Goal: Task Accomplishment & Management: Use online tool/utility

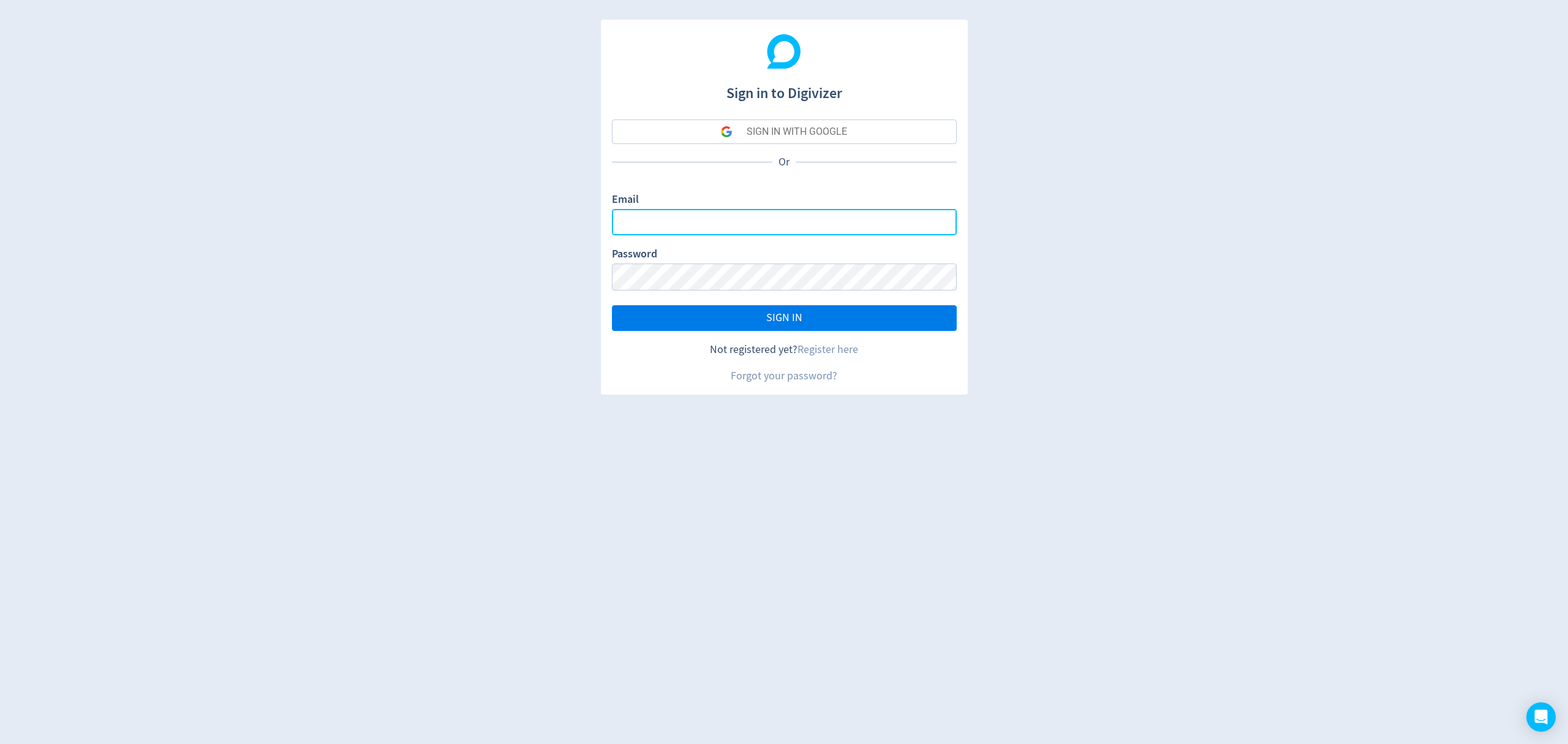
type input "[EMAIL_ADDRESS][PERSON_NAME][DOMAIN_NAME]"
click at [810, 323] on button "SIGN IN" at bounding box center [784, 318] width 345 height 26
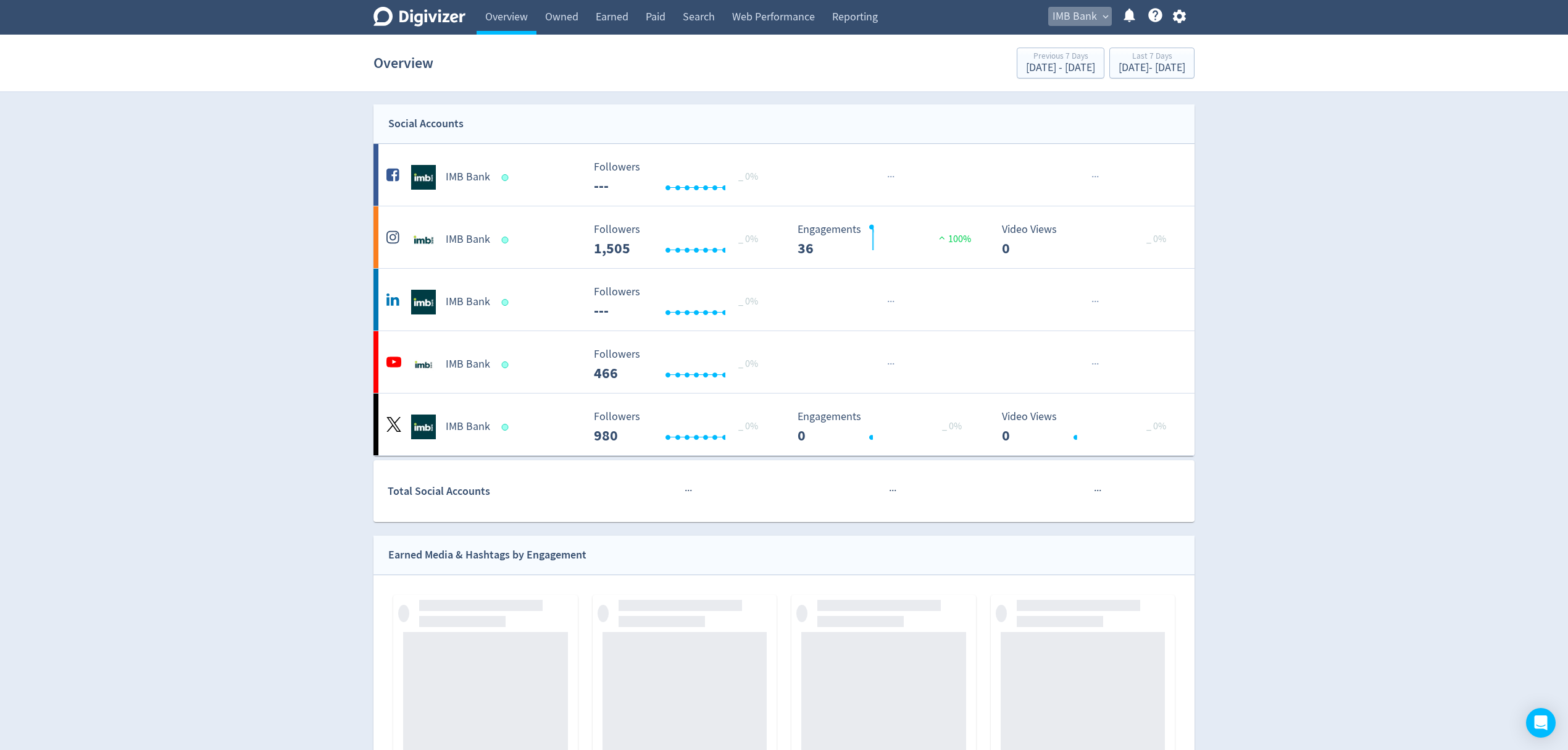
click at [1073, 15] on span "IMB Bank" at bounding box center [1075, 16] width 45 height 20
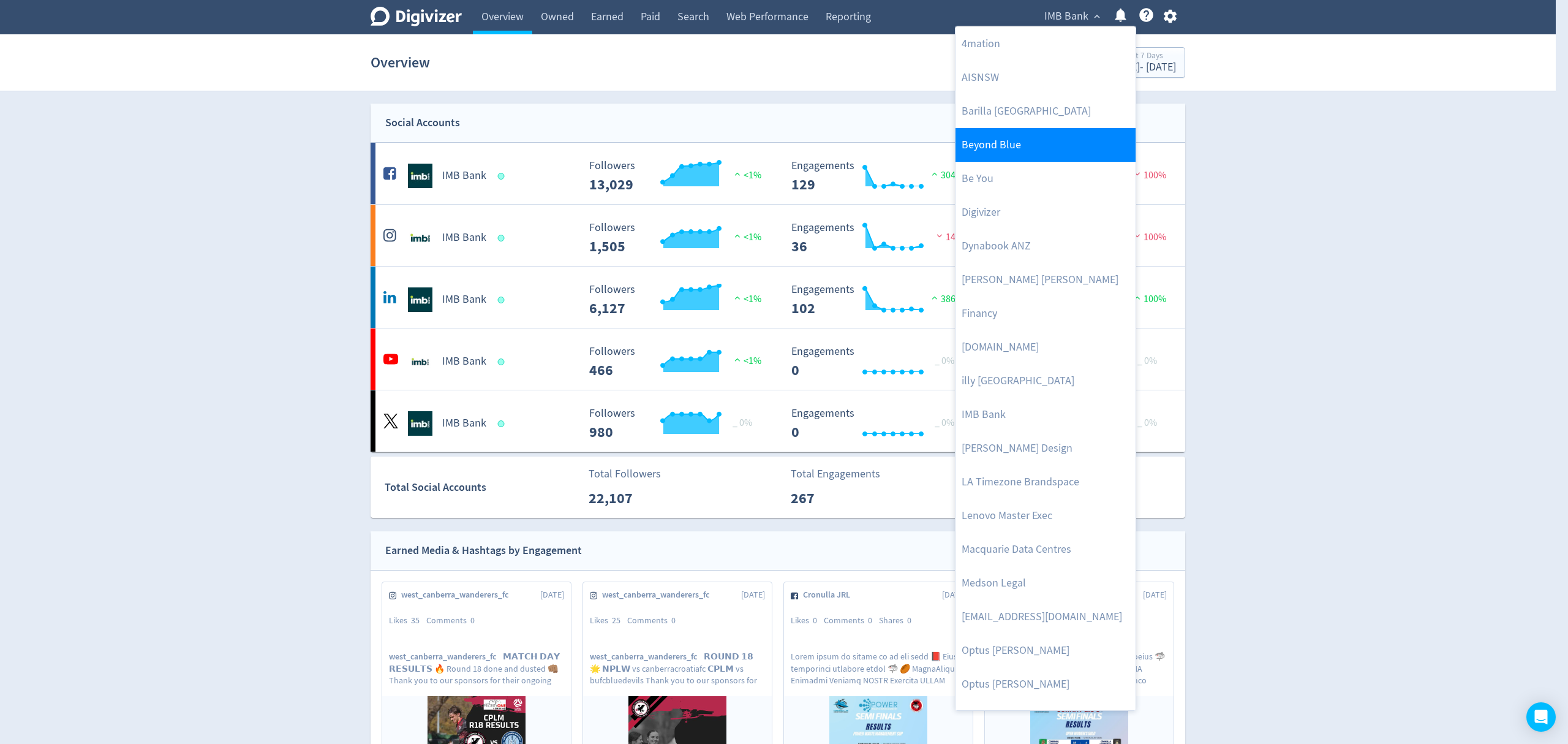
click at [1019, 138] on link "Beyond Blue" at bounding box center [1046, 145] width 180 height 34
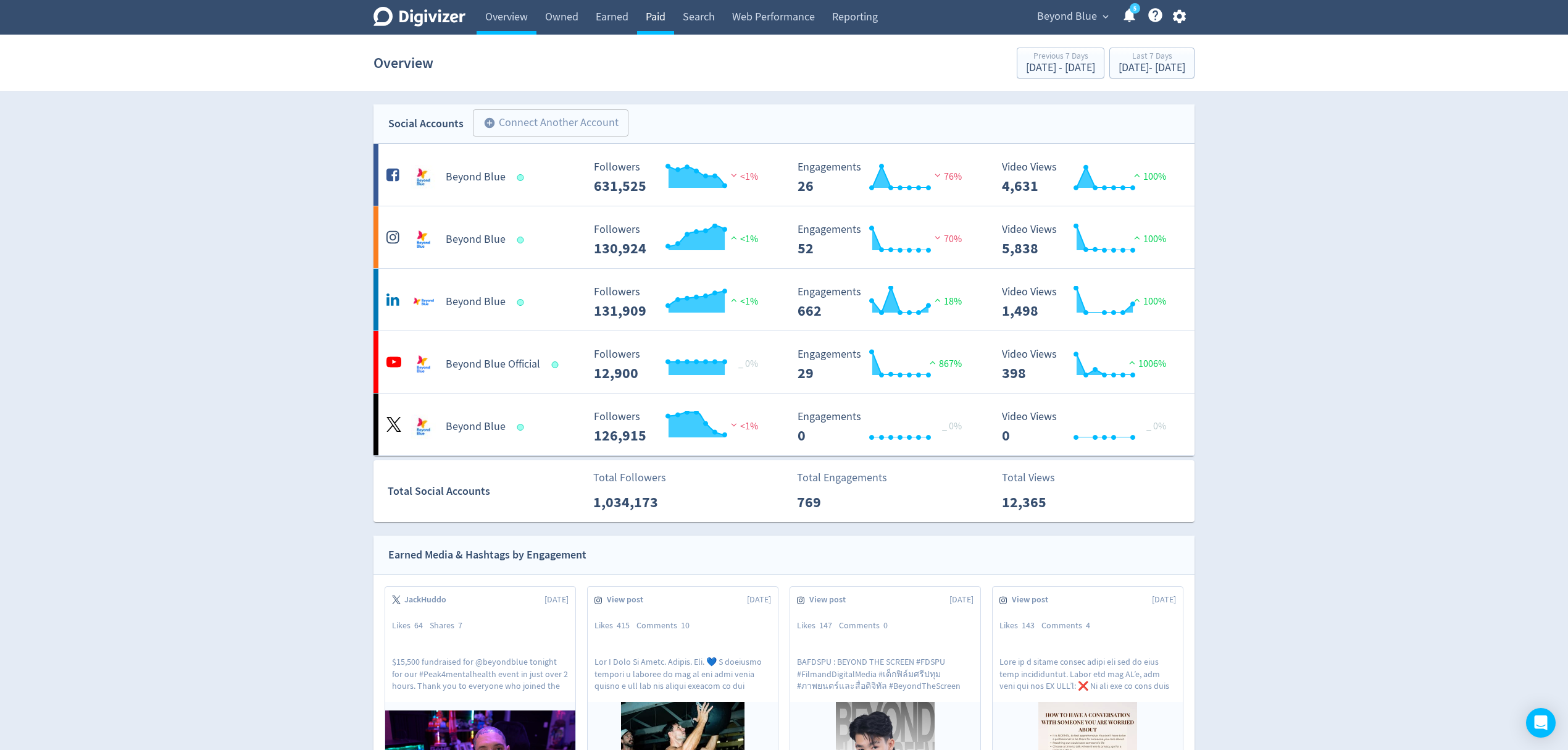
click at [661, 20] on link "Paid" at bounding box center [655, 17] width 37 height 34
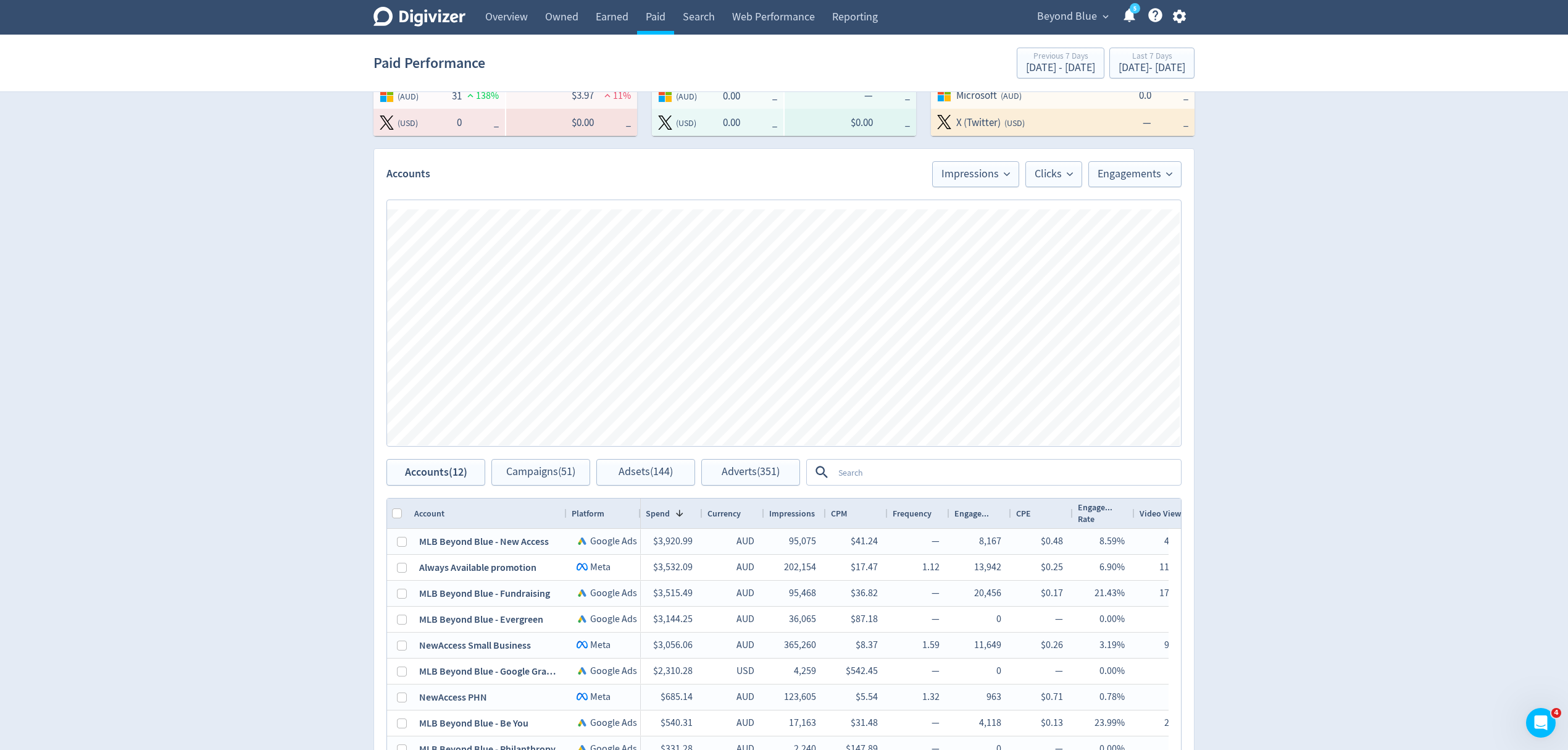
scroll to position [412, 0]
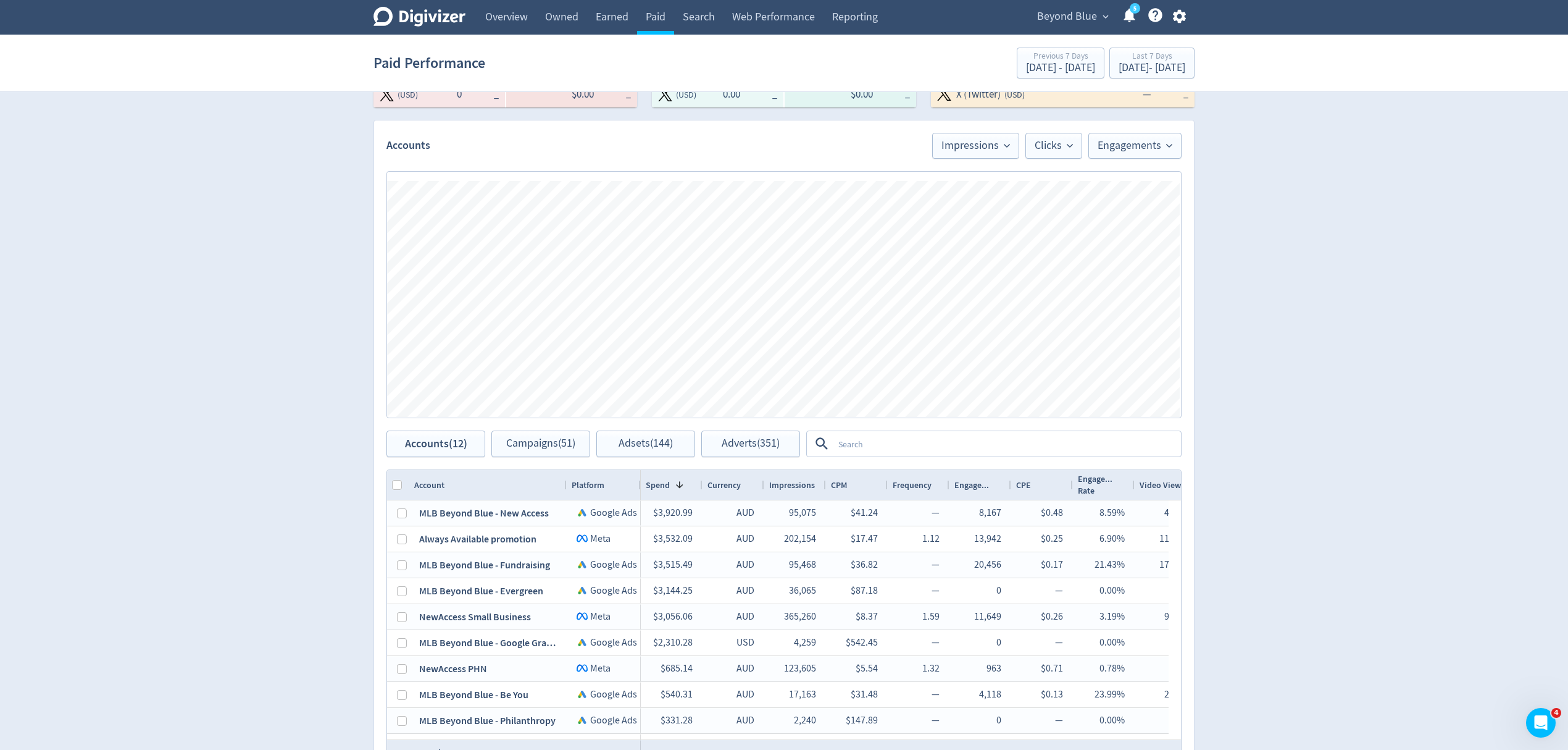
click at [900, 438] on textarea at bounding box center [1006, 444] width 347 height 23
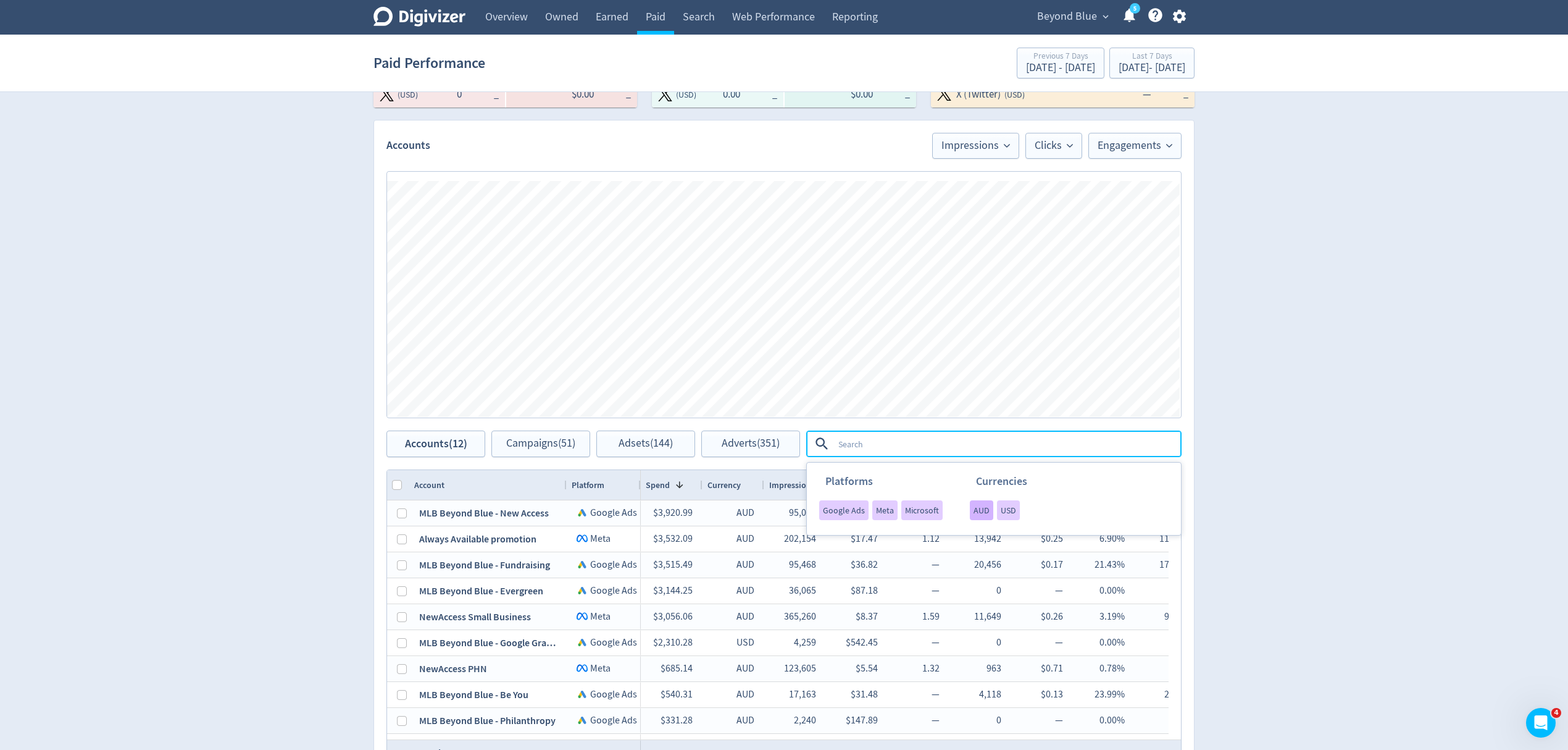
click at [974, 517] on div "AUD" at bounding box center [982, 510] width 24 height 20
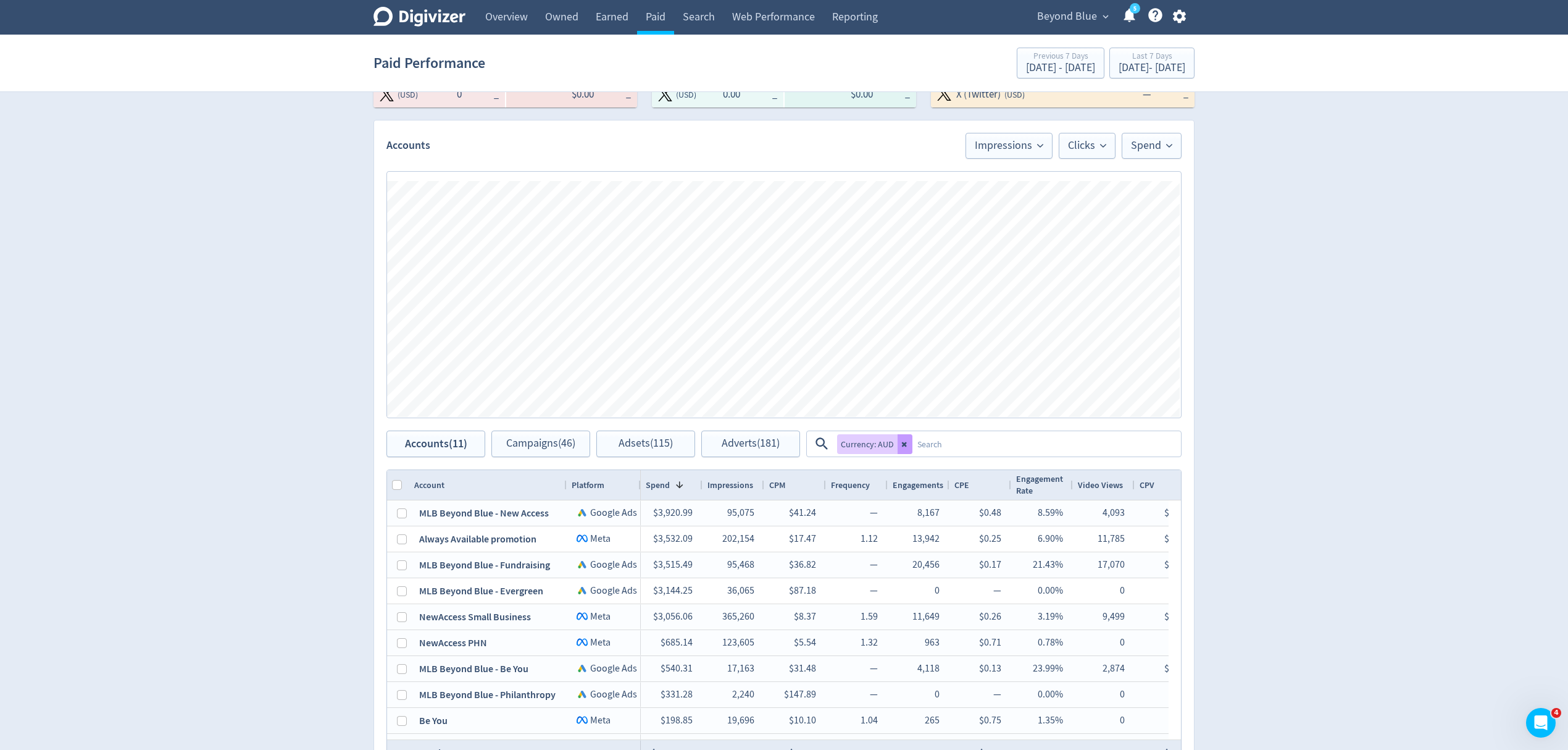
click at [909, 445] on button at bounding box center [905, 444] width 15 height 20
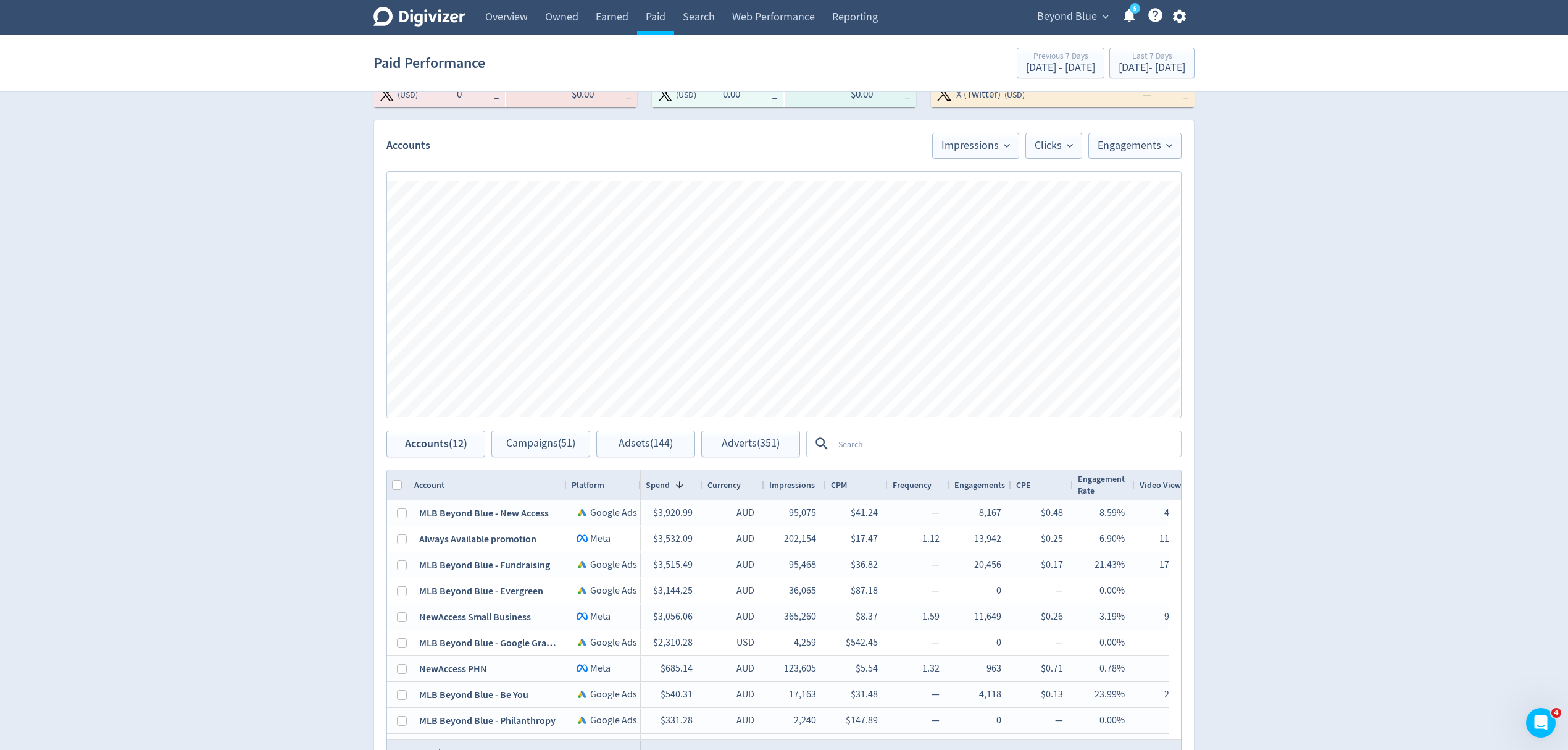
click at [911, 447] on textarea at bounding box center [1006, 444] width 347 height 23
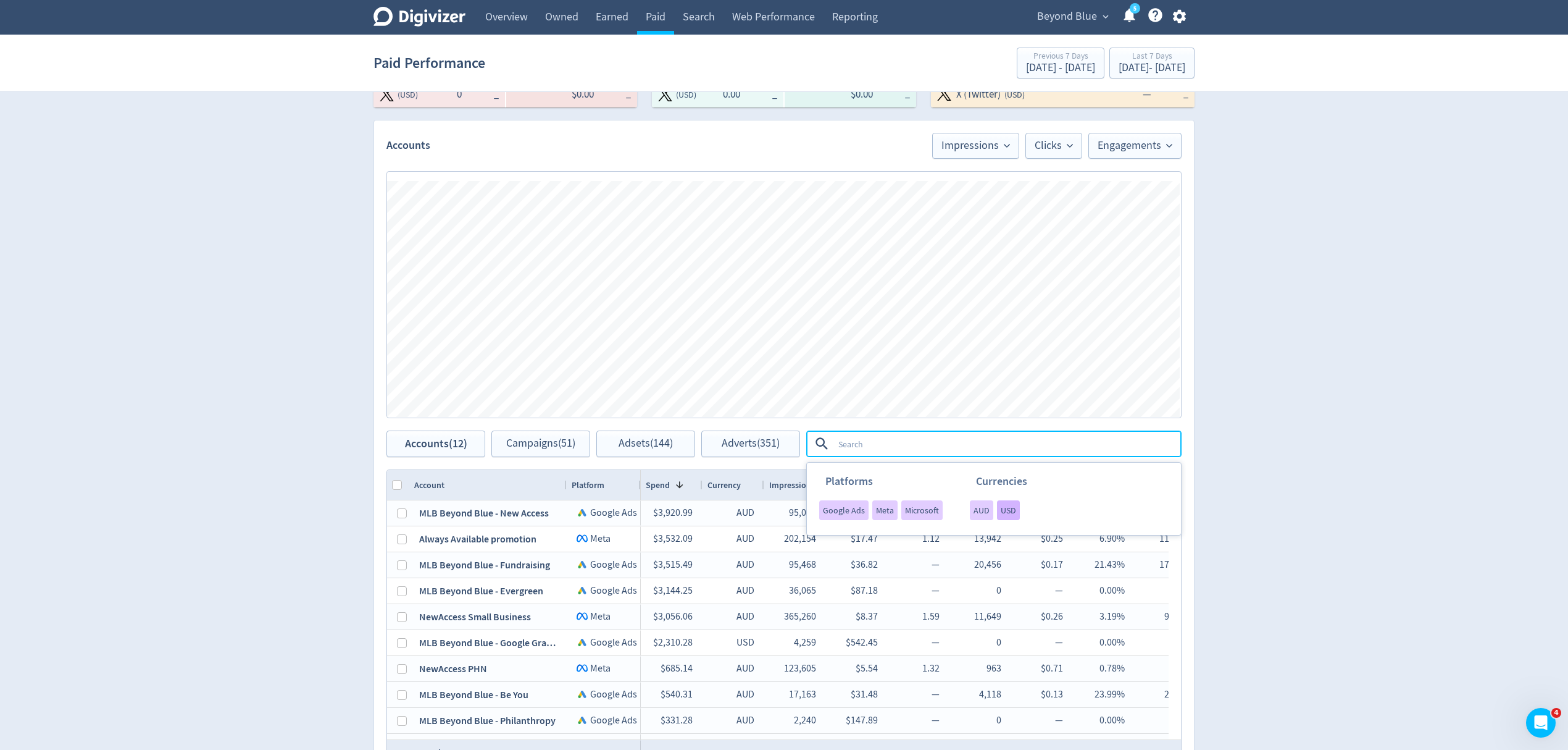
click at [1010, 510] on span "USD" at bounding box center [1008, 510] width 15 height 9
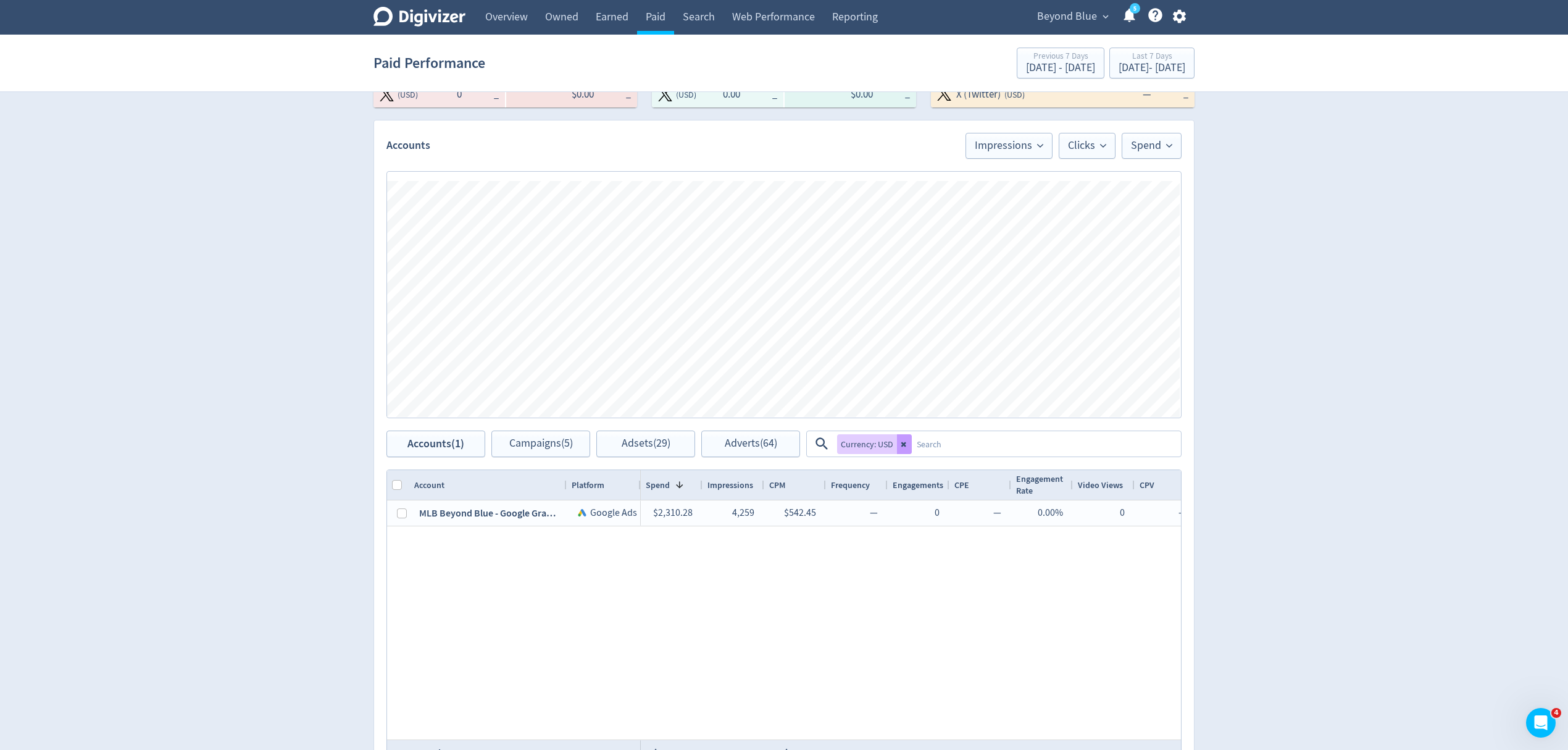
click at [904, 445] on icon at bounding box center [903, 443] width 5 height 5
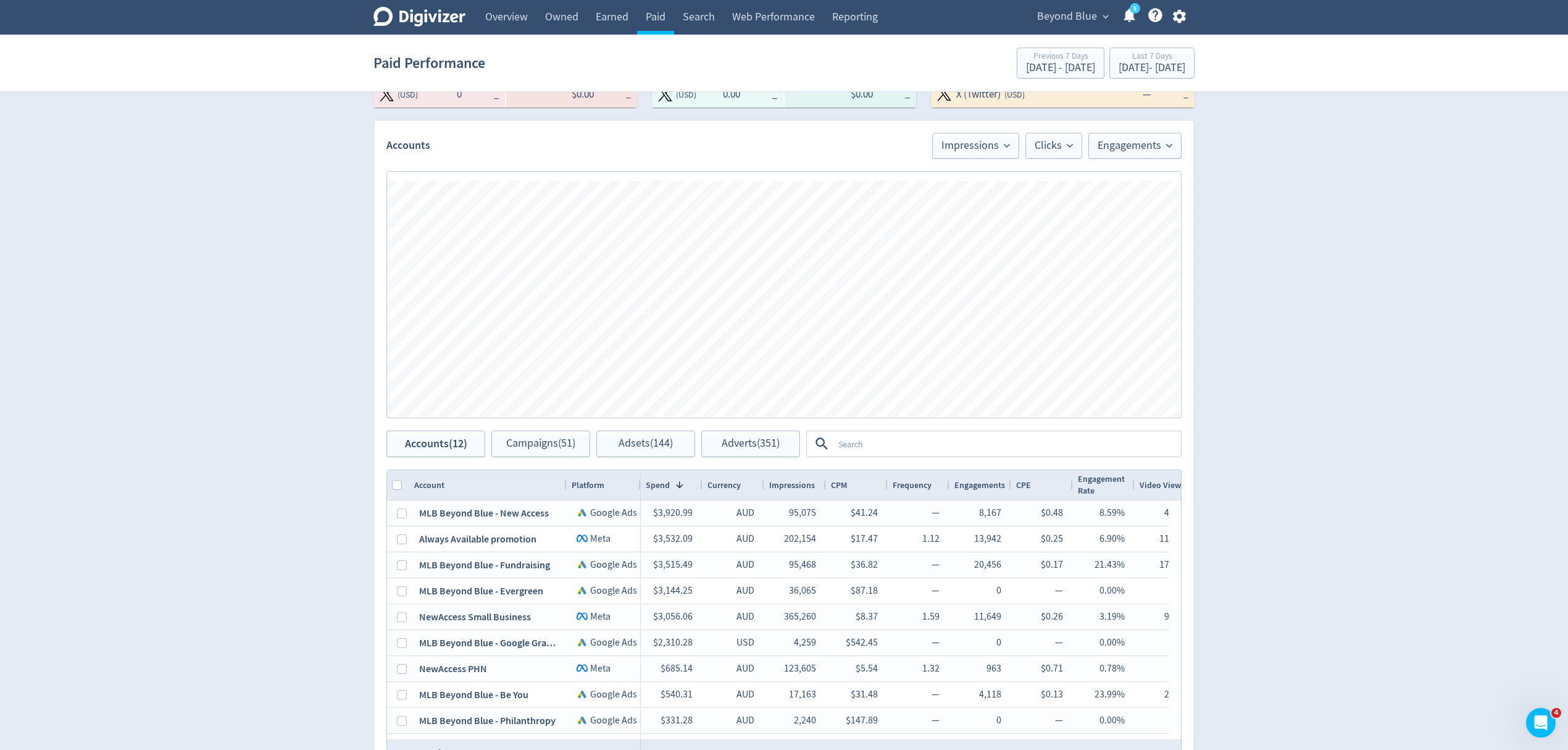
click at [905, 445] on textarea at bounding box center [1006, 444] width 347 height 23
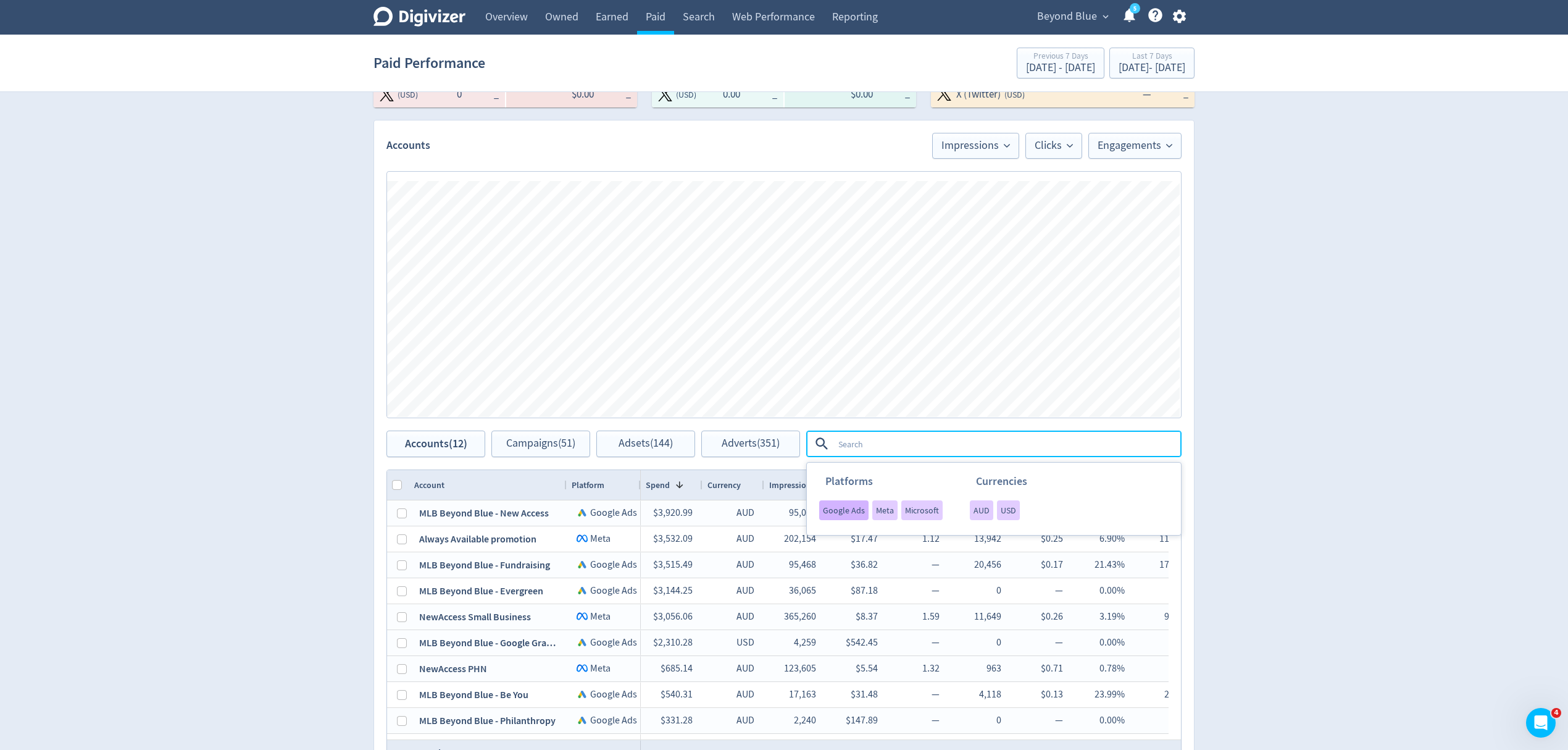
click at [843, 515] on span "Google Ads" at bounding box center [844, 510] width 42 height 9
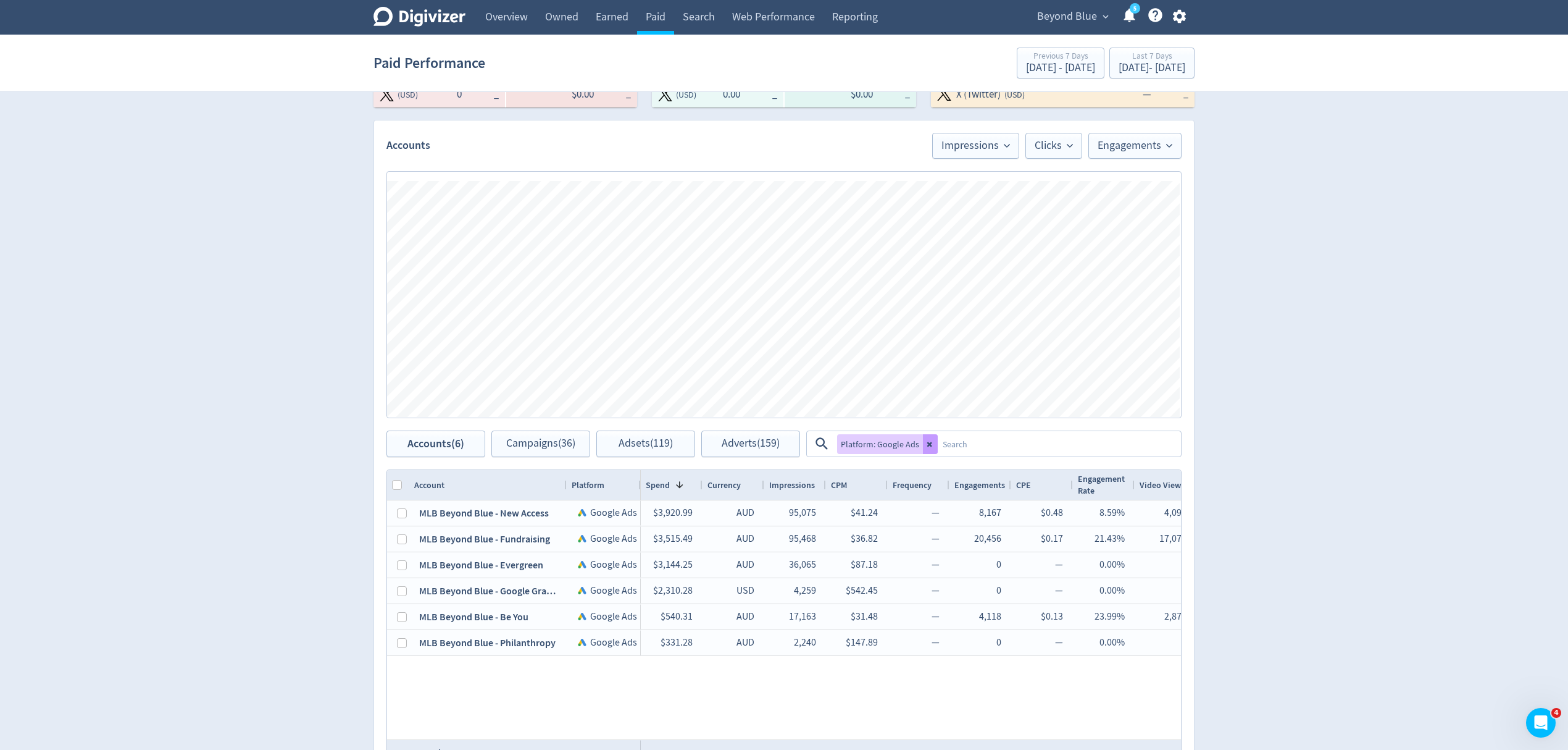
click at [927, 442] on icon at bounding box center [931, 444] width 8 height 8
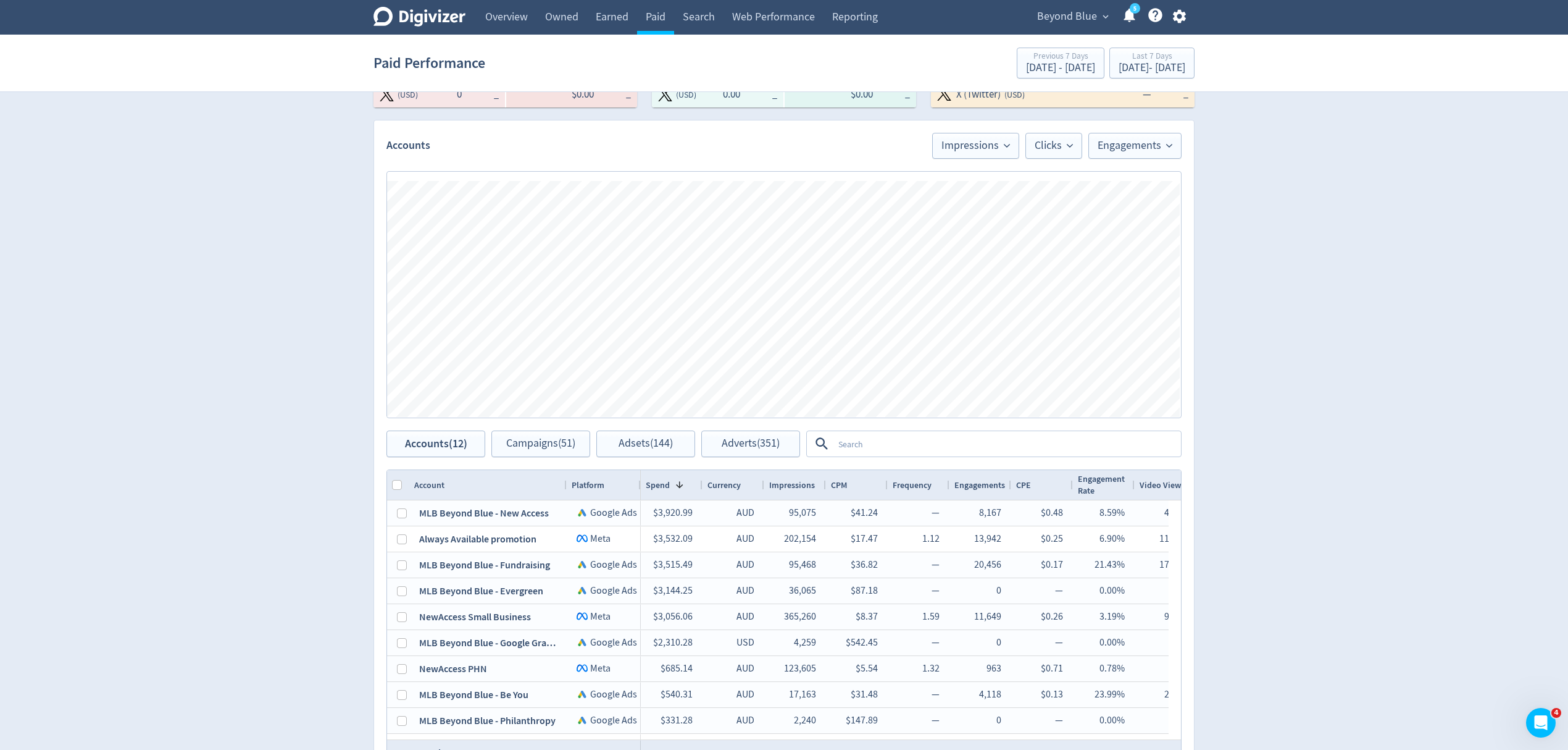
click at [845, 446] on textarea at bounding box center [1006, 444] width 347 height 23
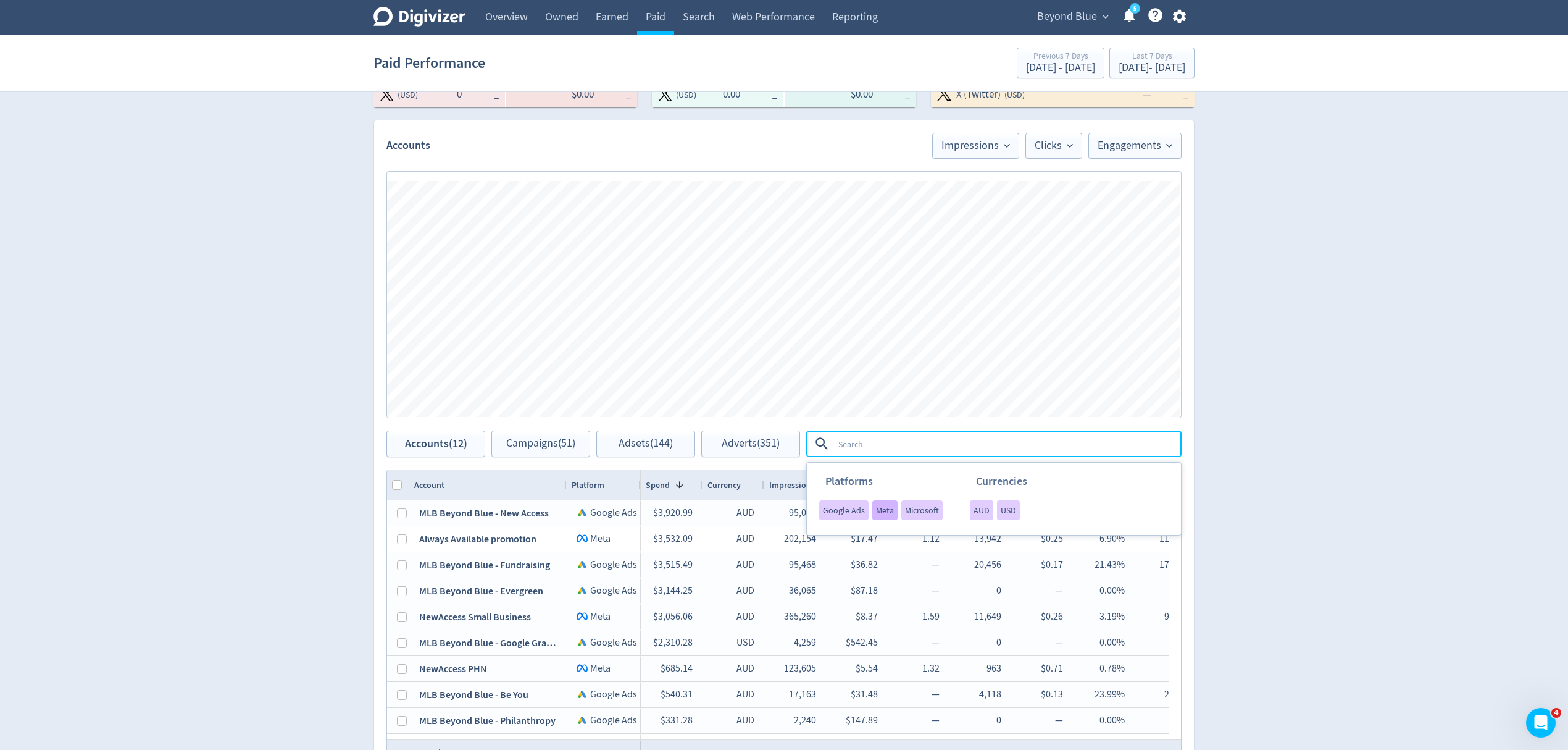
click at [873, 517] on div "Meta" at bounding box center [885, 510] width 26 height 20
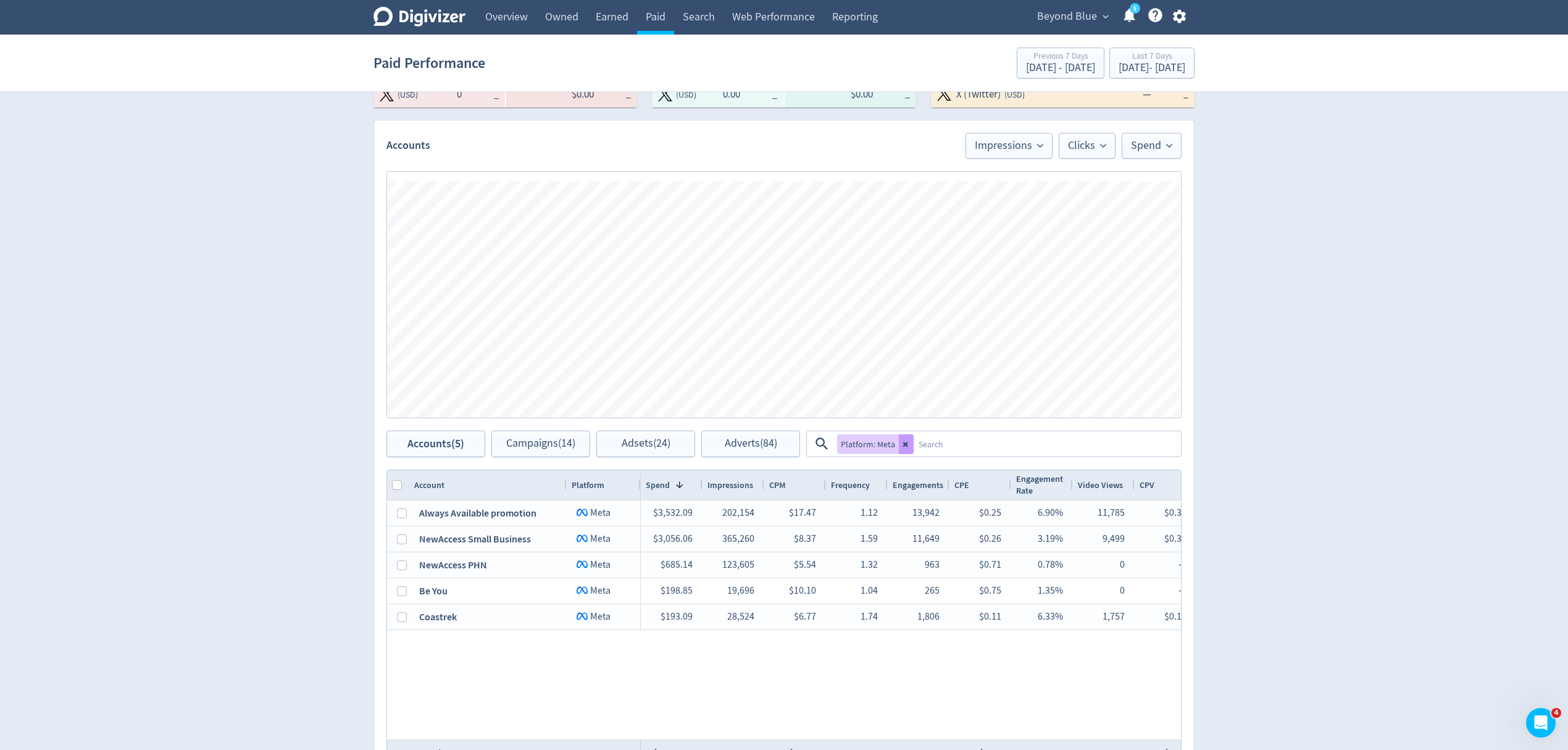
click at [907, 454] on button at bounding box center [907, 444] width 15 height 20
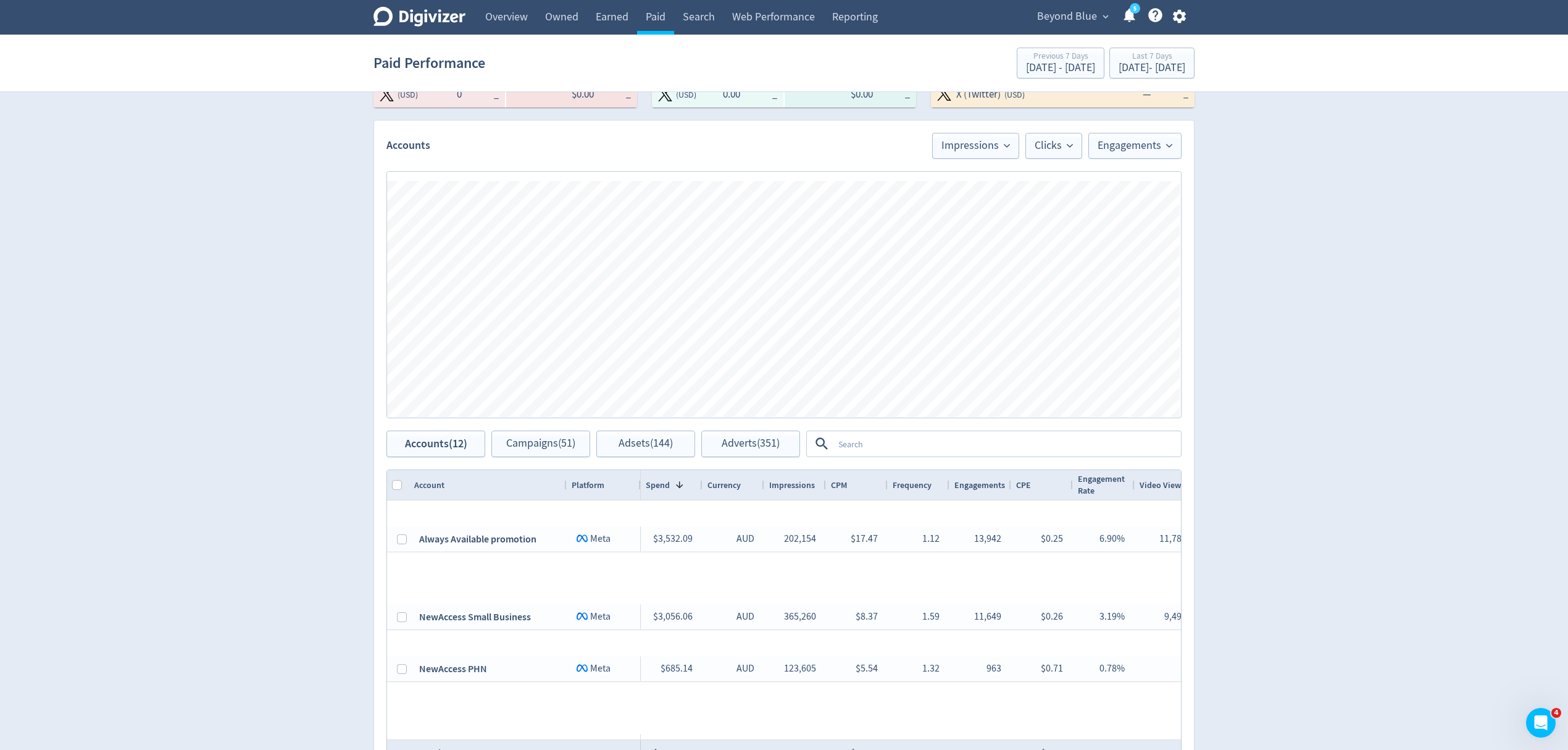
click at [906, 443] on textarea at bounding box center [1006, 444] width 347 height 23
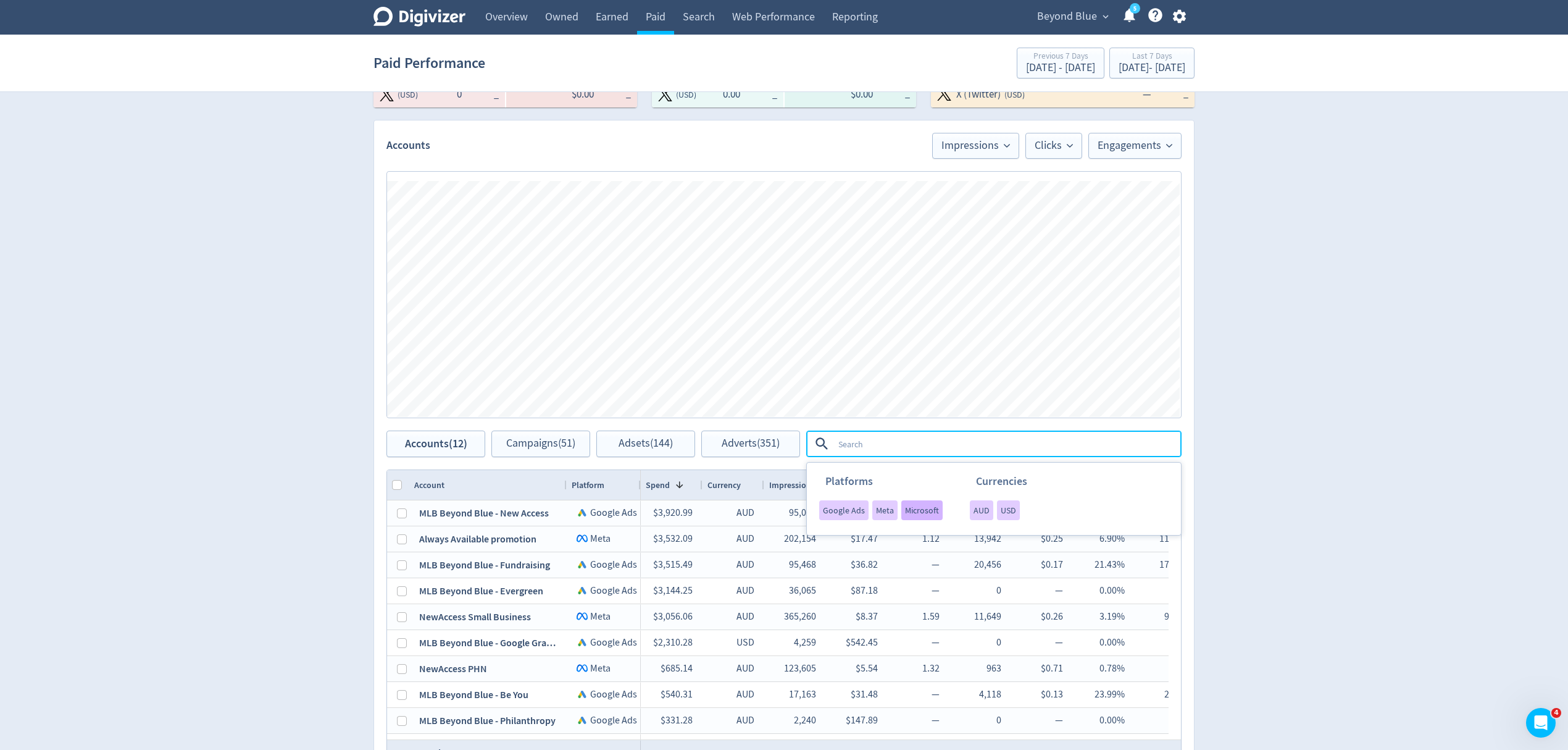
click at [922, 518] on div "Microsoft" at bounding box center [922, 510] width 41 height 20
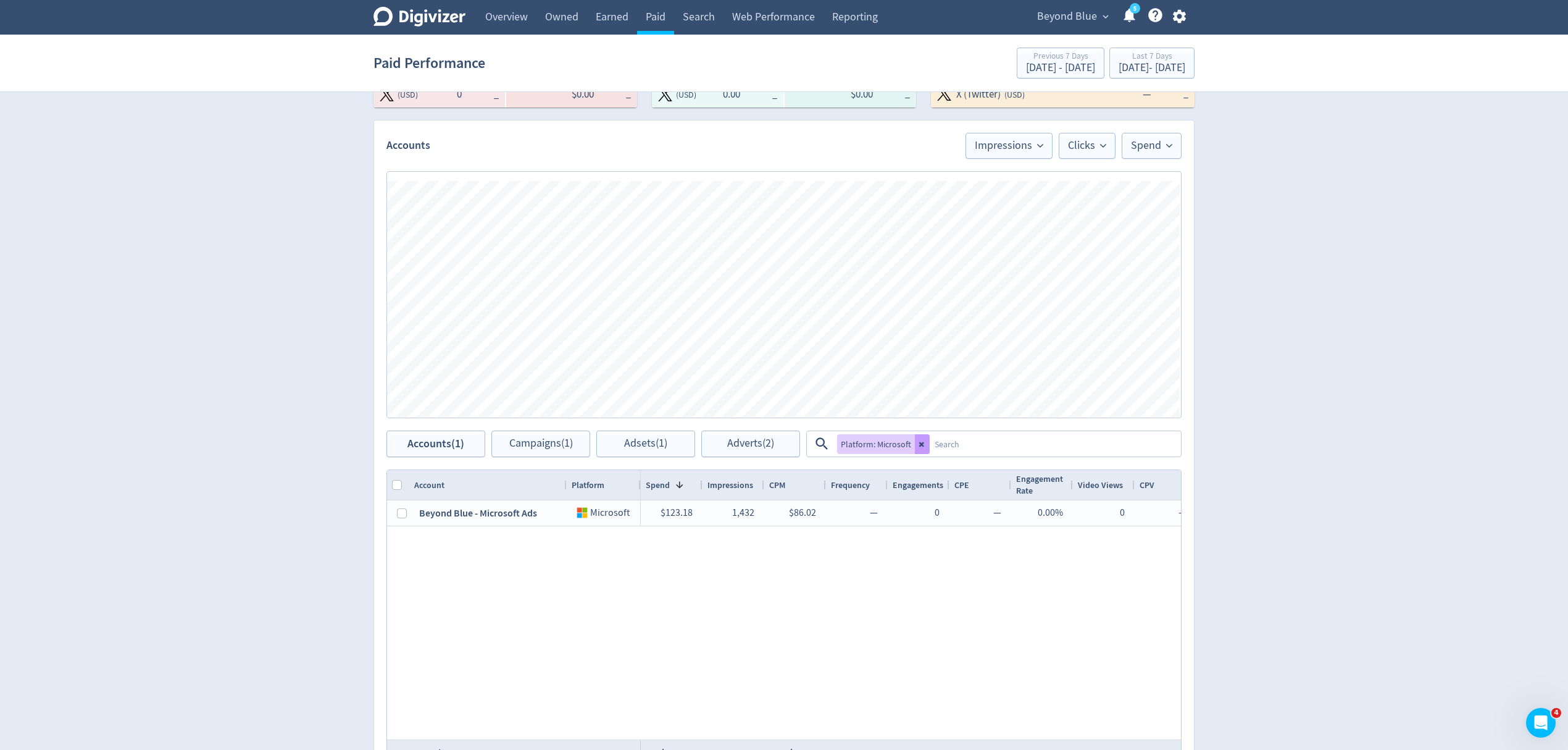
click at [922, 439] on button at bounding box center [922, 444] width 15 height 20
click at [922, 439] on textarea at bounding box center [1006, 444] width 347 height 23
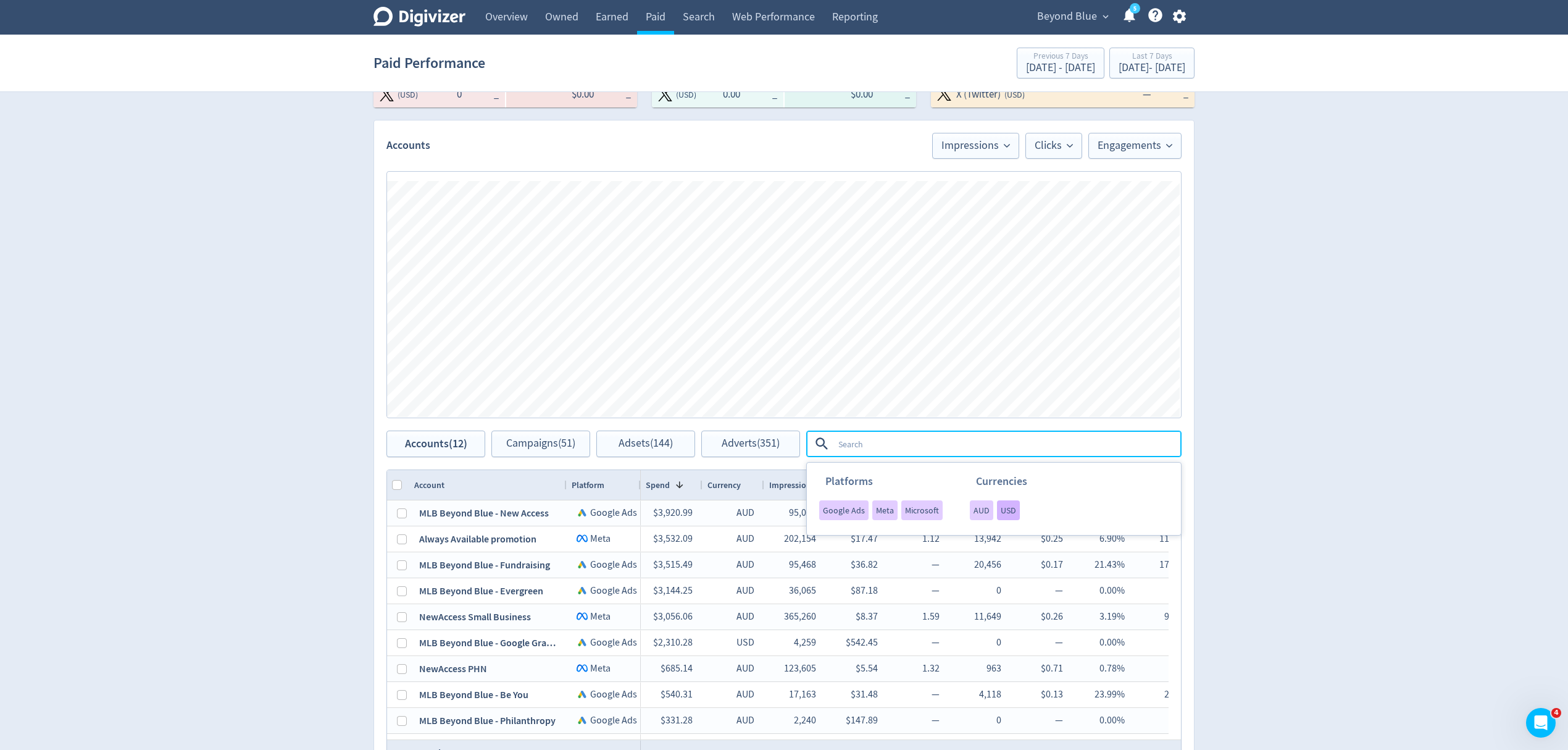
click at [1002, 513] on span "USD" at bounding box center [1008, 510] width 15 height 9
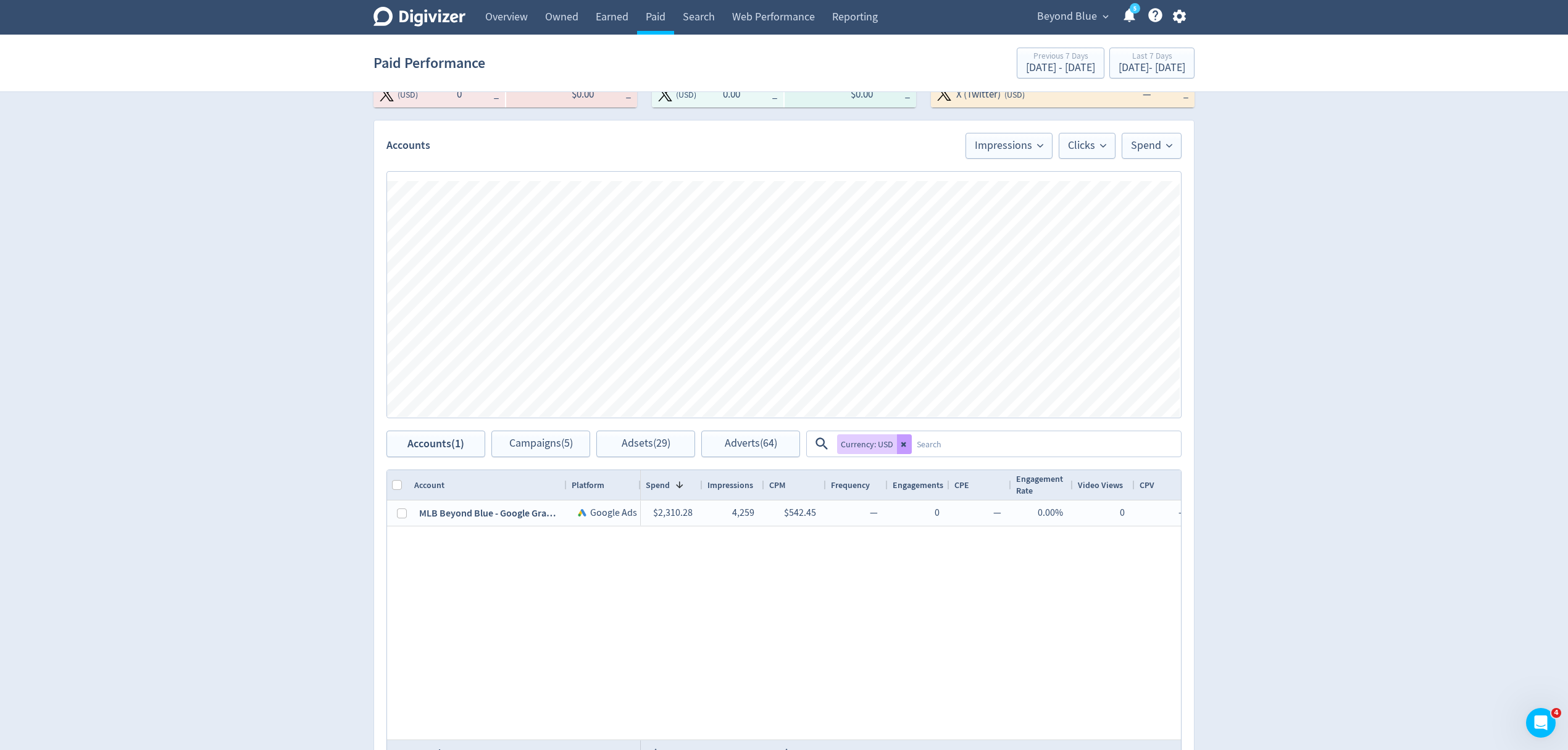
click at [901, 448] on icon at bounding box center [904, 444] width 8 height 8
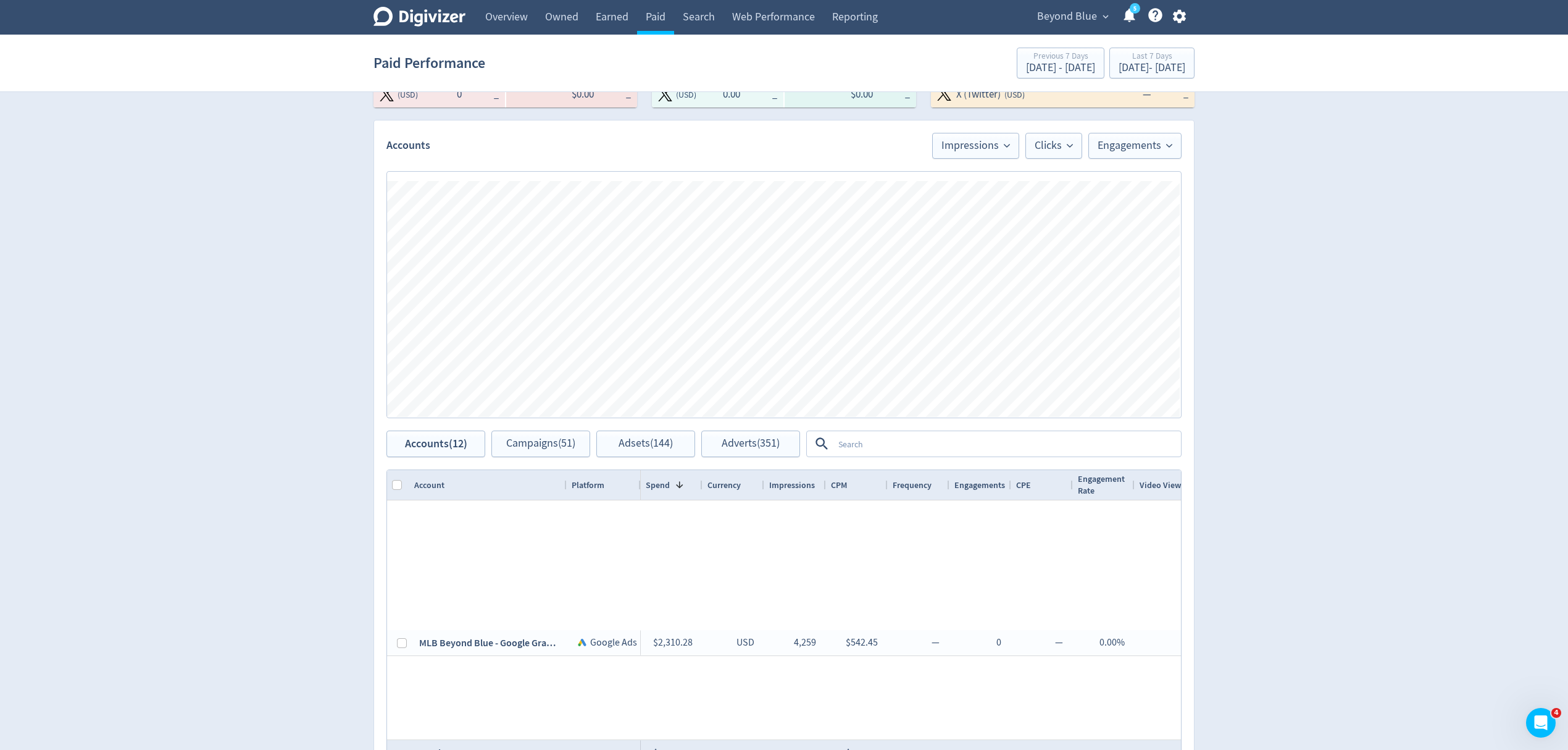
drag, startPoint x: 900, startPoint y: 443, endPoint x: 863, endPoint y: 500, distance: 68.0
click at [900, 442] on textarea at bounding box center [1006, 444] width 347 height 23
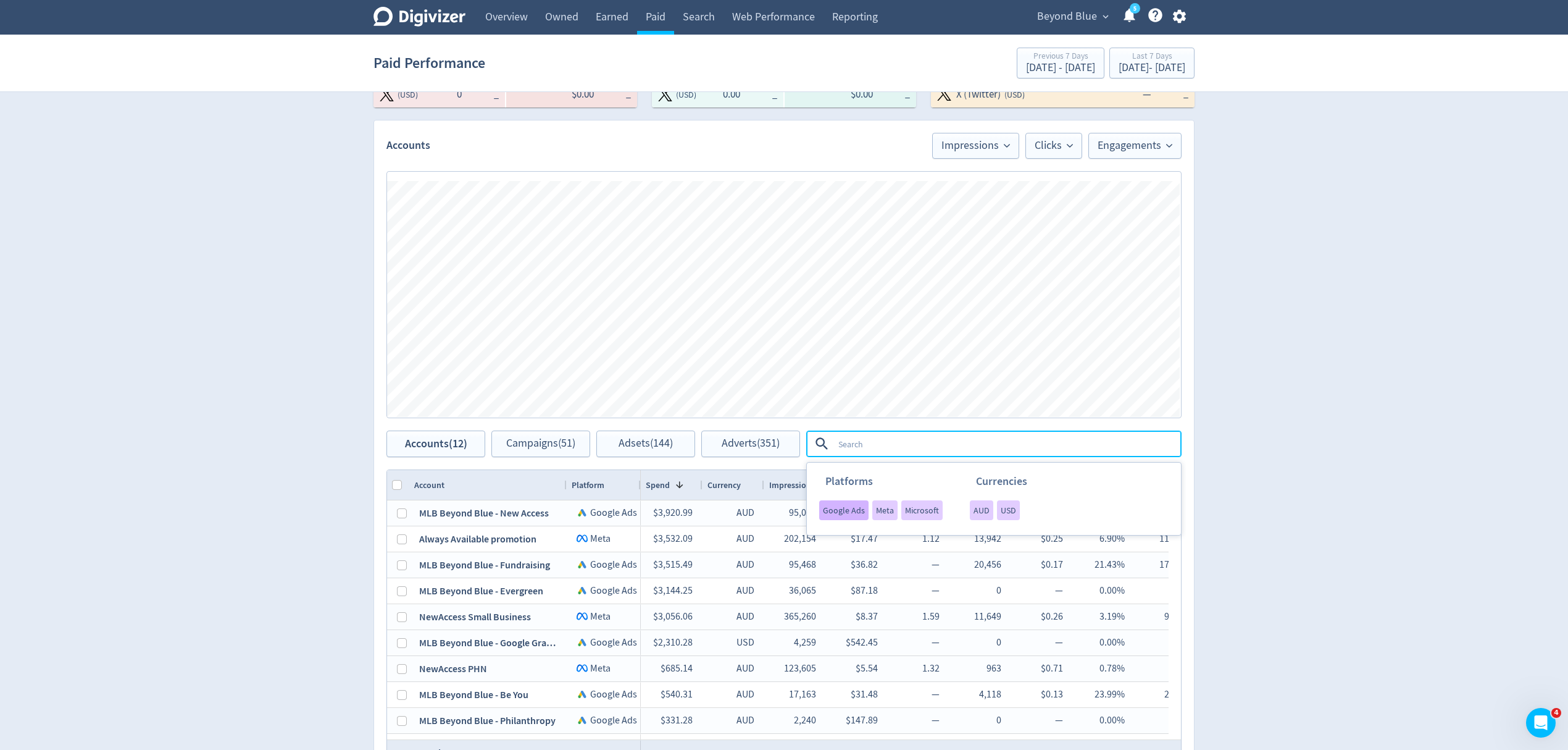
click at [845, 514] on span "Google Ads" at bounding box center [844, 510] width 42 height 9
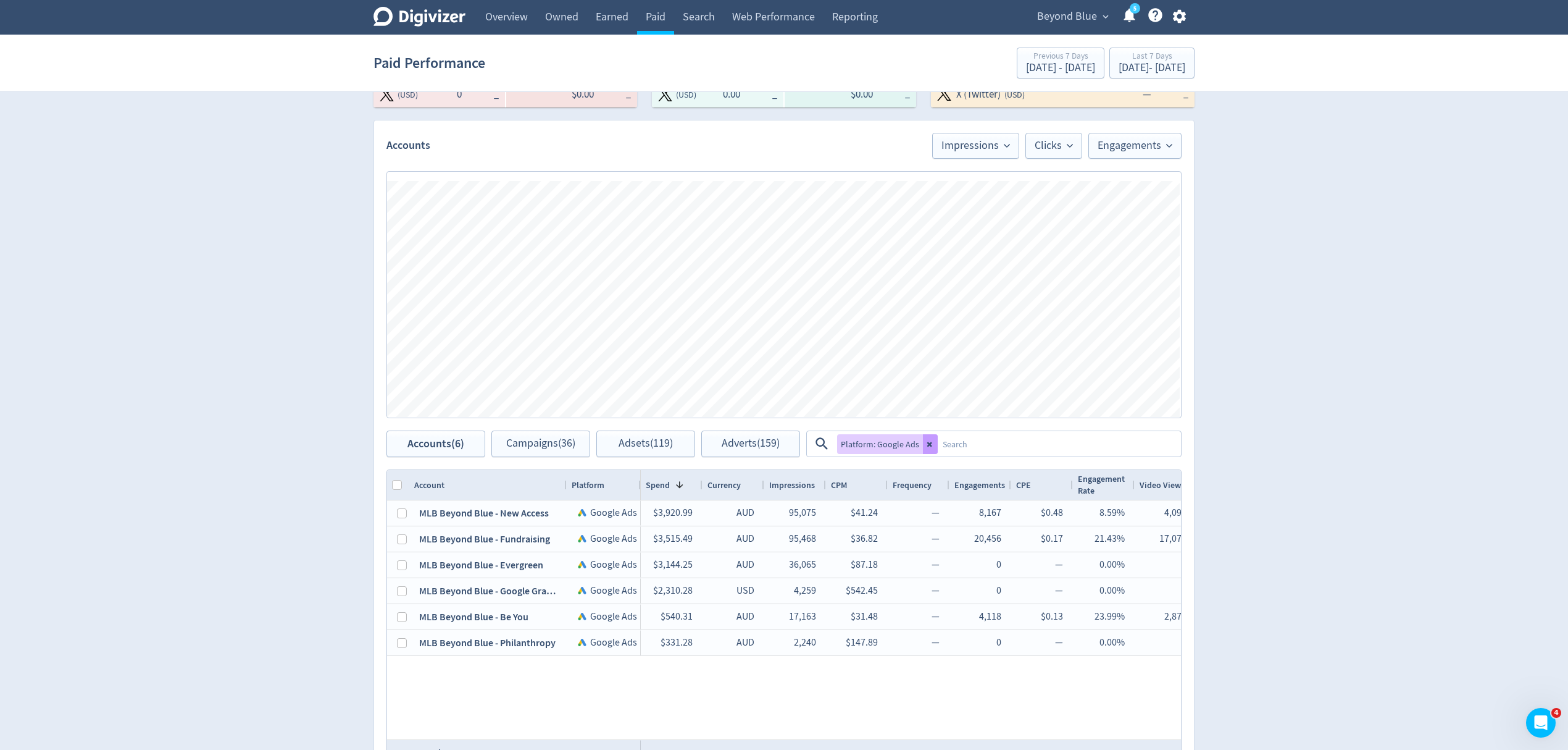
click at [930, 446] on icon at bounding box center [931, 444] width 8 height 8
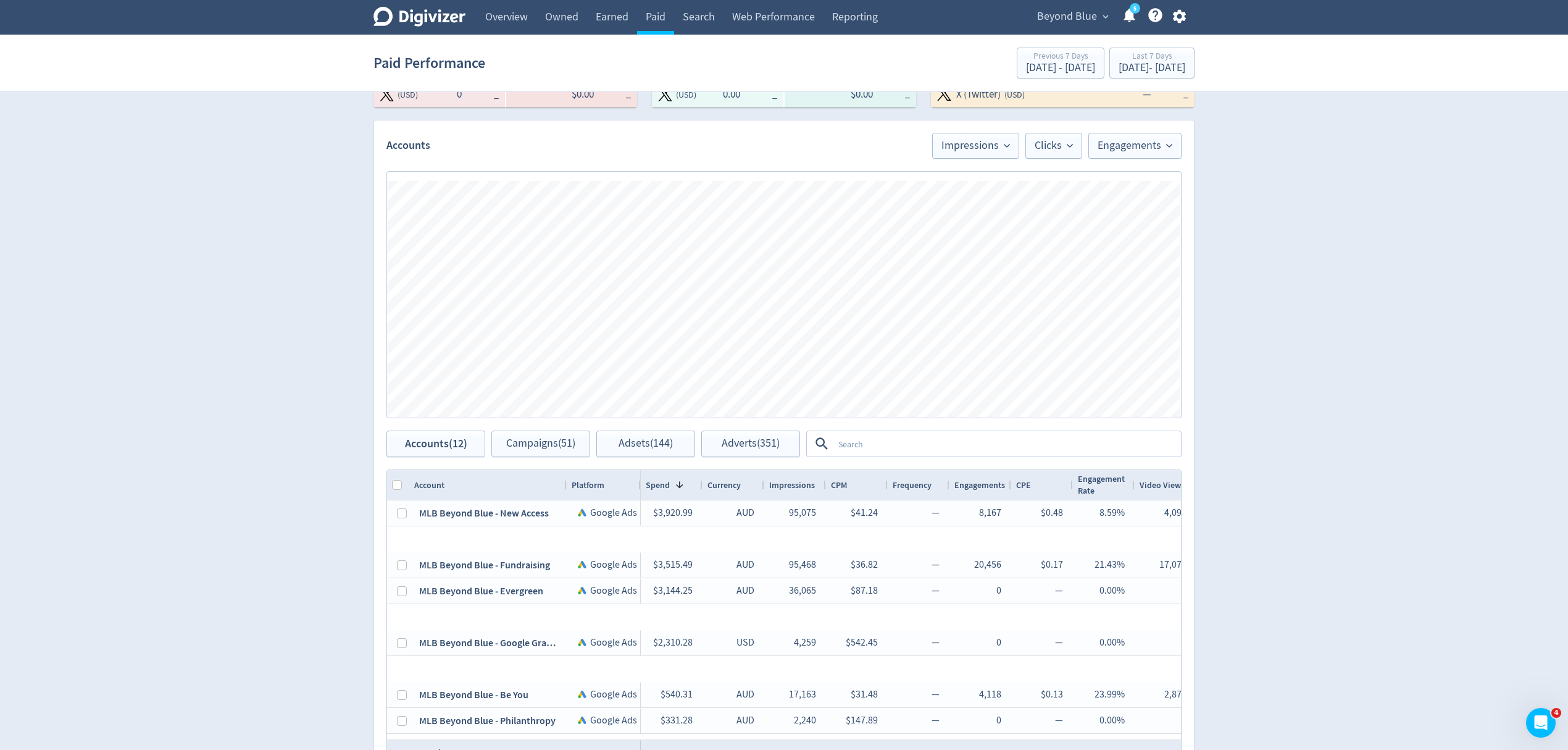
click at [930, 446] on textarea at bounding box center [1006, 444] width 347 height 23
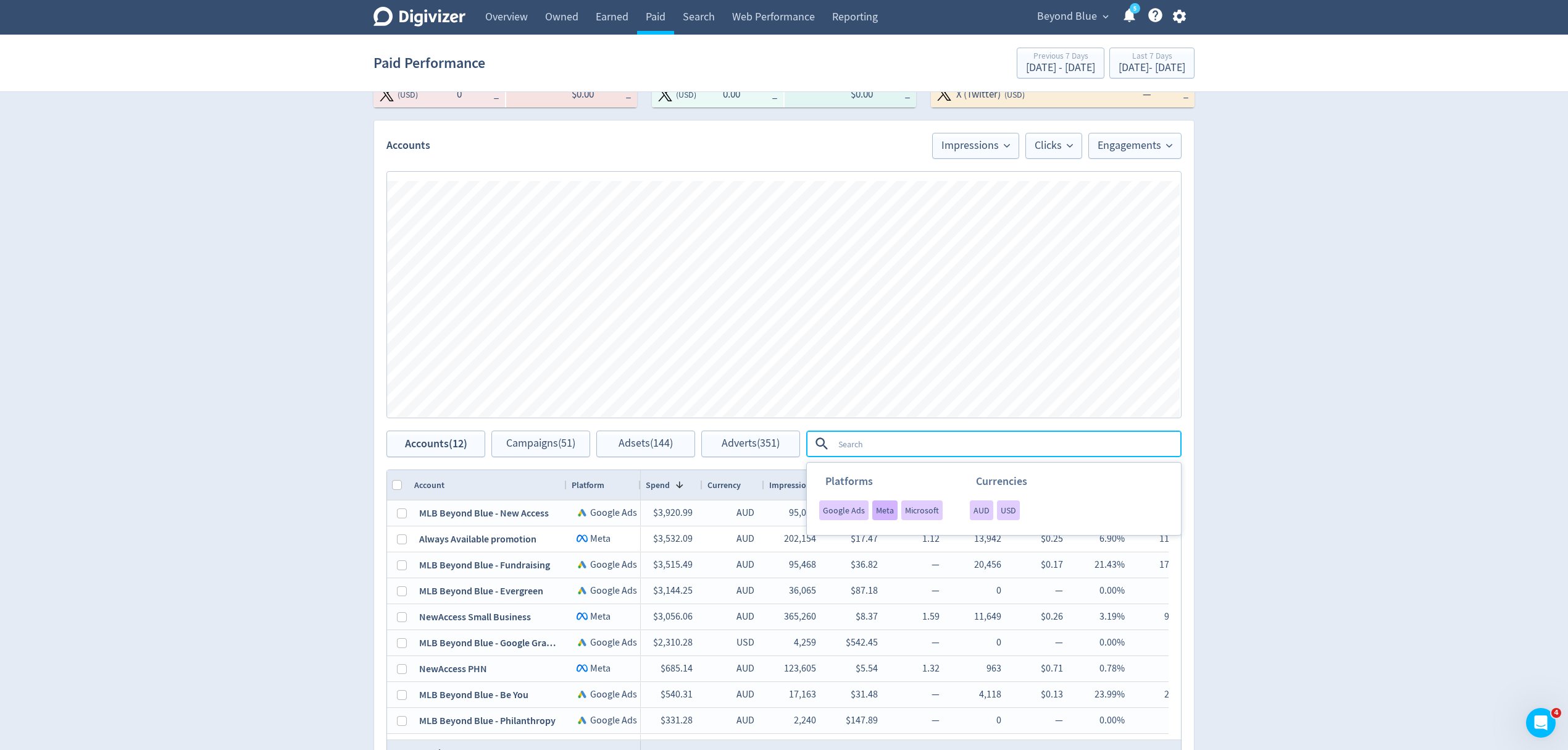
click at [877, 511] on span "Meta" at bounding box center [885, 510] width 18 height 9
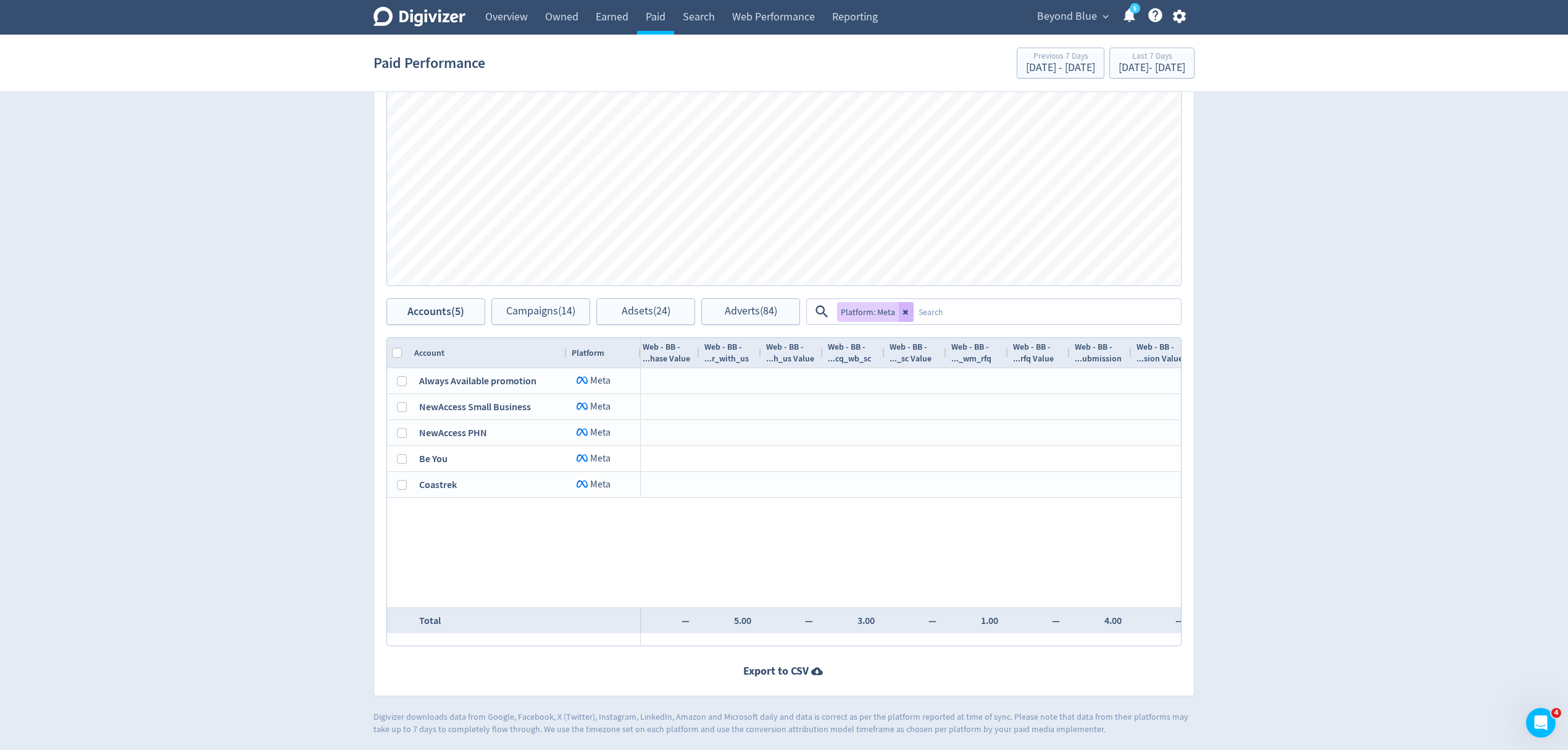
scroll to position [0, 0]
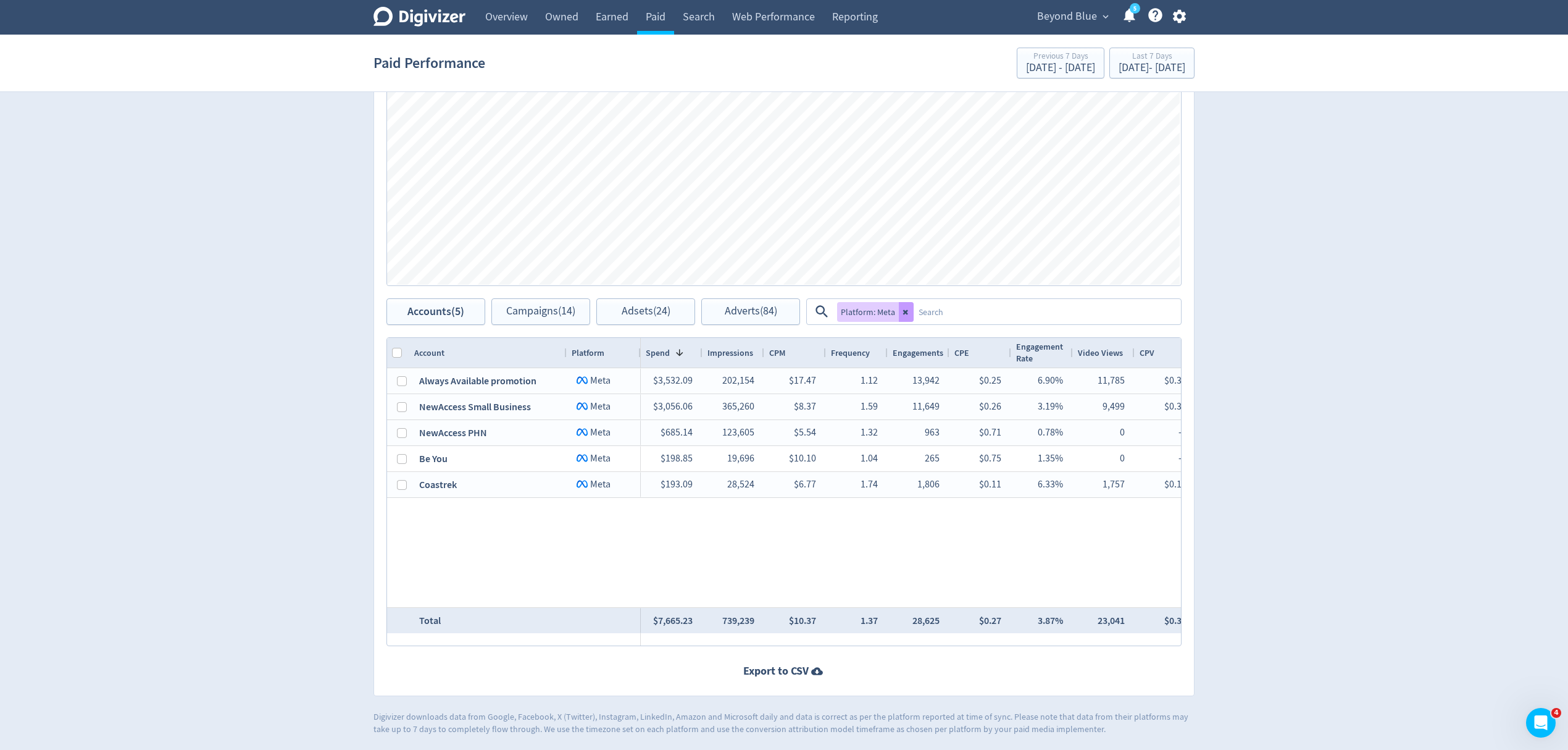
click at [904, 312] on icon at bounding box center [905, 311] width 5 height 5
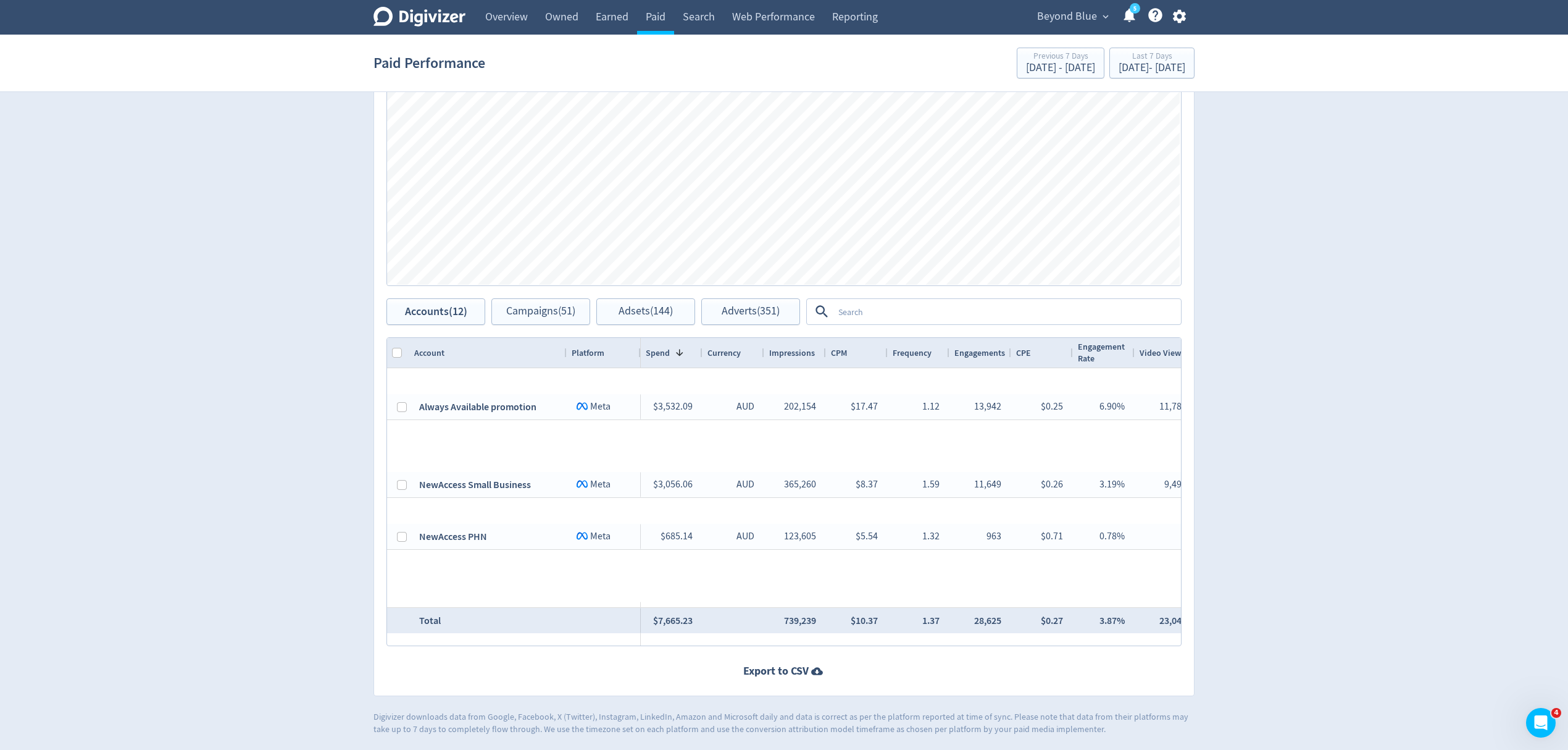
click at [894, 311] on textarea at bounding box center [1006, 311] width 347 height 23
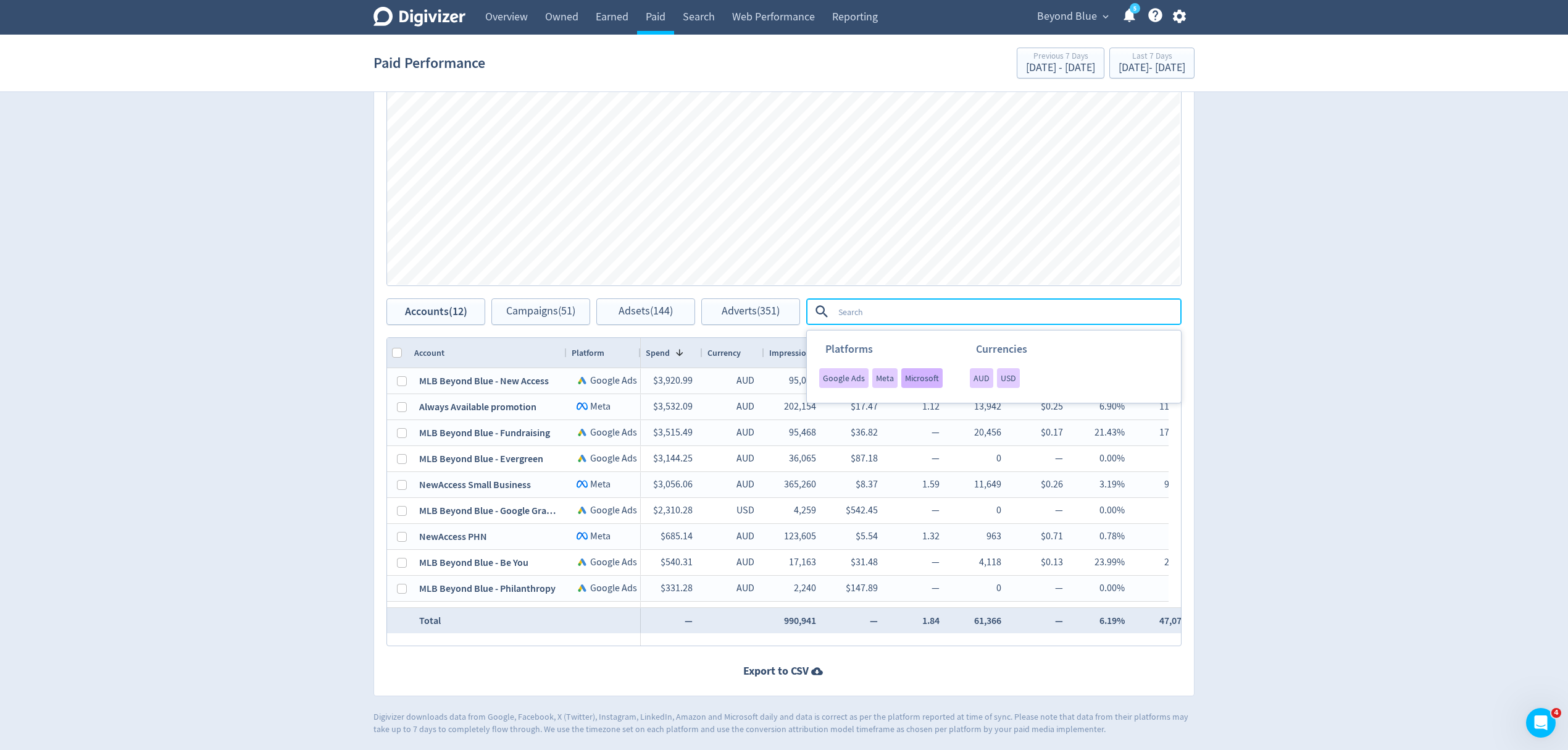
click at [917, 378] on span "Microsoft" at bounding box center [922, 377] width 34 height 9
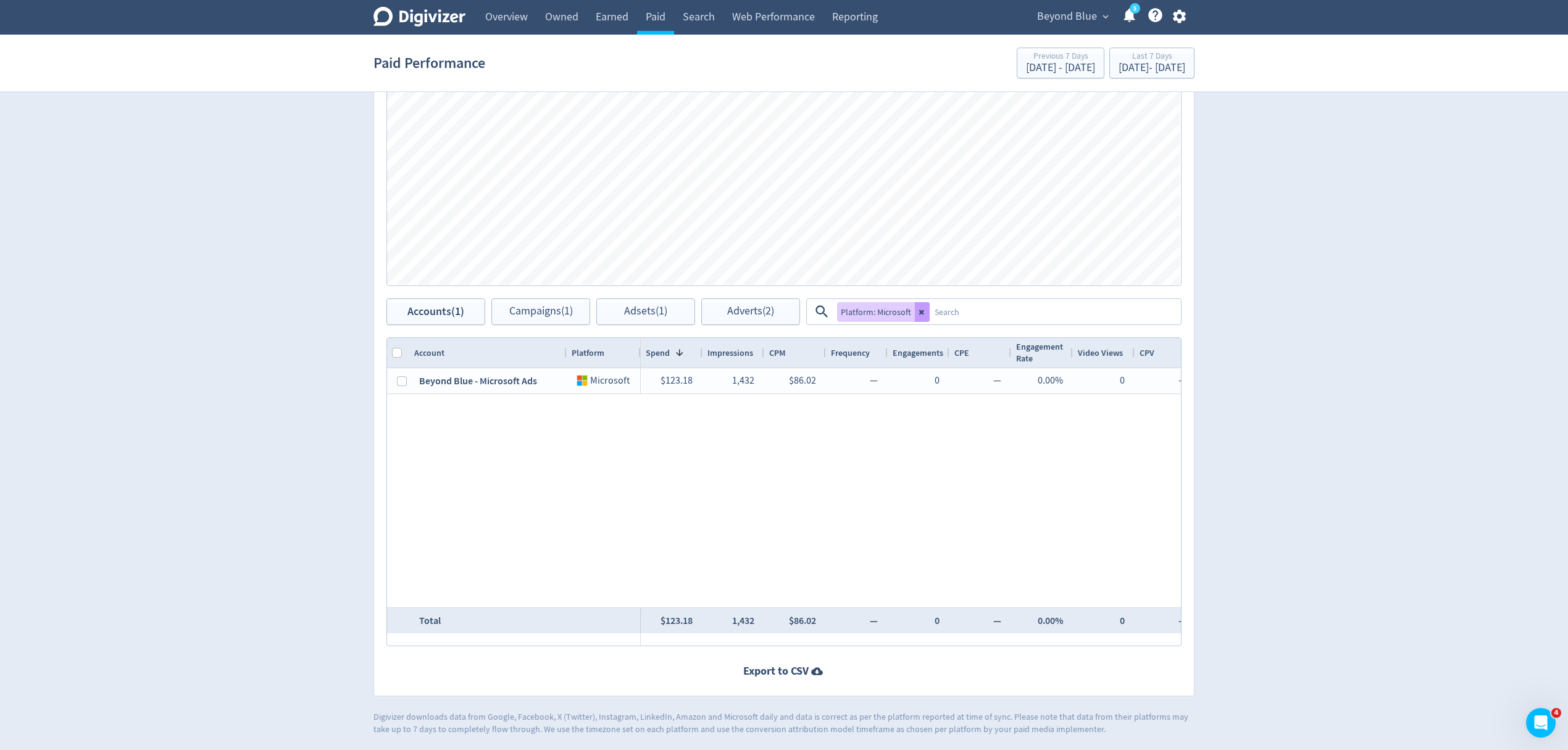
click at [922, 316] on button at bounding box center [922, 311] width 15 height 20
click at [922, 316] on textarea at bounding box center [1006, 311] width 347 height 23
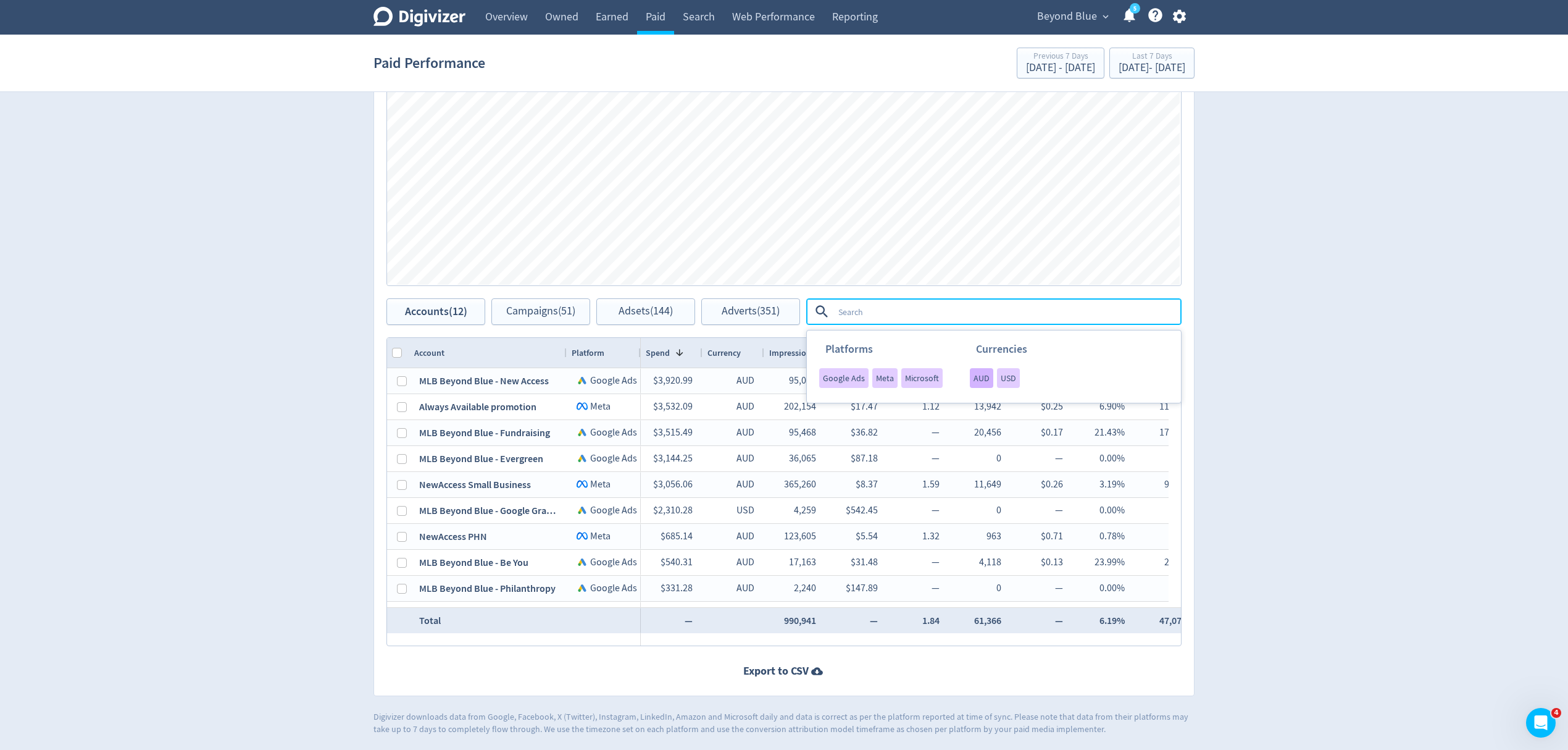
click at [979, 381] on span "AUD" at bounding box center [982, 377] width 16 height 9
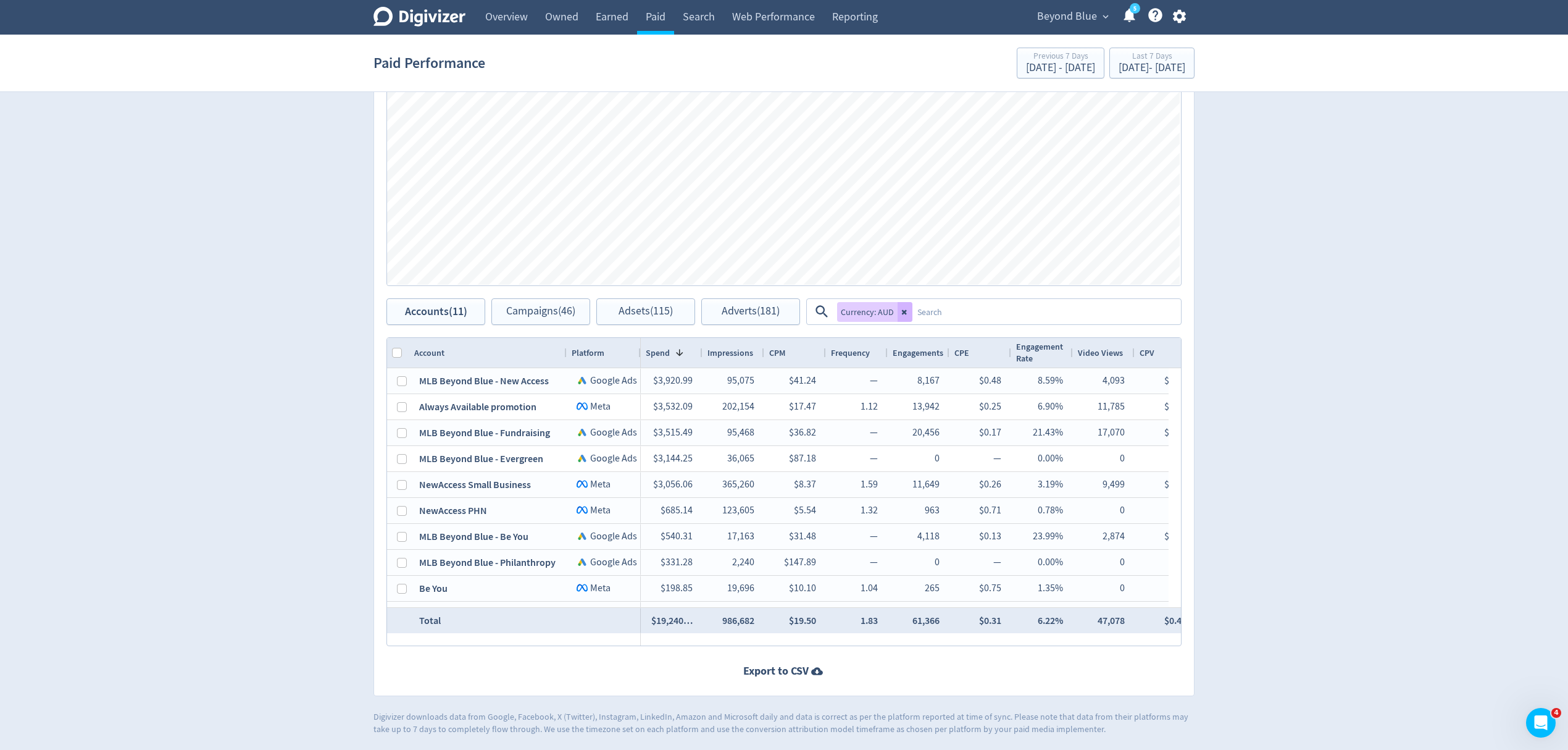
click at [944, 312] on textarea at bounding box center [1047, 311] width 267 height 23
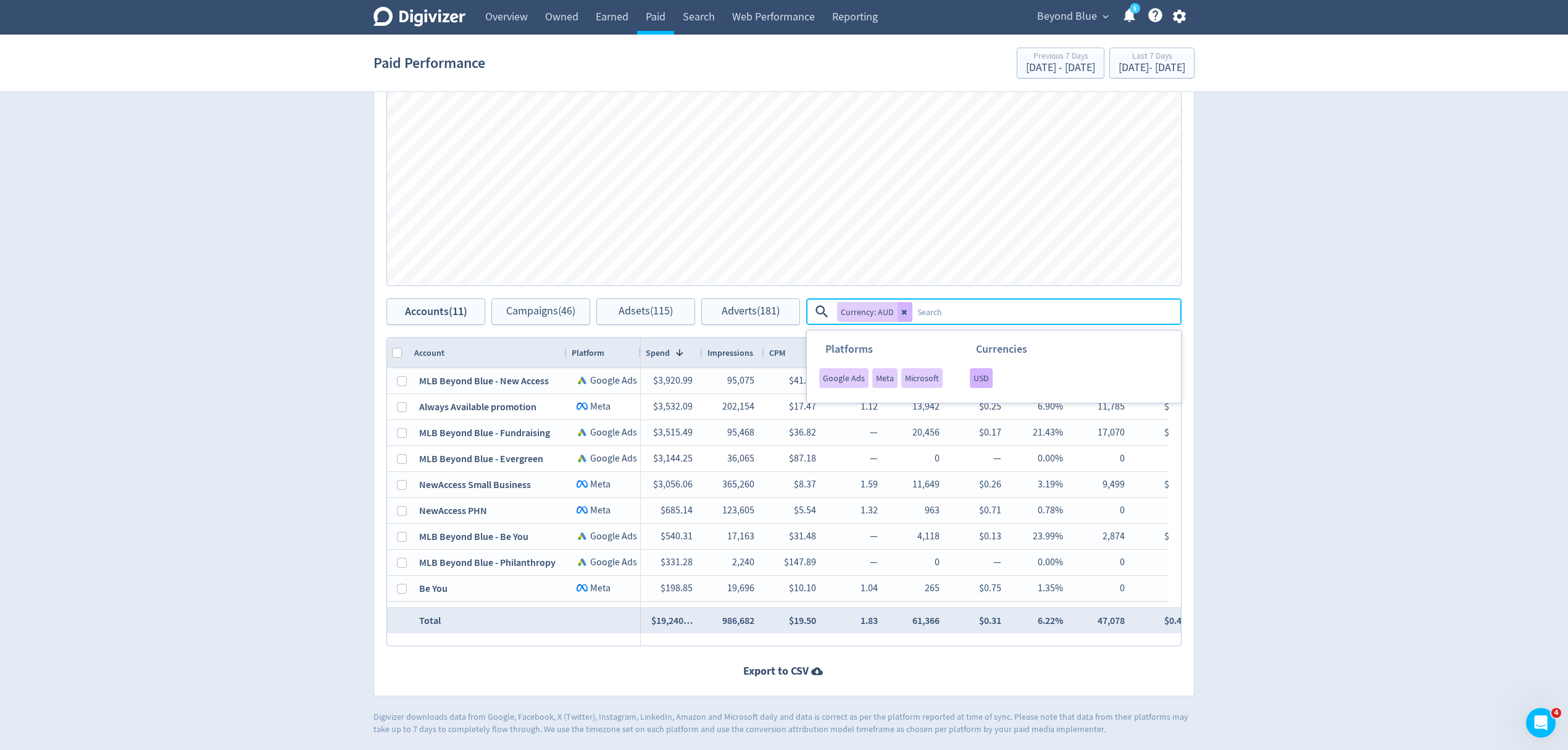
click at [979, 374] on span "USD" at bounding box center [982, 377] width 15 height 9
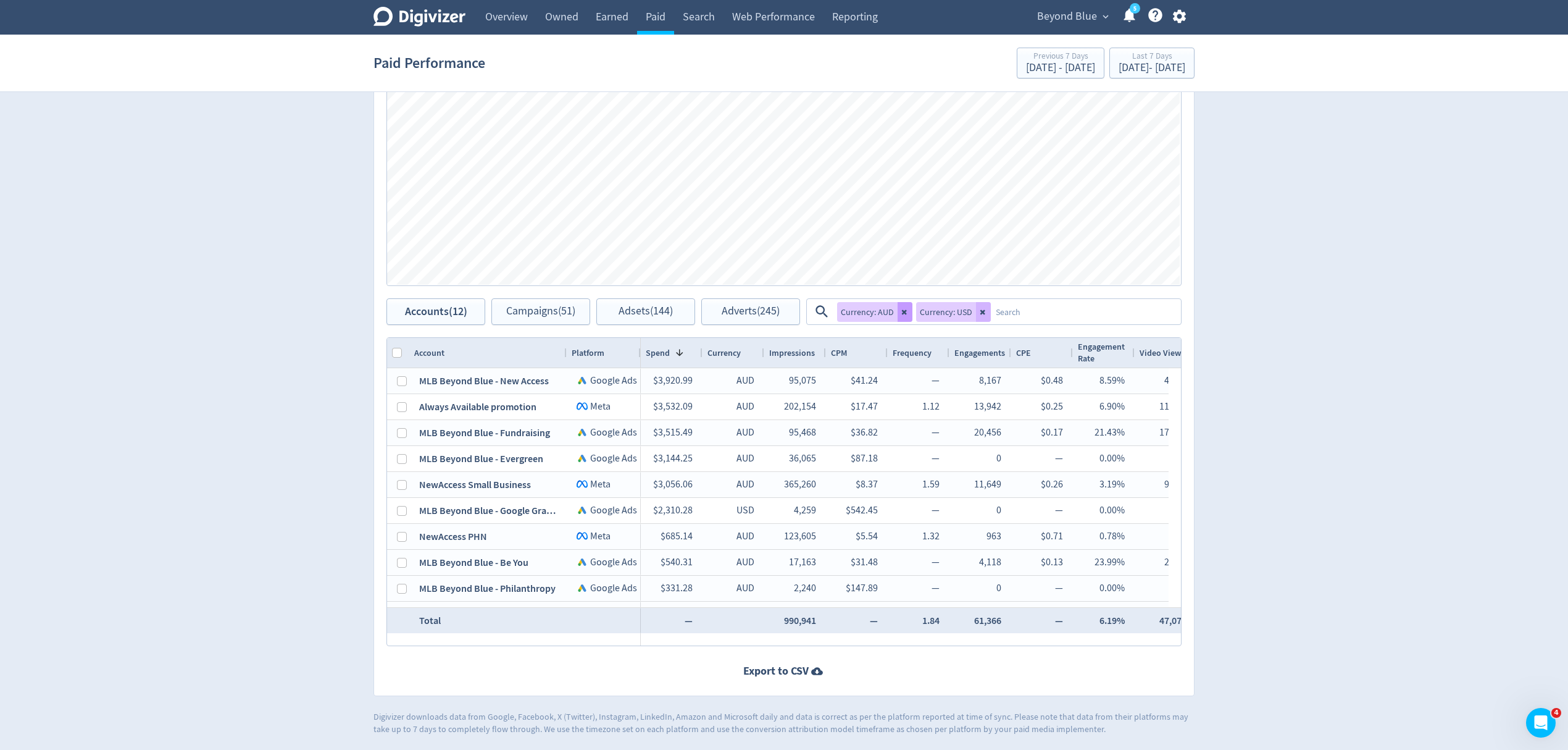
click at [902, 313] on icon at bounding box center [905, 312] width 8 height 8
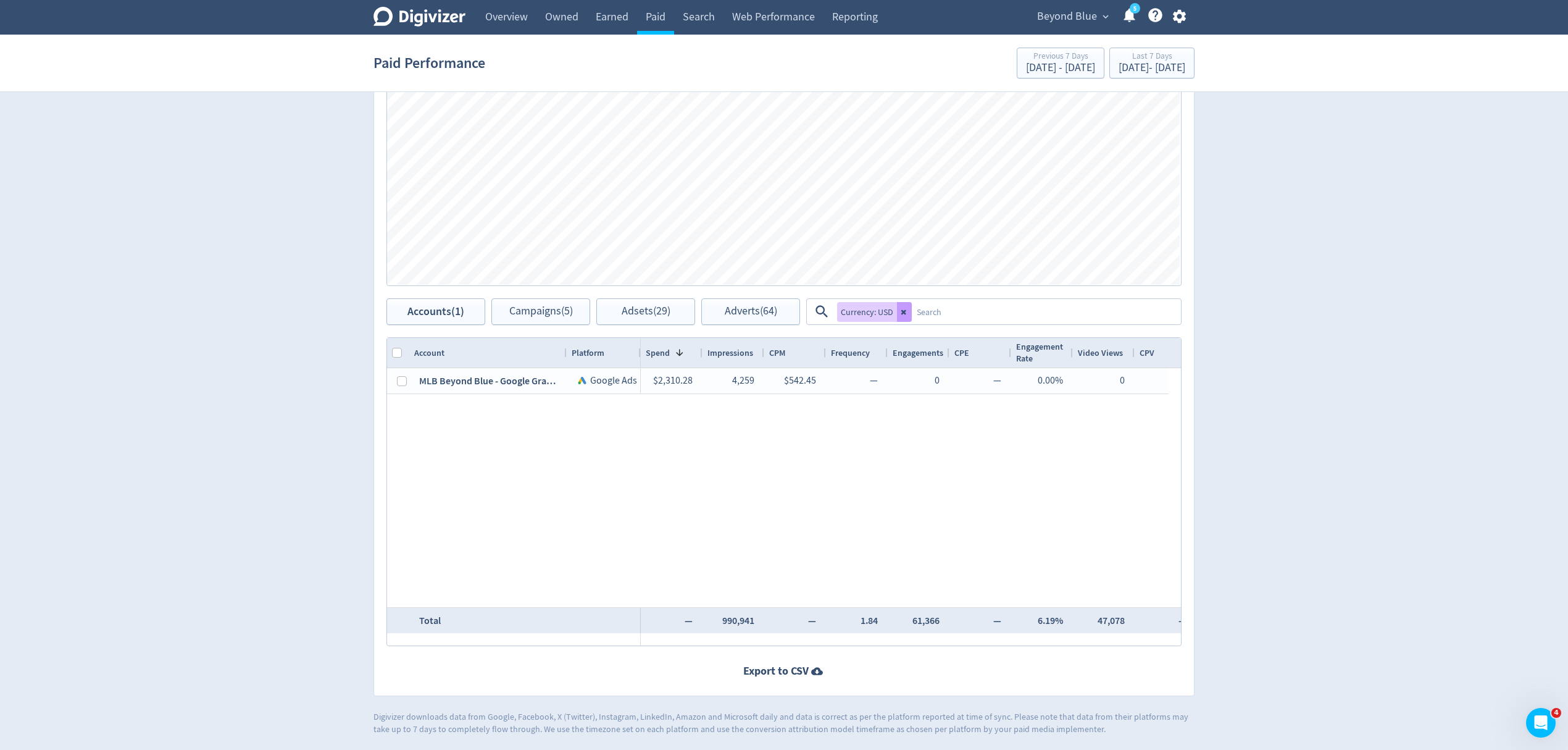
click at [902, 313] on icon at bounding box center [904, 312] width 8 height 8
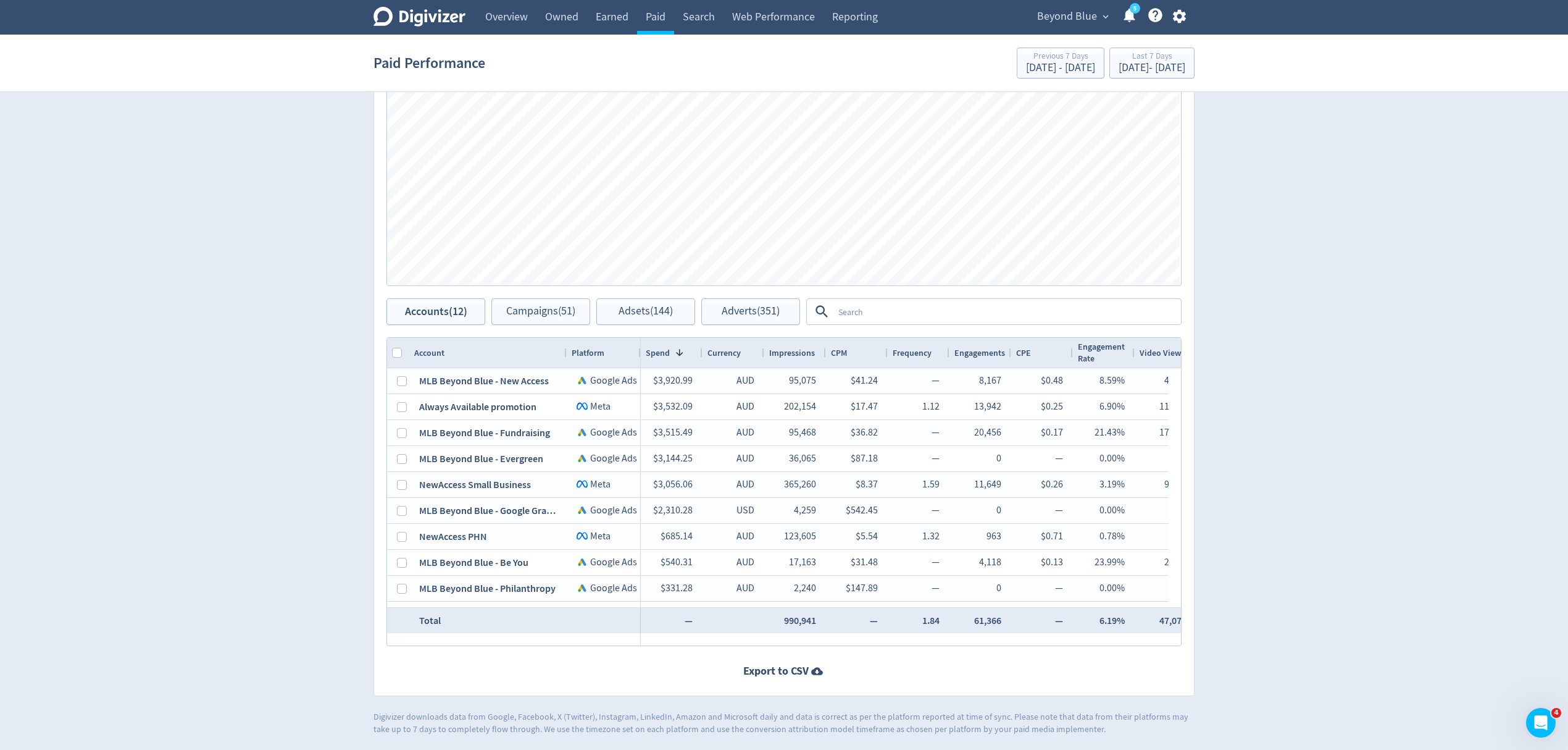
scroll to position [215, 0]
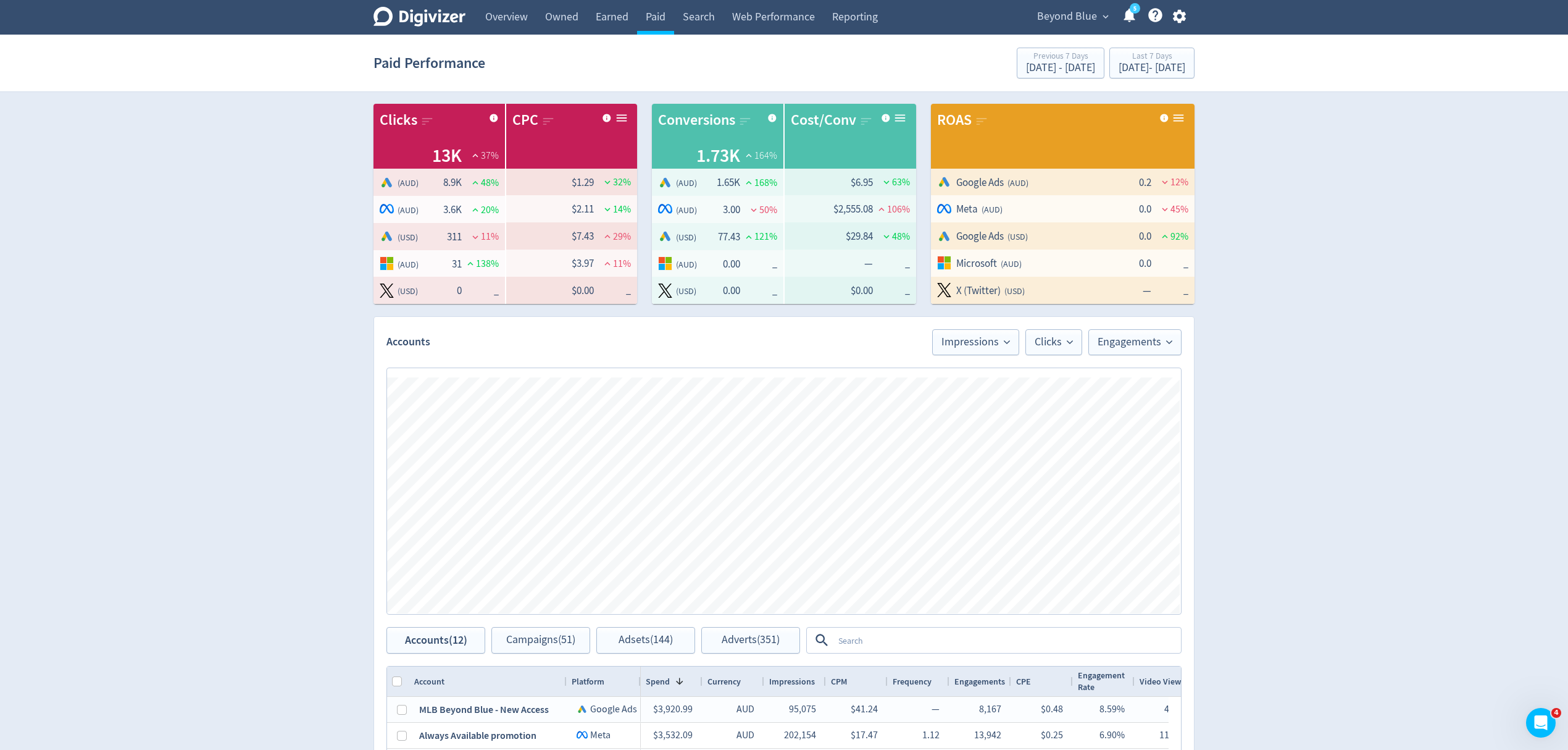
drag, startPoint x: 1073, startPoint y: 20, endPoint x: 1100, endPoint y: 32, distance: 29.5
click at [1073, 20] on span "Beyond Blue" at bounding box center [1067, 16] width 60 height 20
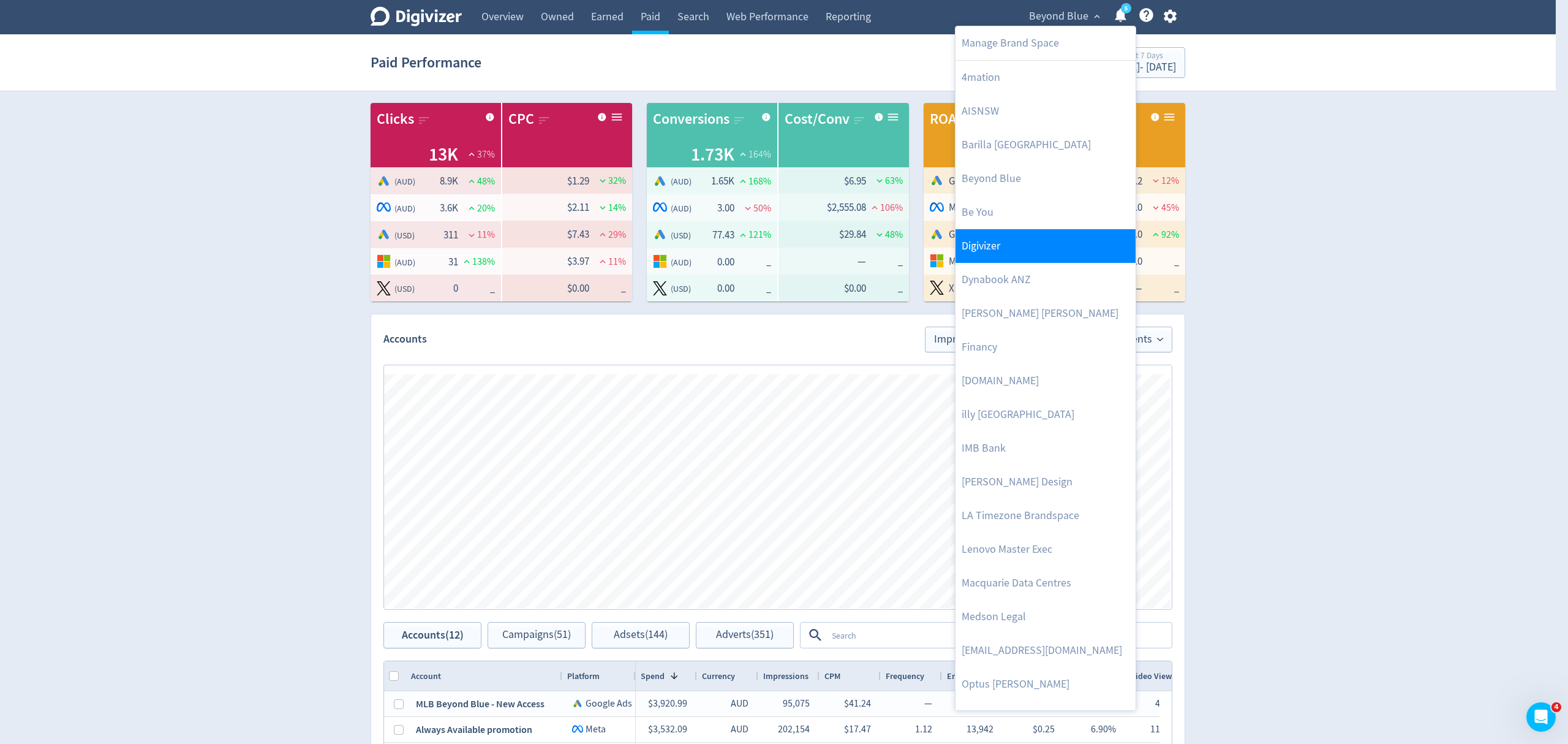
click at [990, 250] on link "Digivizer" at bounding box center [1046, 246] width 180 height 34
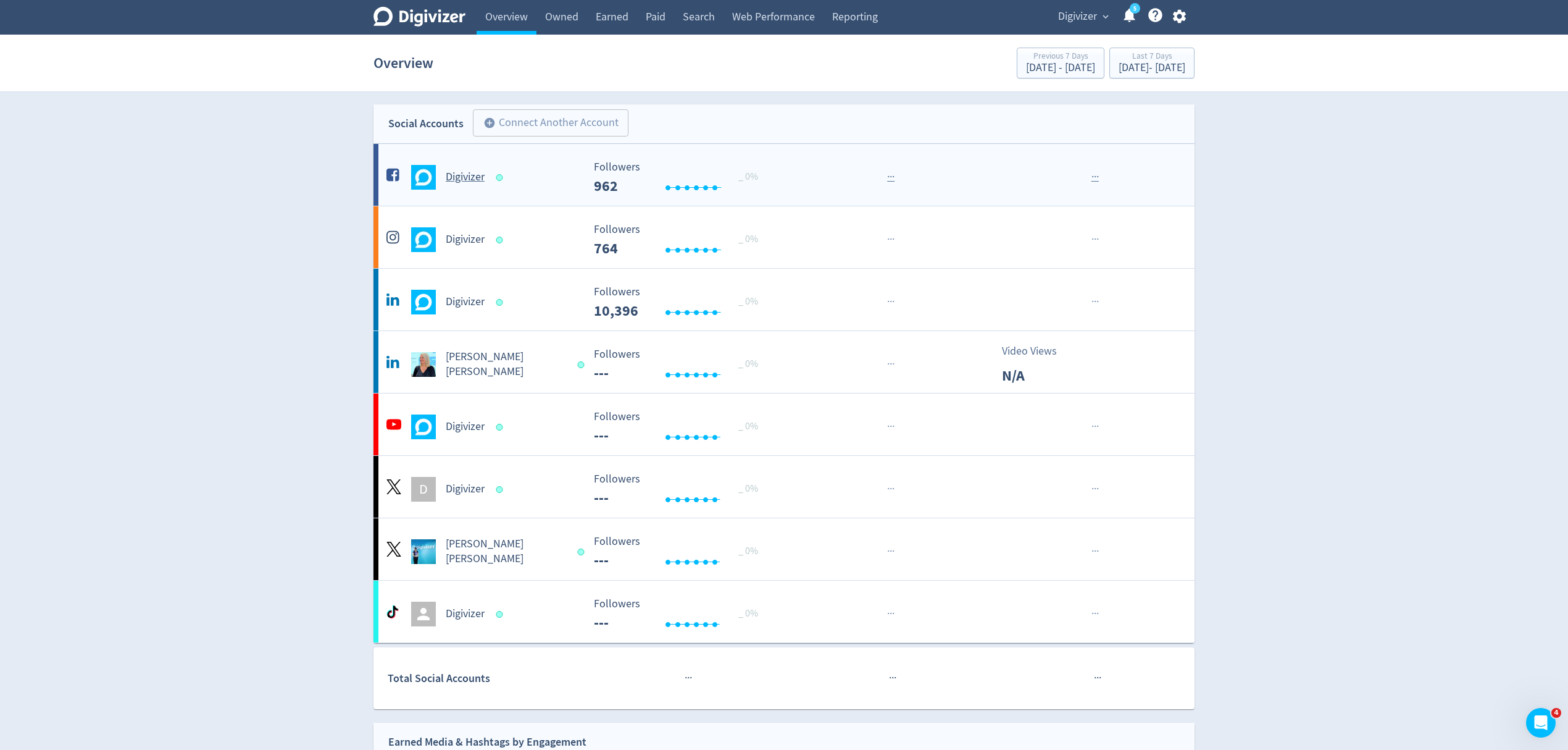
click at [856, 20] on link "Reporting" at bounding box center [856, 17] width 63 height 34
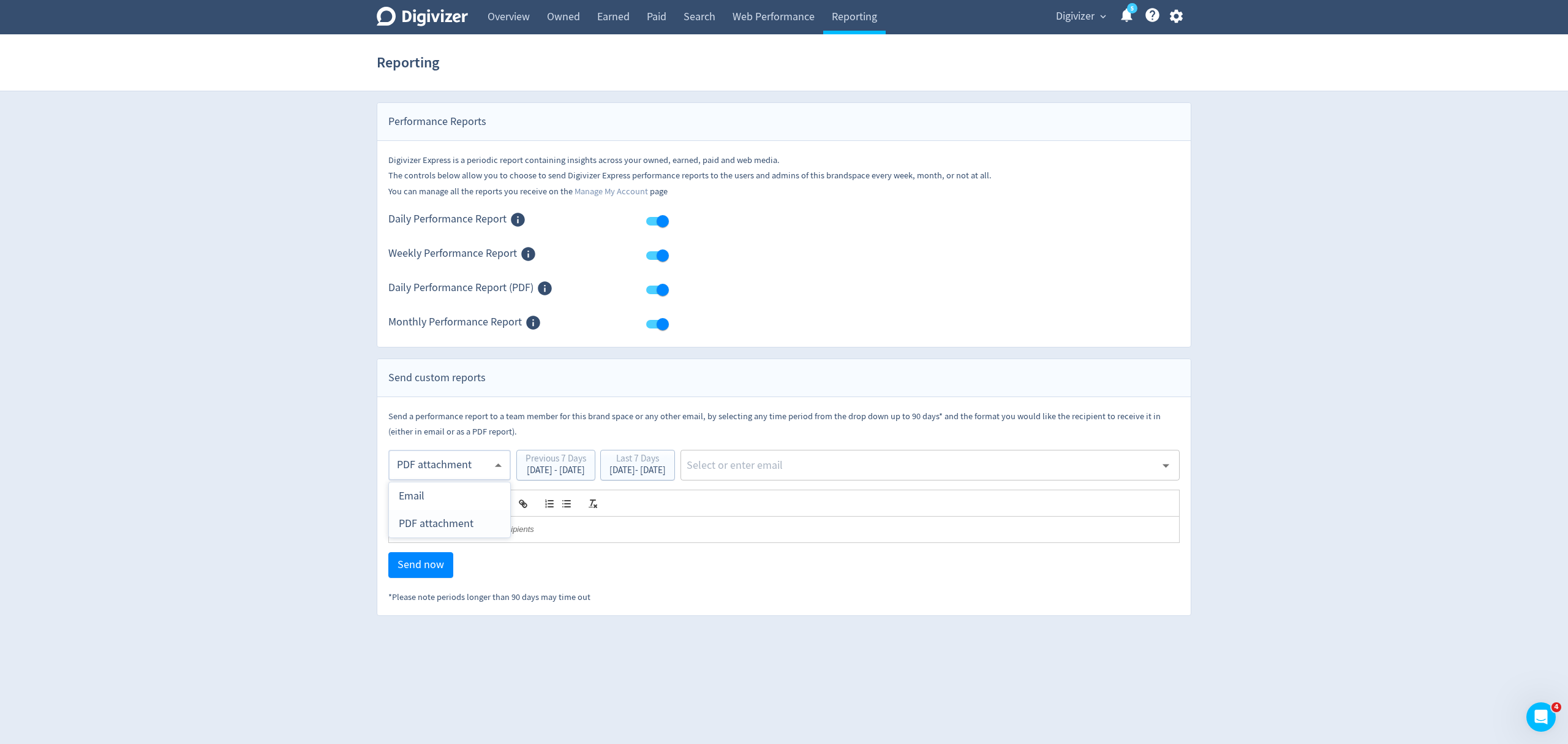
click at [423, 464] on body "Digivizer Logo Mark Digivizer Logo Overview Owned Earned Paid Search Web Perfor…" at bounding box center [784, 308] width 1568 height 616
click at [434, 499] on div "Email" at bounding box center [449, 496] width 101 height 27
type input "html"
click at [666, 463] on div "Last 7 Days" at bounding box center [637, 460] width 56 height 11
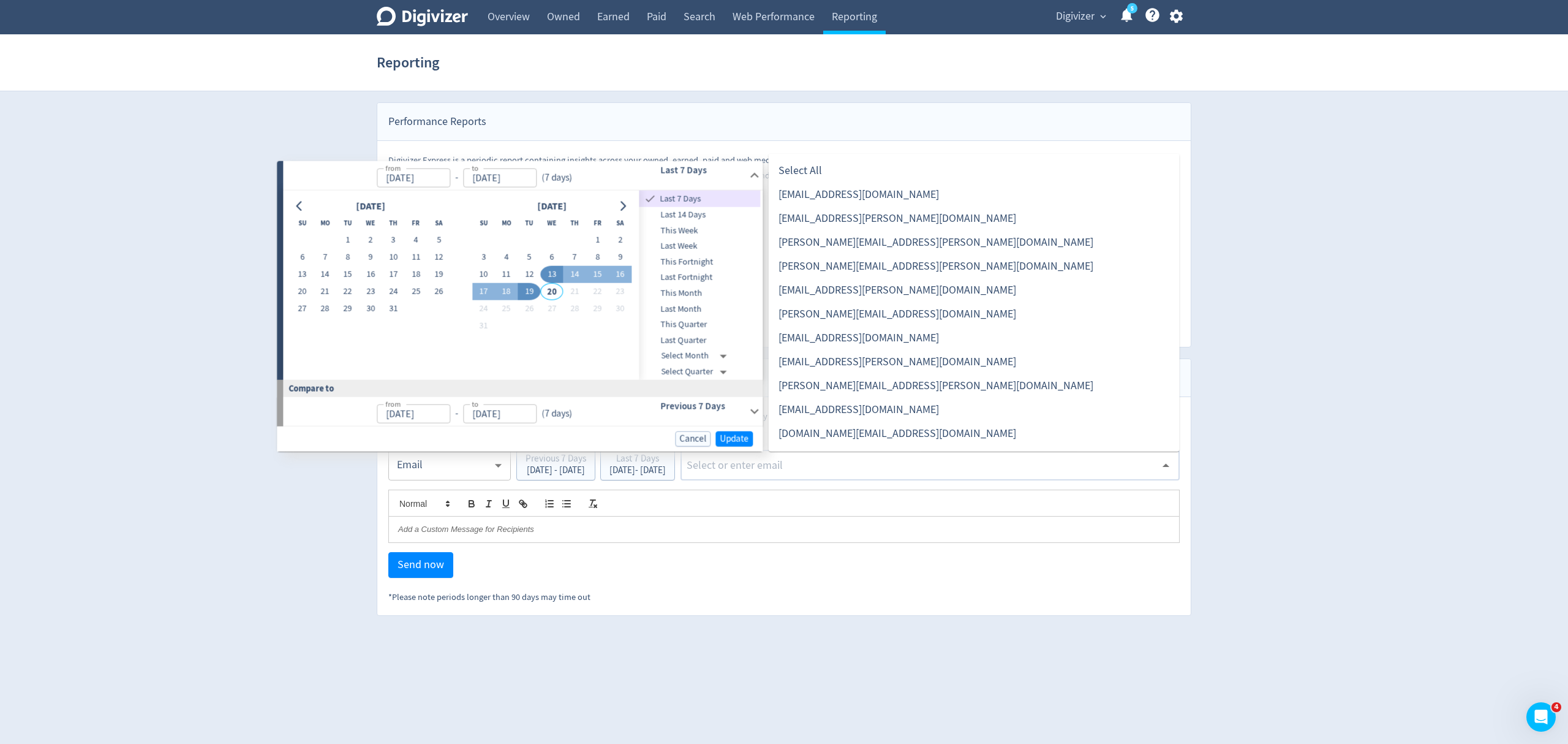
click at [885, 464] on input "text" at bounding box center [921, 464] width 471 height 18
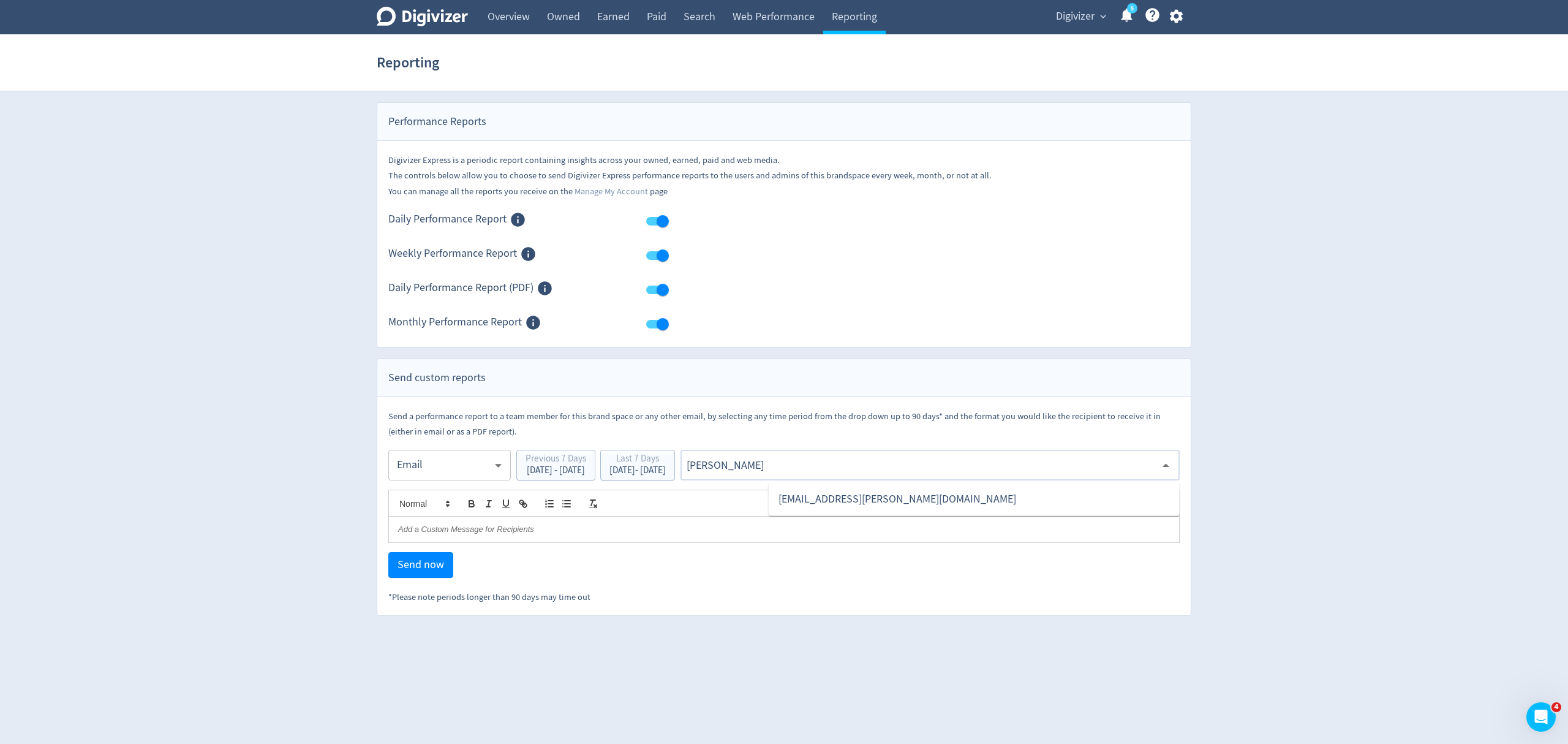
type input "malyn"
click at [866, 491] on li "[EMAIL_ADDRESS][PERSON_NAME][DOMAIN_NAME]" at bounding box center [975, 499] width 411 height 24
click at [427, 571] on span "Send now" at bounding box center [421, 565] width 46 height 11
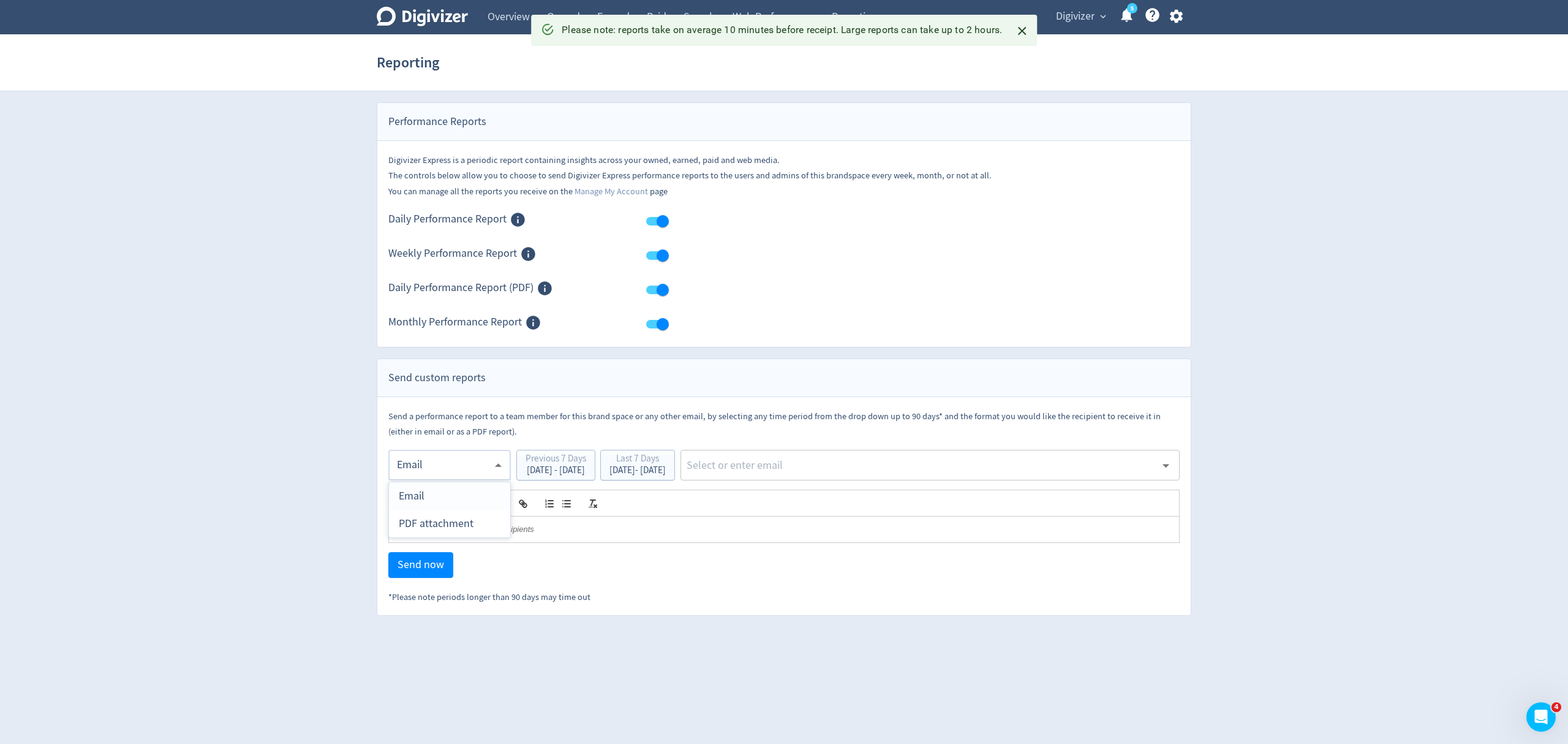
click at [451, 461] on body "Digivizer Logo Mark Digivizer Logo Overview Owned Earned Paid Search Web Perfor…" at bounding box center [784, 308] width 1568 height 616
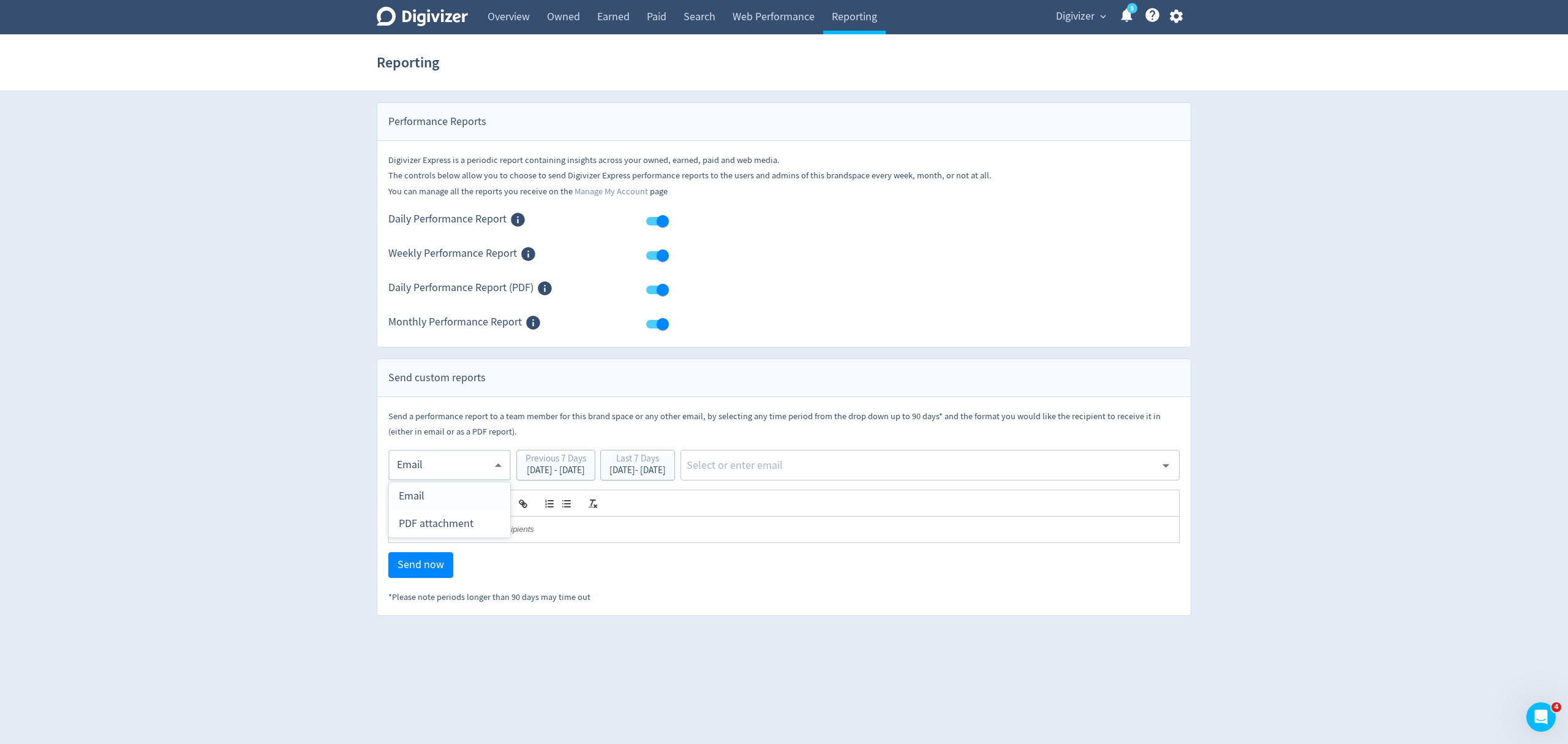
click at [446, 525] on div "PDF attachment" at bounding box center [449, 523] width 101 height 27
type input "pdf"
click at [790, 473] on input "text" at bounding box center [921, 464] width 471 height 18
type input "malyn"
click at [806, 504] on li "[EMAIL_ADDRESS][PERSON_NAME][DOMAIN_NAME]" at bounding box center [975, 499] width 411 height 24
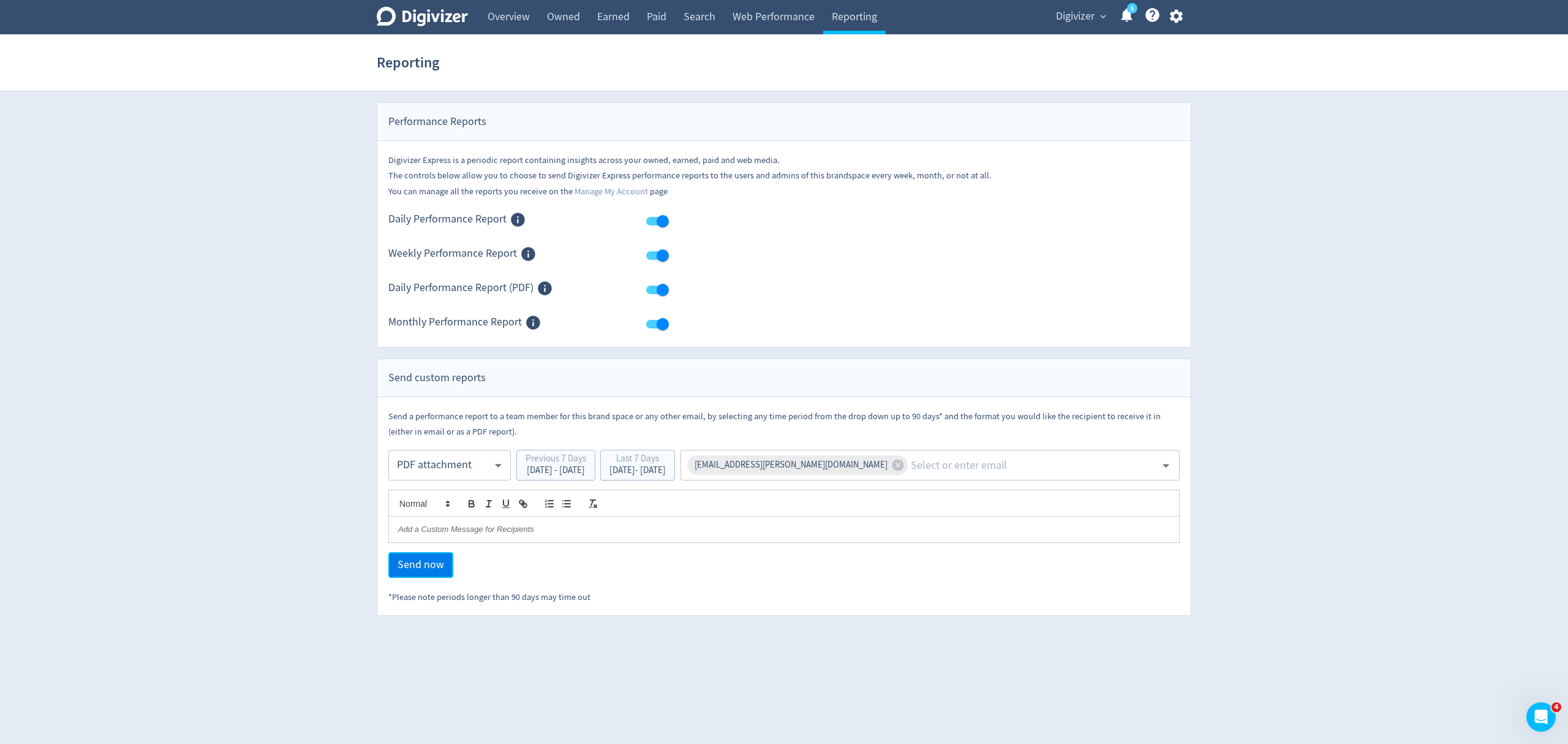
click at [403, 564] on span "Send now" at bounding box center [421, 565] width 46 height 11
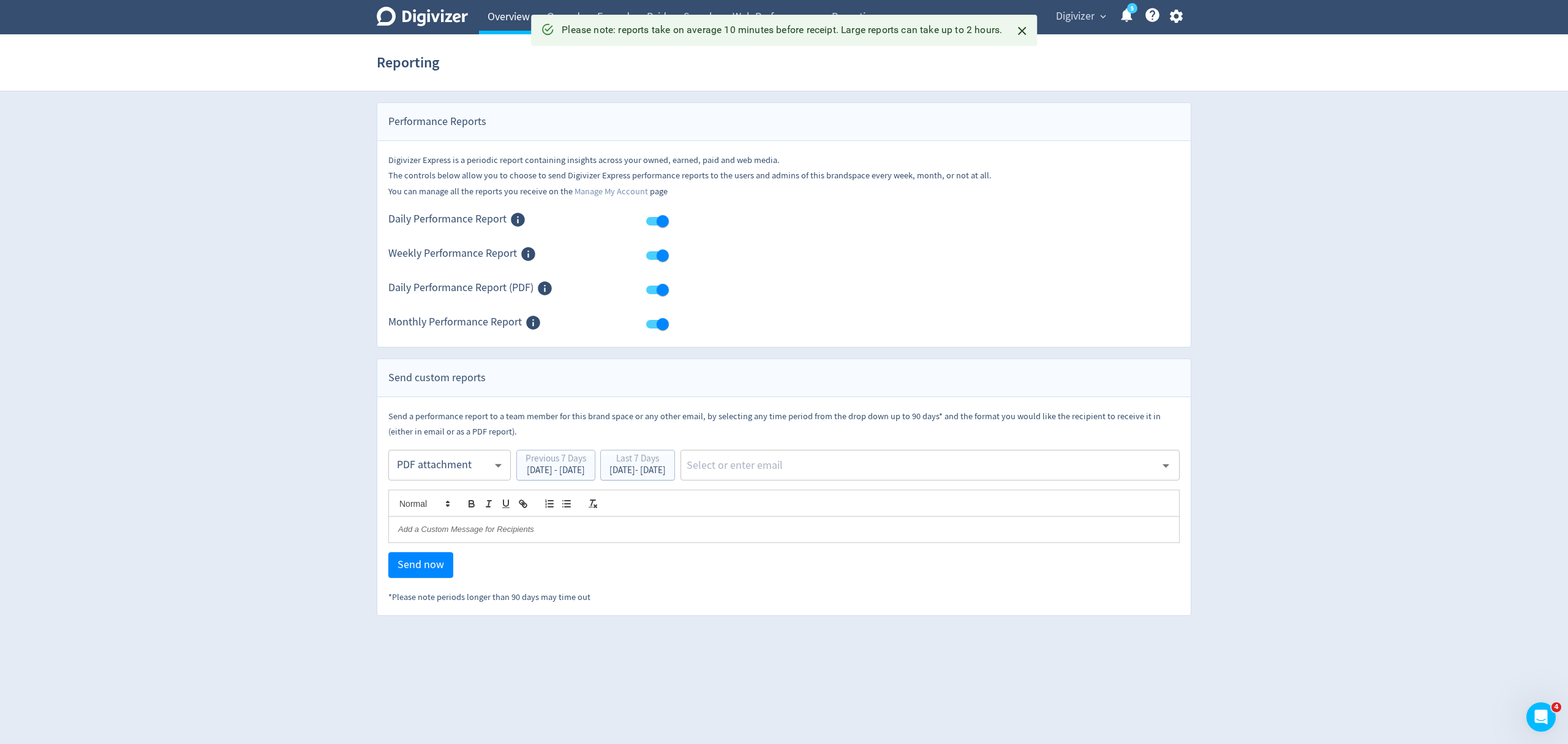
click at [496, 24] on link "Overview" at bounding box center [509, 17] width 60 height 34
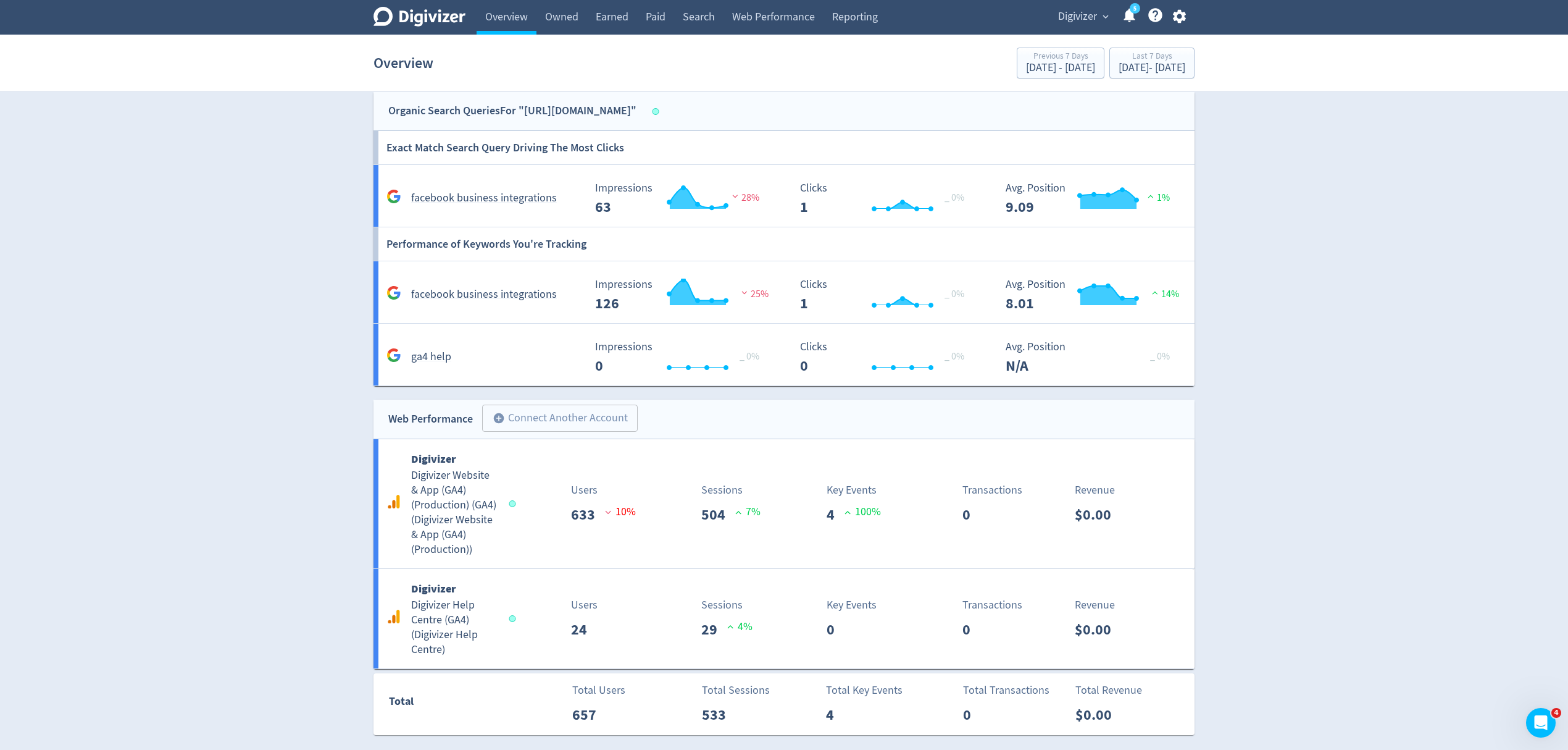
scroll to position [1609, 0]
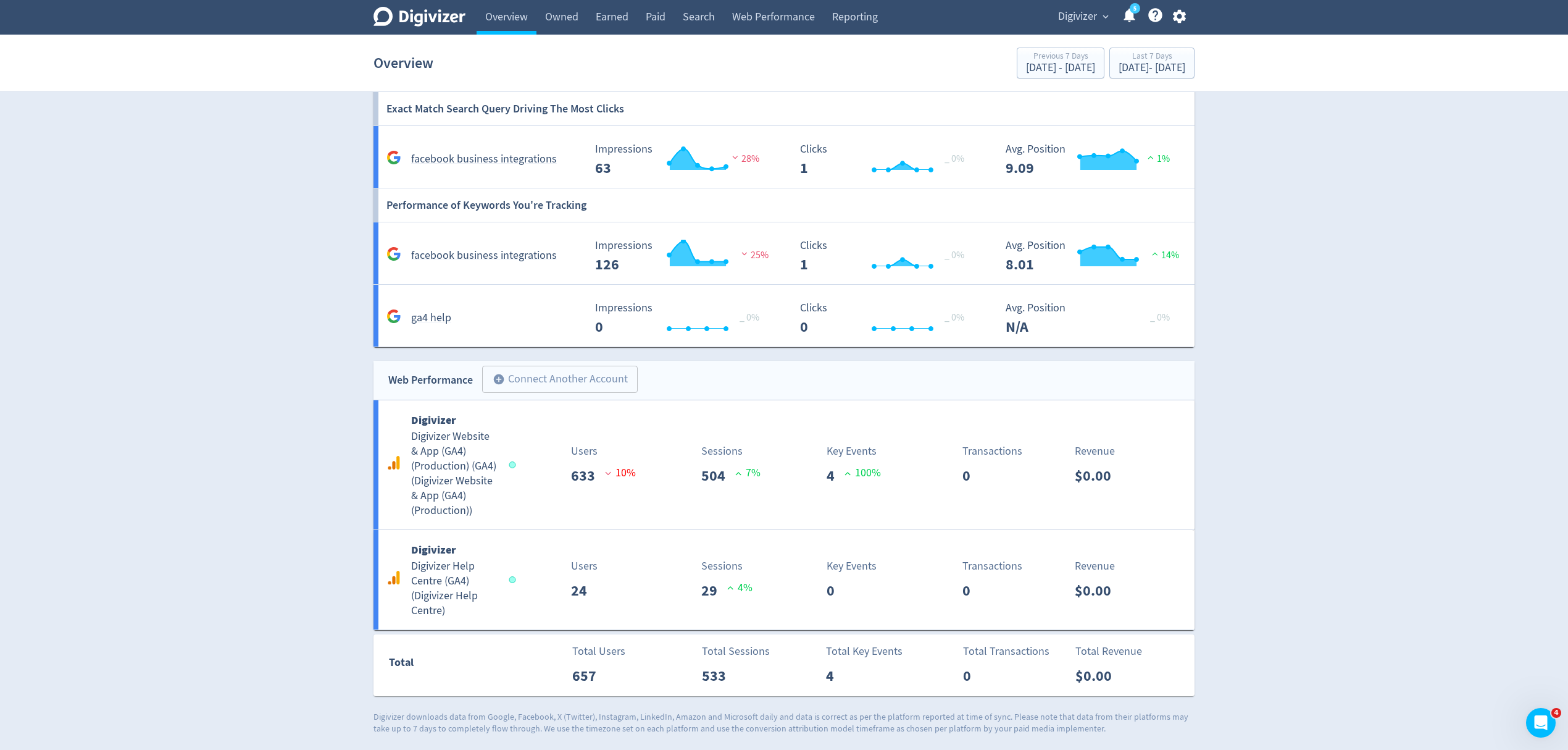
click at [864, 21] on link "Reporting" at bounding box center [856, 17] width 63 height 34
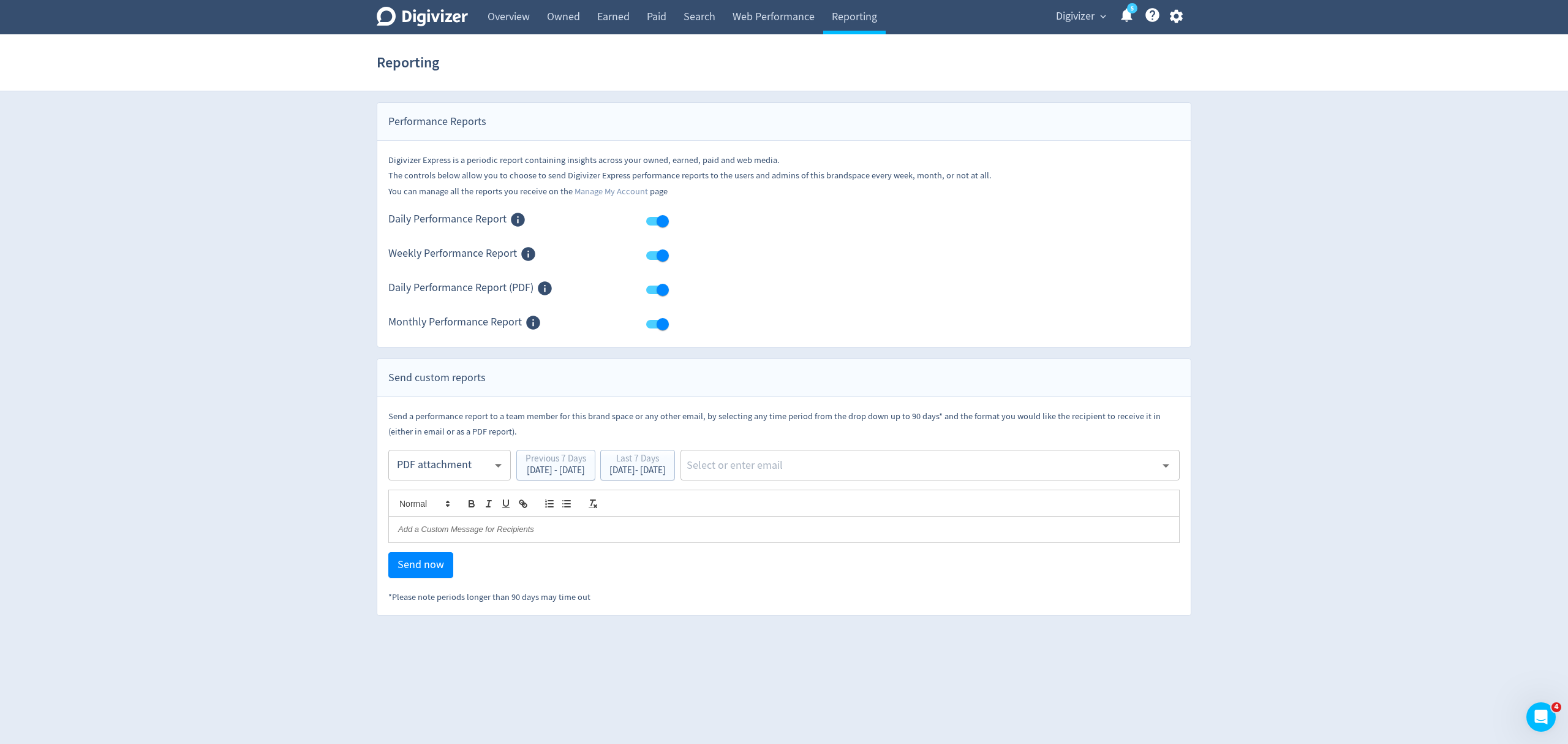
click at [410, 460] on body "Digivizer Logo Mark Digivizer Logo Overview Owned Earned Paid Search Web Perfor…" at bounding box center [784, 308] width 1568 height 616
click at [436, 519] on div "PDF attachment" at bounding box center [449, 523] width 101 height 27
click at [912, 471] on input "text" at bounding box center [921, 464] width 471 height 18
type input "malyn"
click at [880, 497] on li "[EMAIL_ADDRESS][PERSON_NAME][DOMAIN_NAME]" at bounding box center [975, 499] width 411 height 24
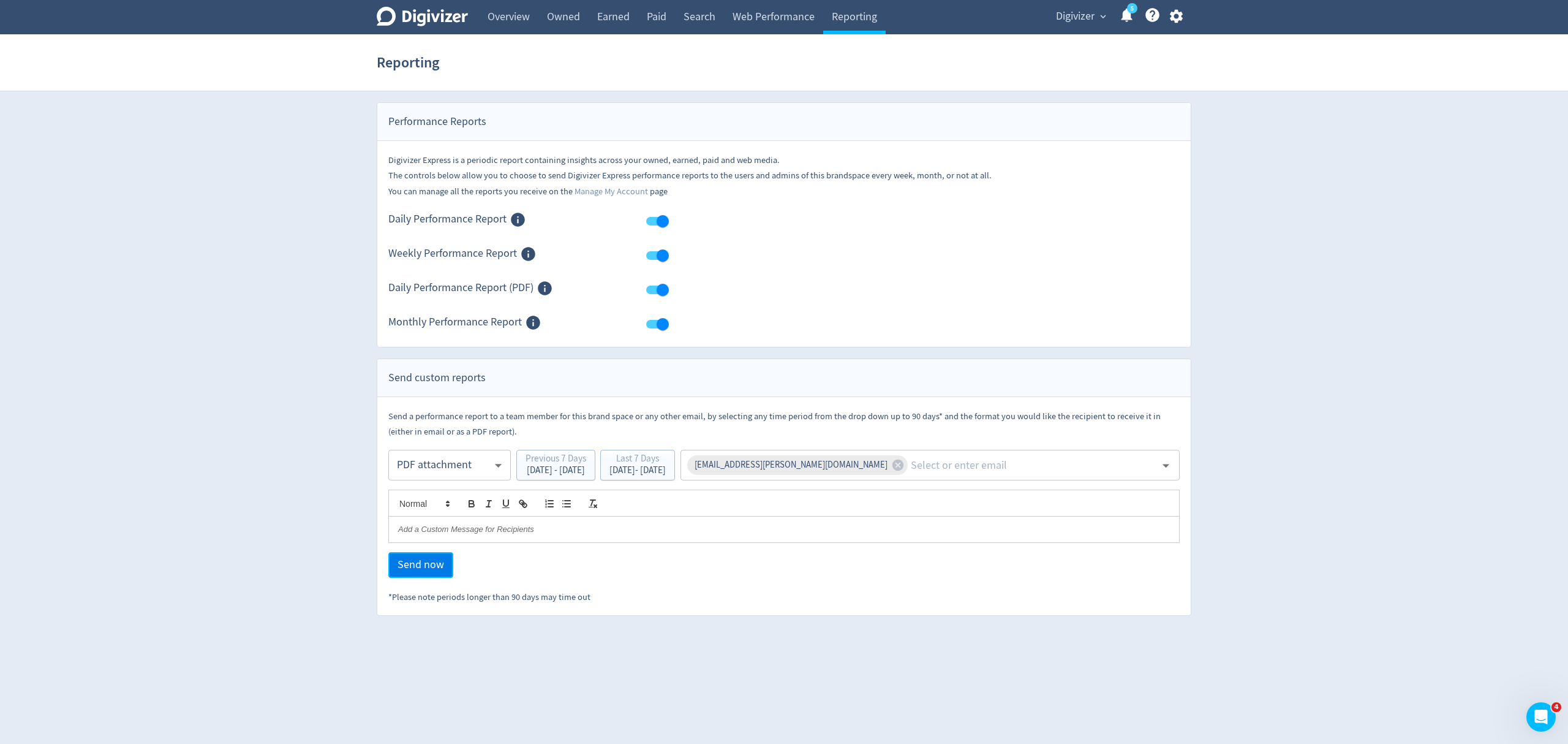
click at [400, 569] on span "Send now" at bounding box center [421, 565] width 46 height 11
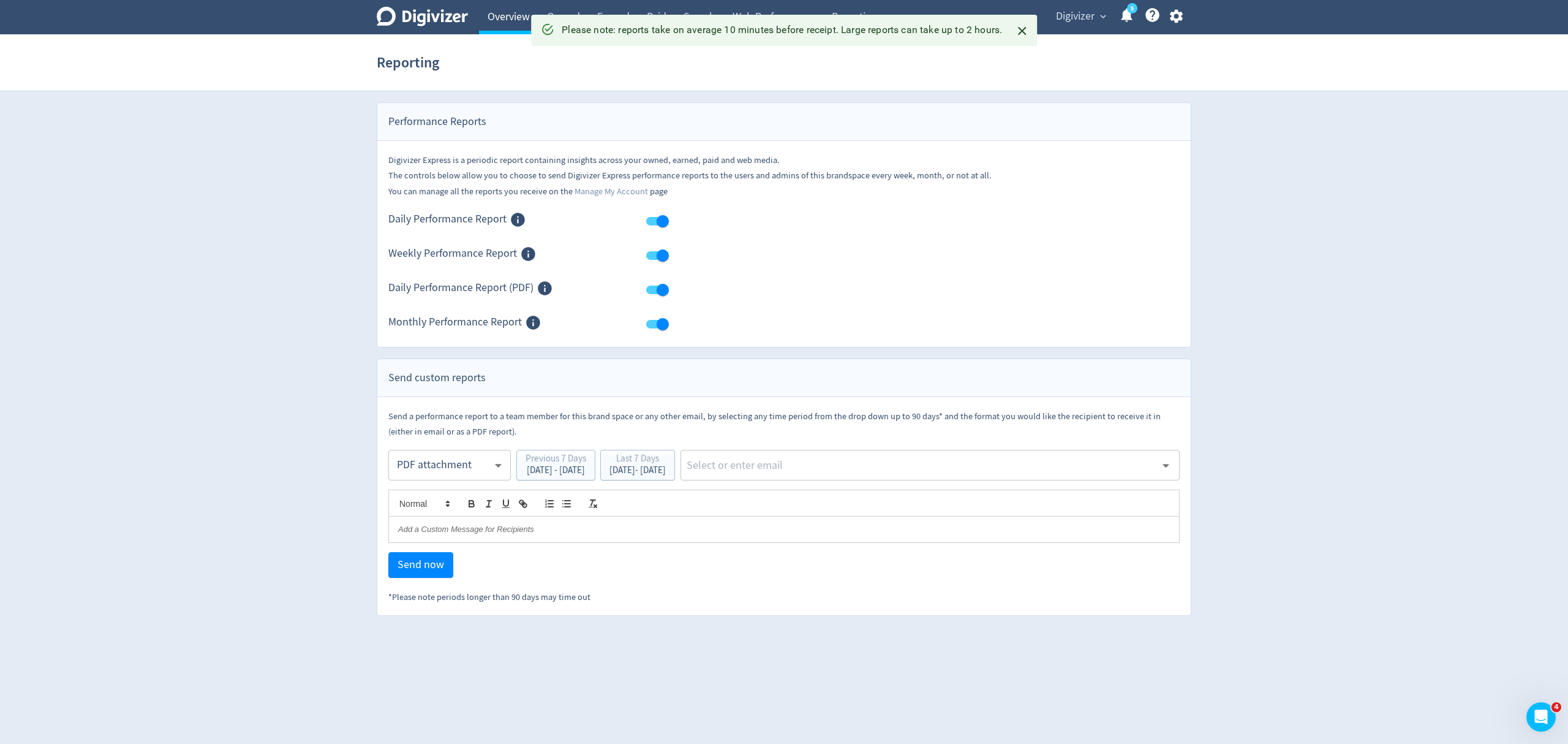
click at [511, 27] on link "Overview" at bounding box center [509, 17] width 60 height 34
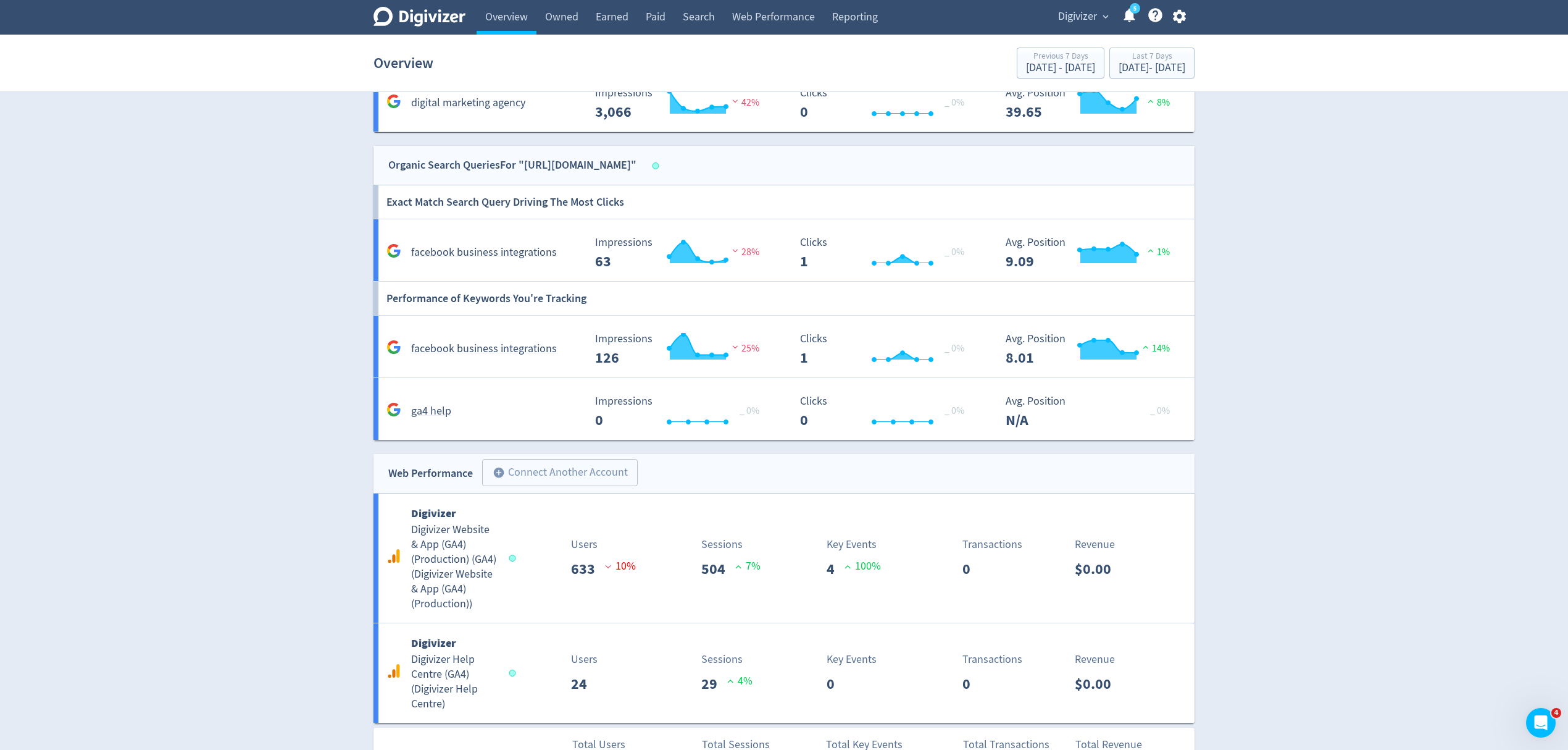
scroll to position [1609, 0]
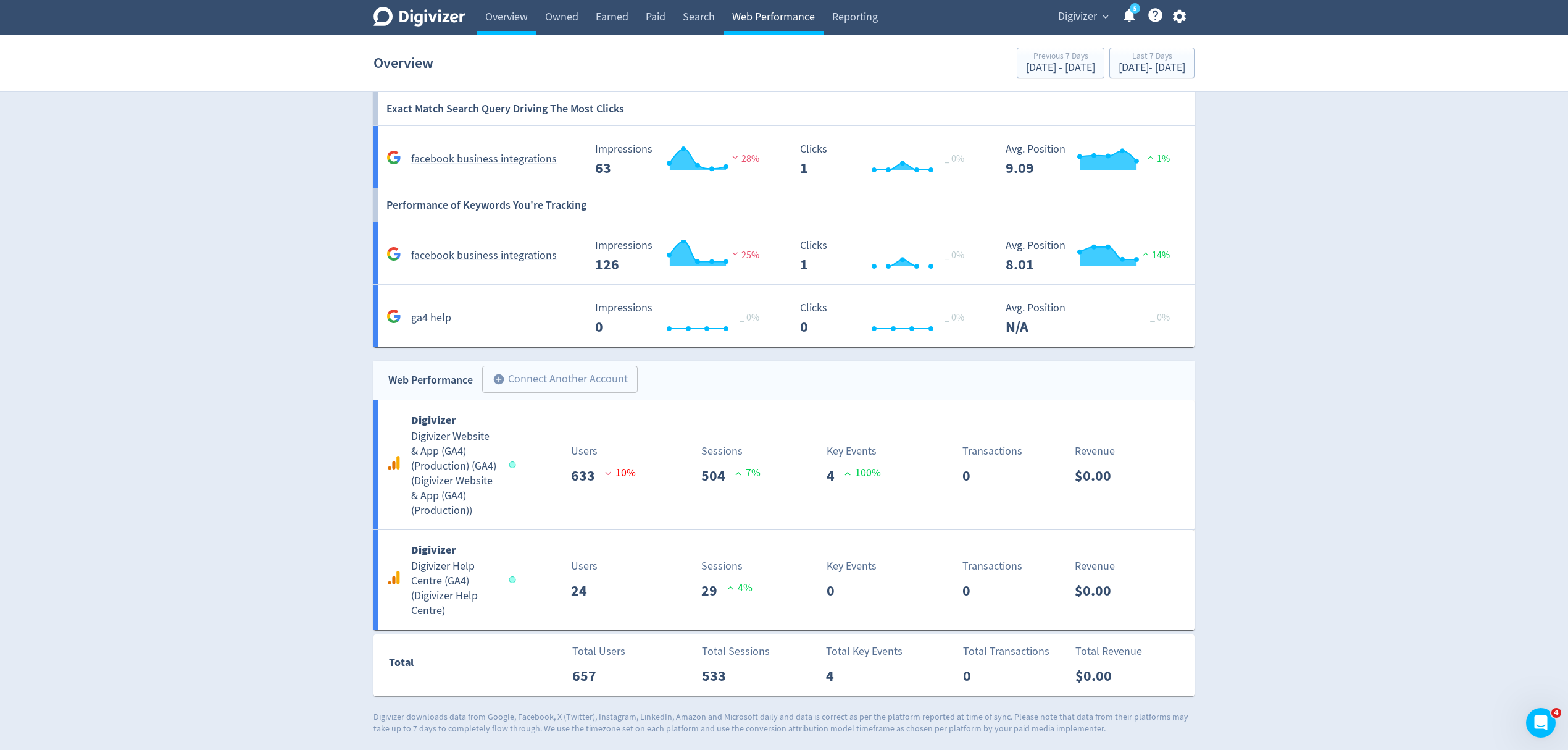
click at [744, 16] on link "Web Performance" at bounding box center [773, 17] width 100 height 34
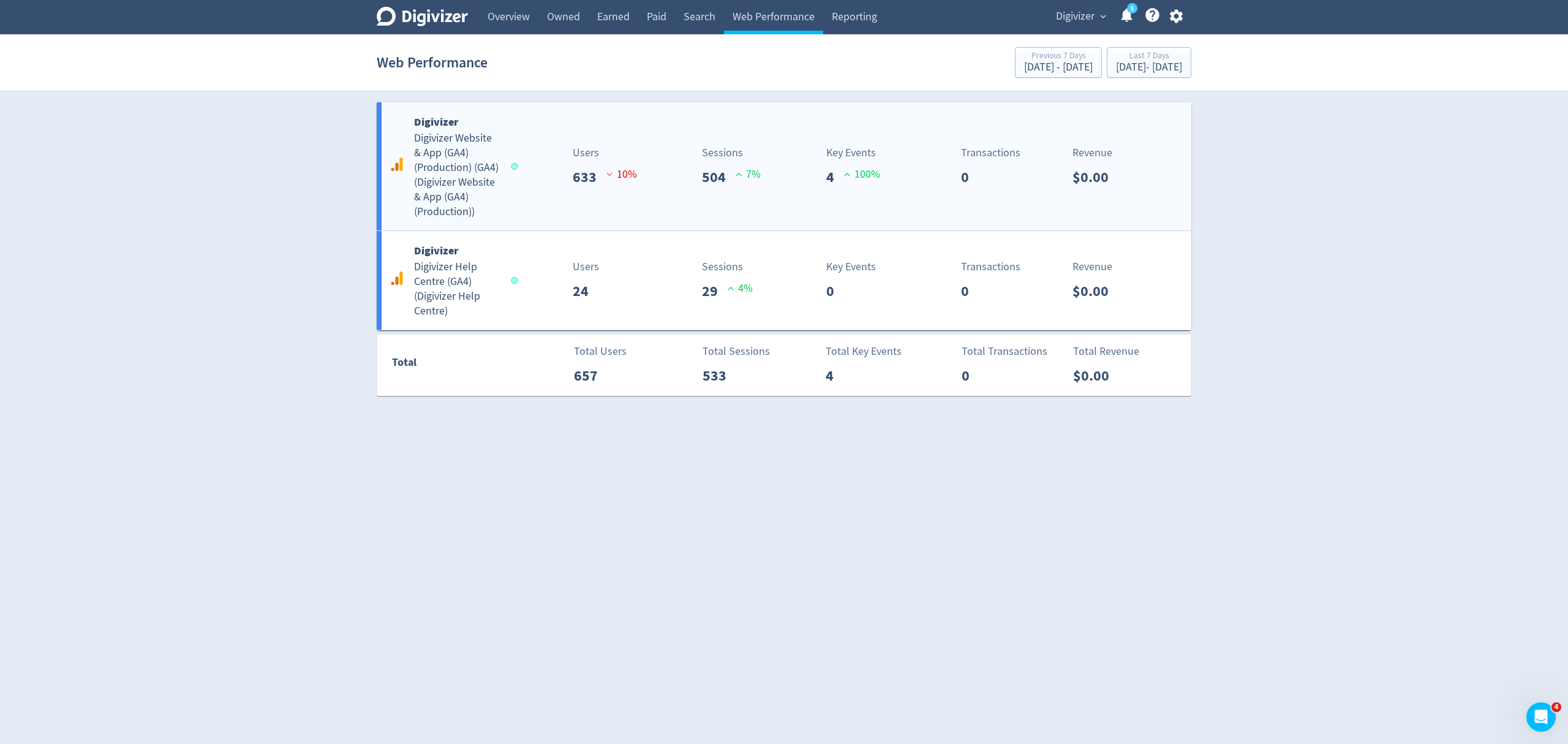
click at [508, 202] on div "Digivizer Digivizer Website & App (GA4) (Production) (GA4) ( Digivizer Website …" at bounding box center [451, 167] width 130 height 106
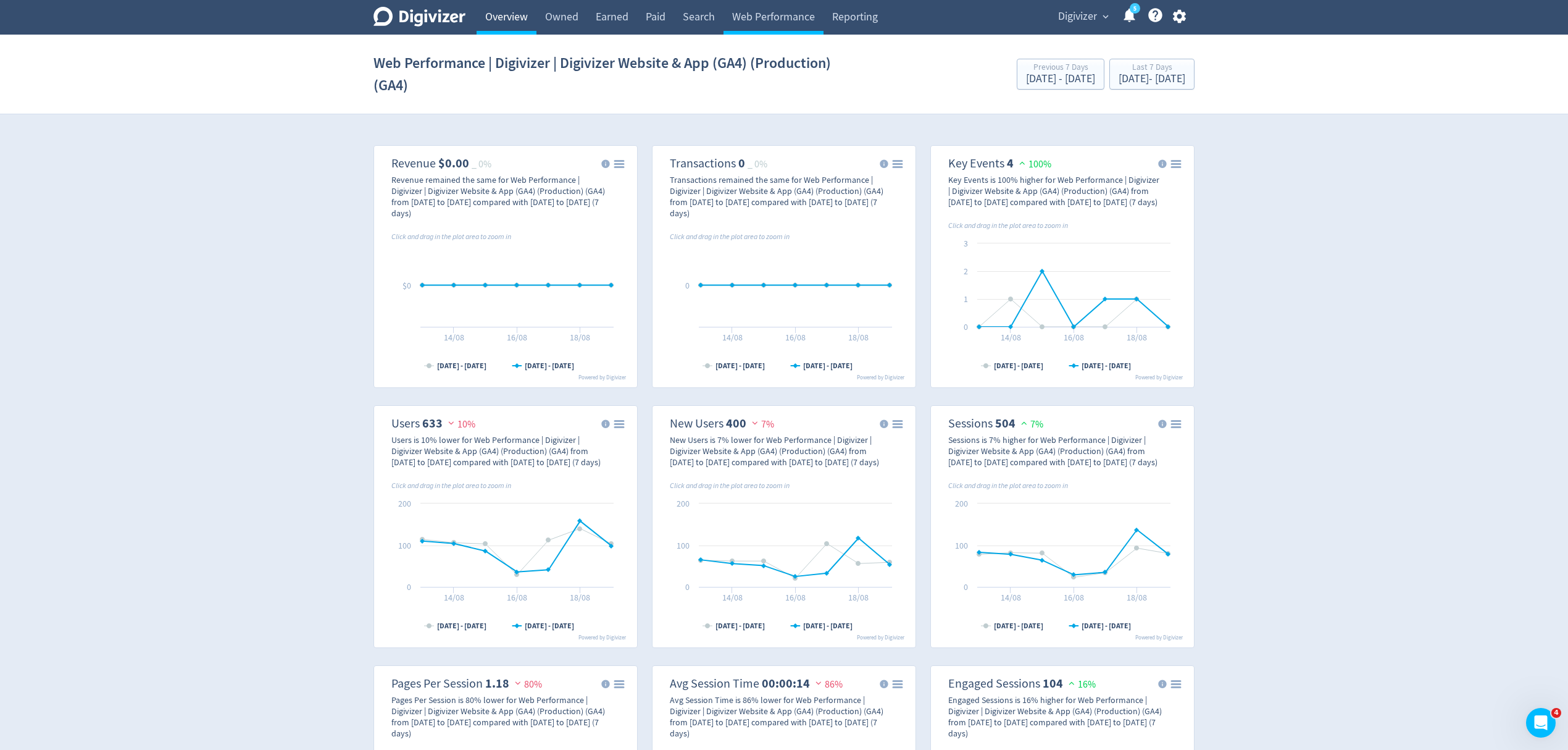
click at [523, 28] on link "Overview" at bounding box center [506, 17] width 60 height 34
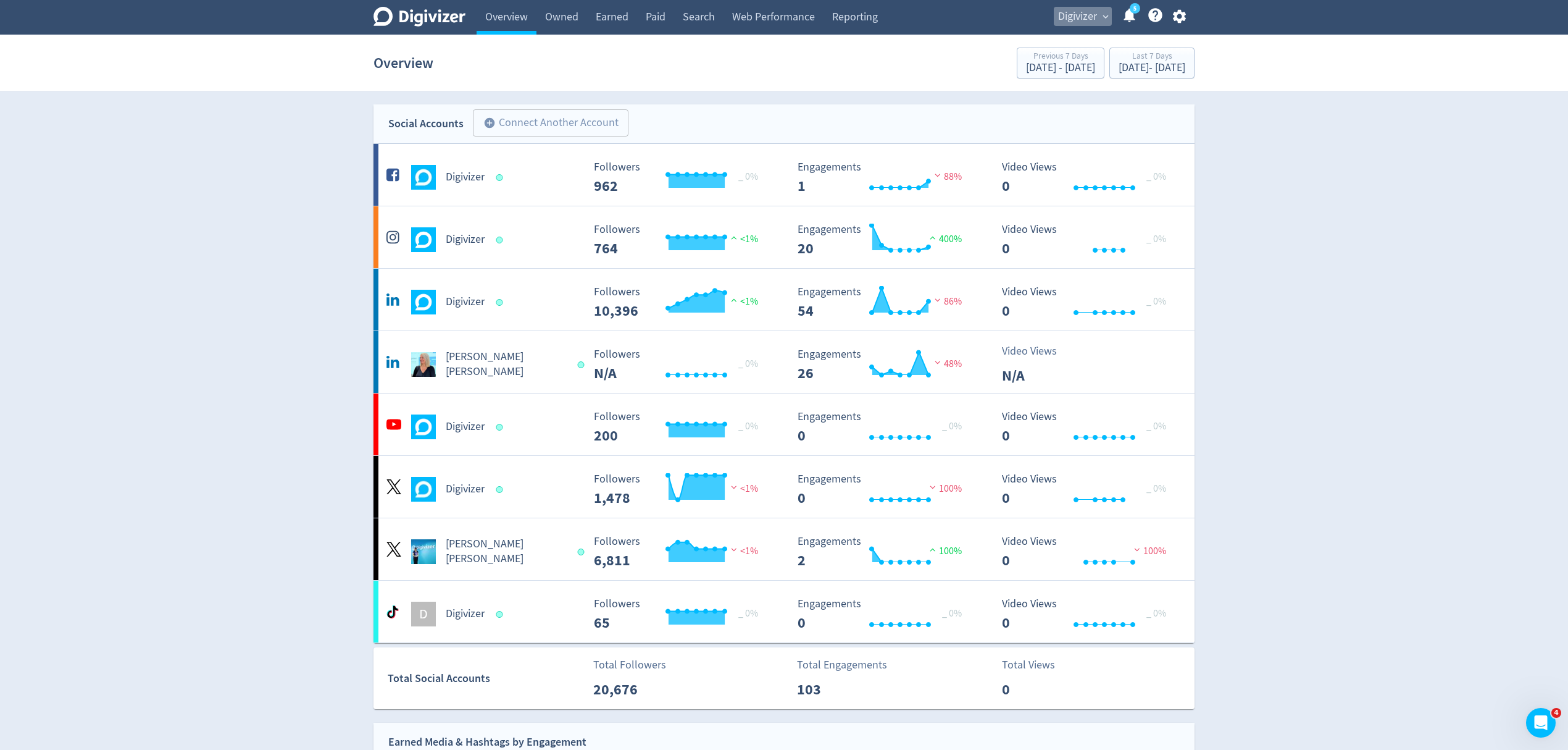
click at [1087, 13] on span "Digivizer" at bounding box center [1077, 16] width 39 height 20
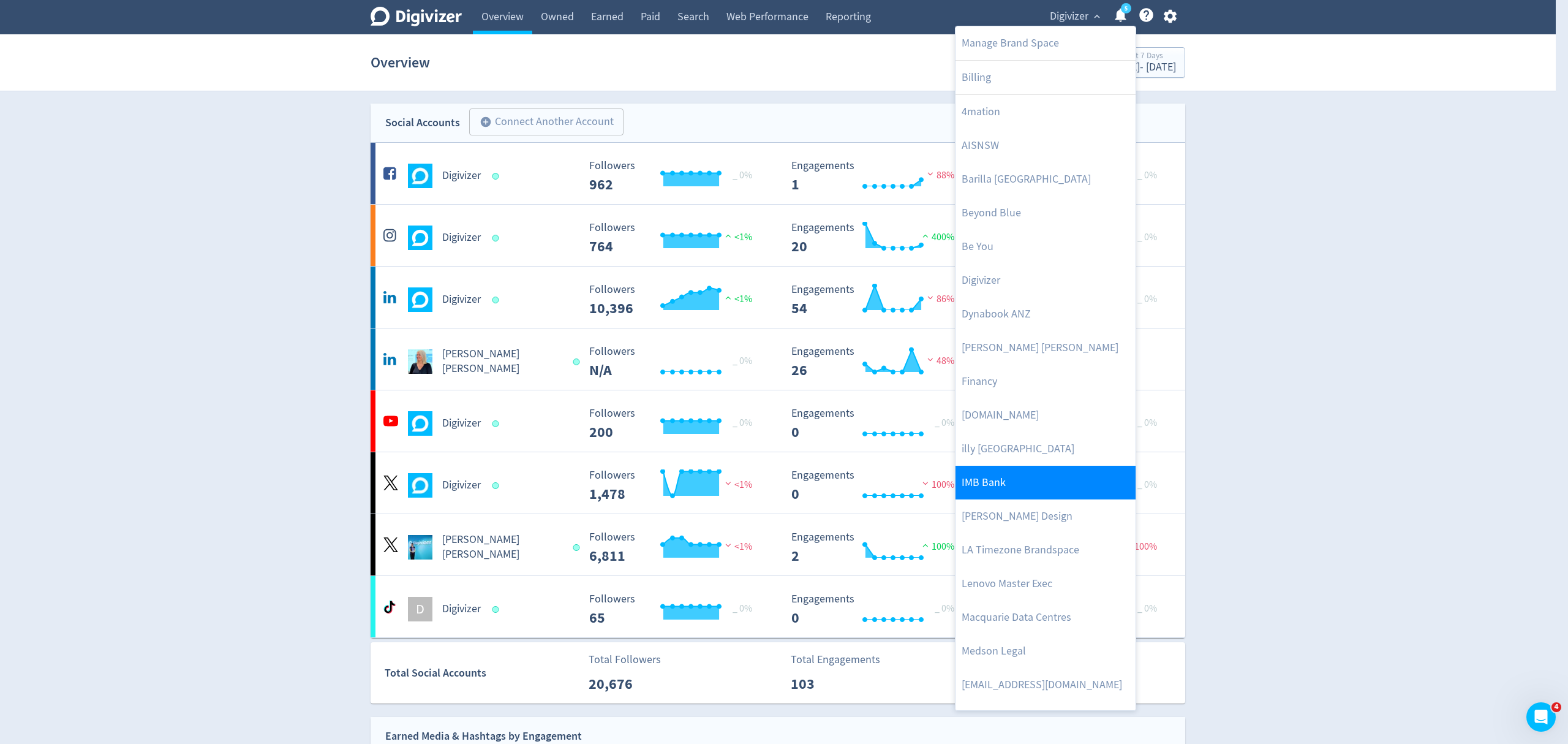
click at [1018, 490] on link "IMB Bank" at bounding box center [1046, 482] width 180 height 34
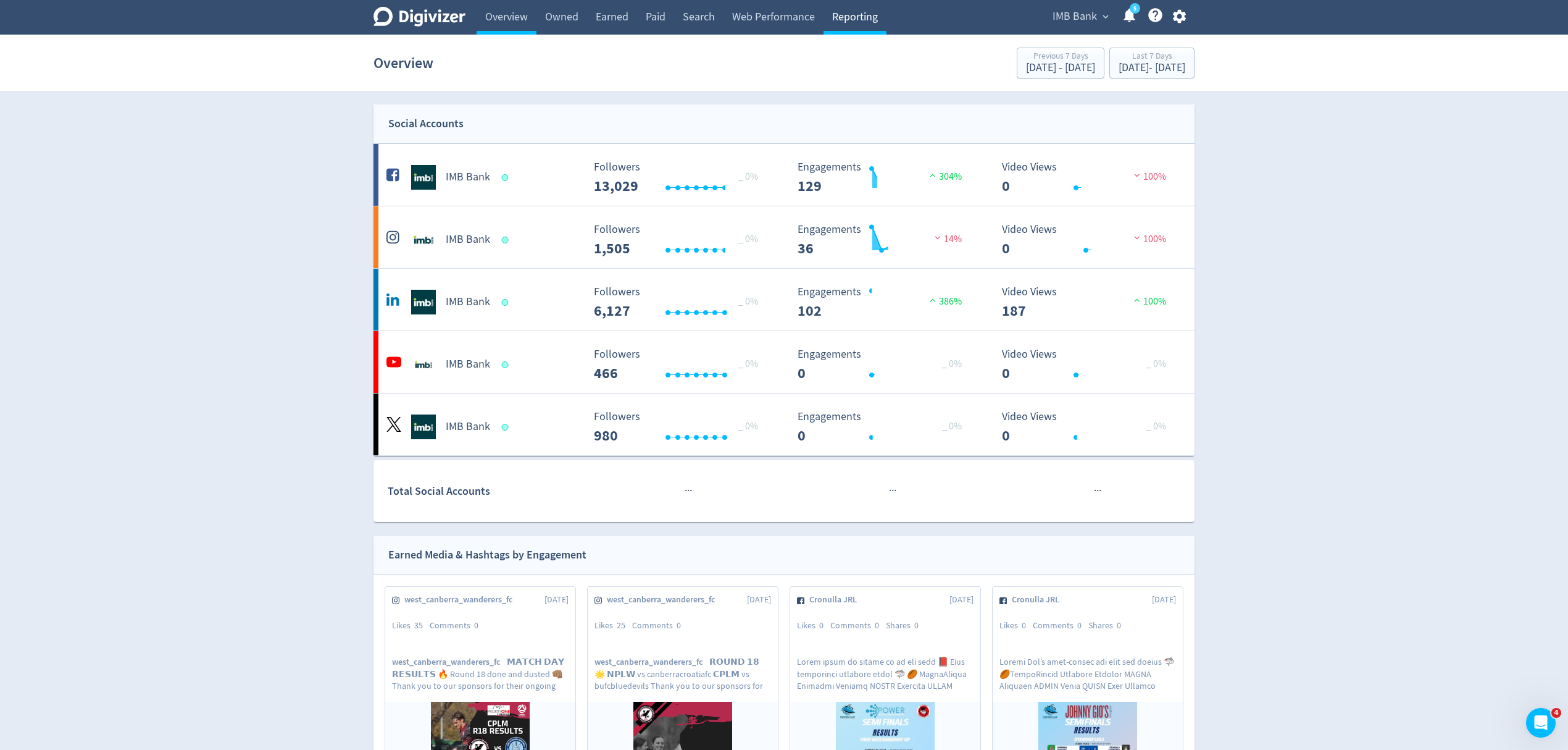
click at [845, 20] on link "Reporting" at bounding box center [856, 17] width 63 height 34
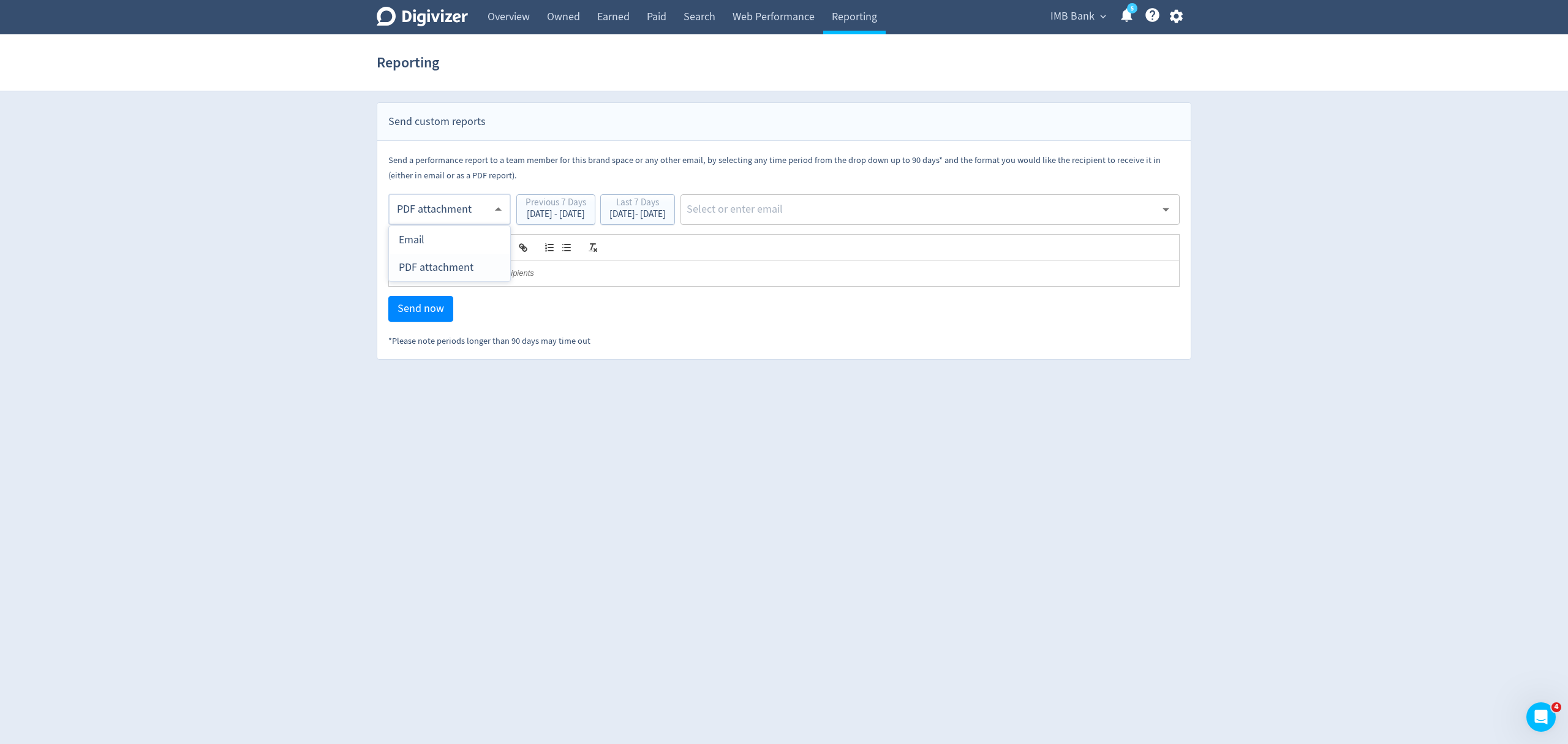
click at [449, 218] on body "Digivizer Logo [PERSON_NAME] Logo Overview Owned Earned Paid Search Web Perform…" at bounding box center [784, 180] width 1568 height 360
click at [436, 242] on div "Email" at bounding box center [449, 240] width 101 height 27
type input "html"
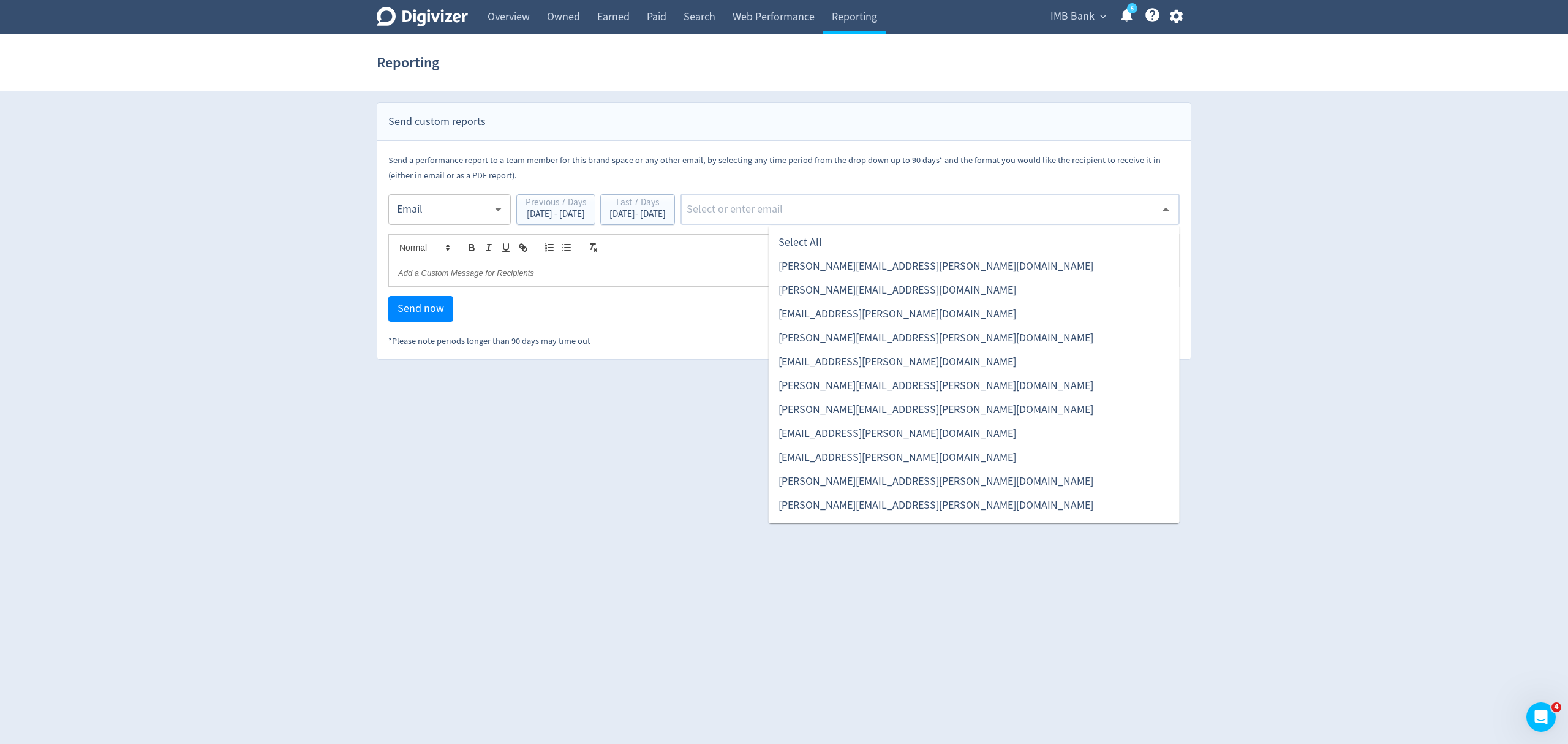
click at [834, 216] on input "text" at bounding box center [921, 209] width 471 height 18
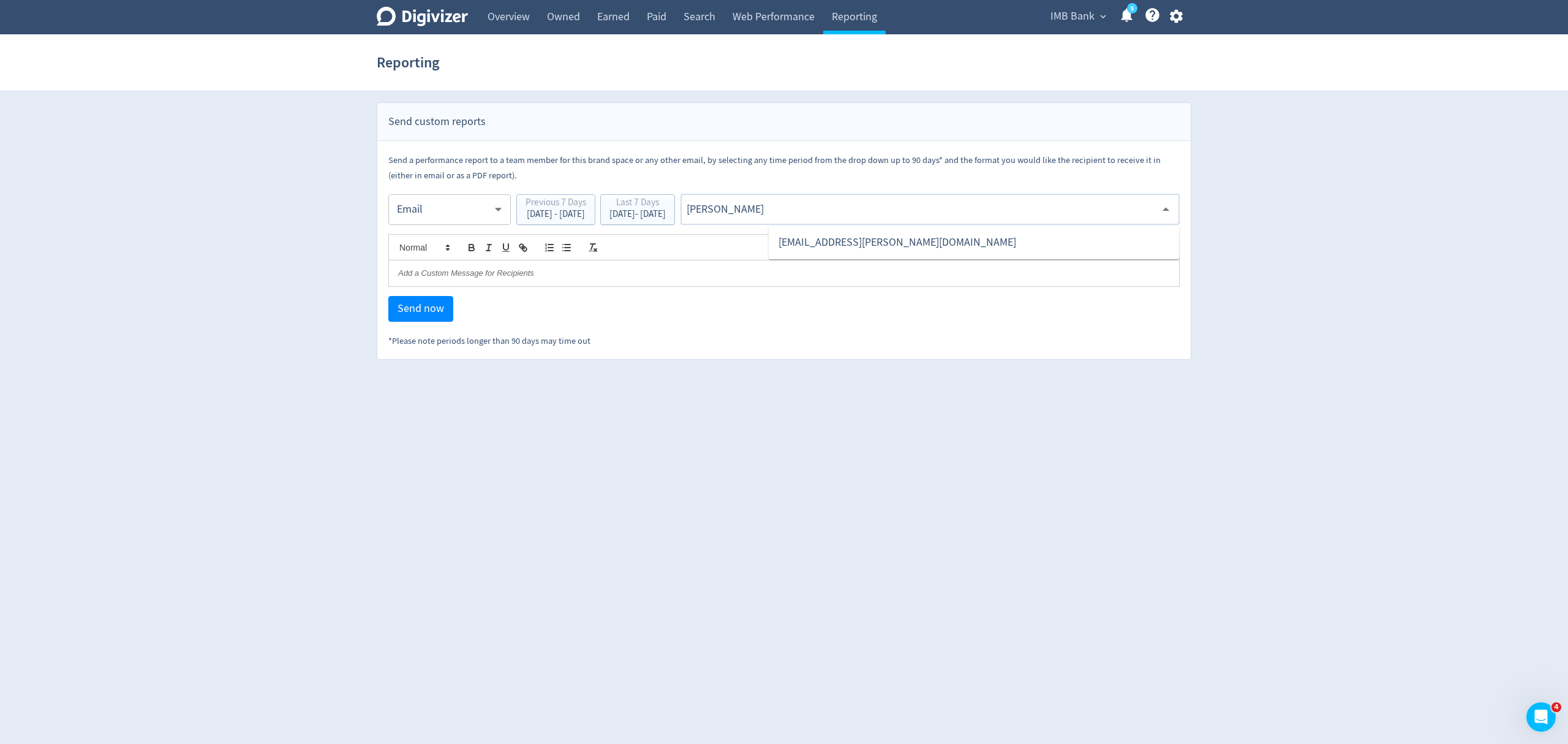
type input "malyn"
click at [891, 241] on li "[EMAIL_ADDRESS][PERSON_NAME][DOMAIN_NAME]" at bounding box center [975, 242] width 411 height 24
click at [410, 307] on span "Send now" at bounding box center [421, 309] width 46 height 11
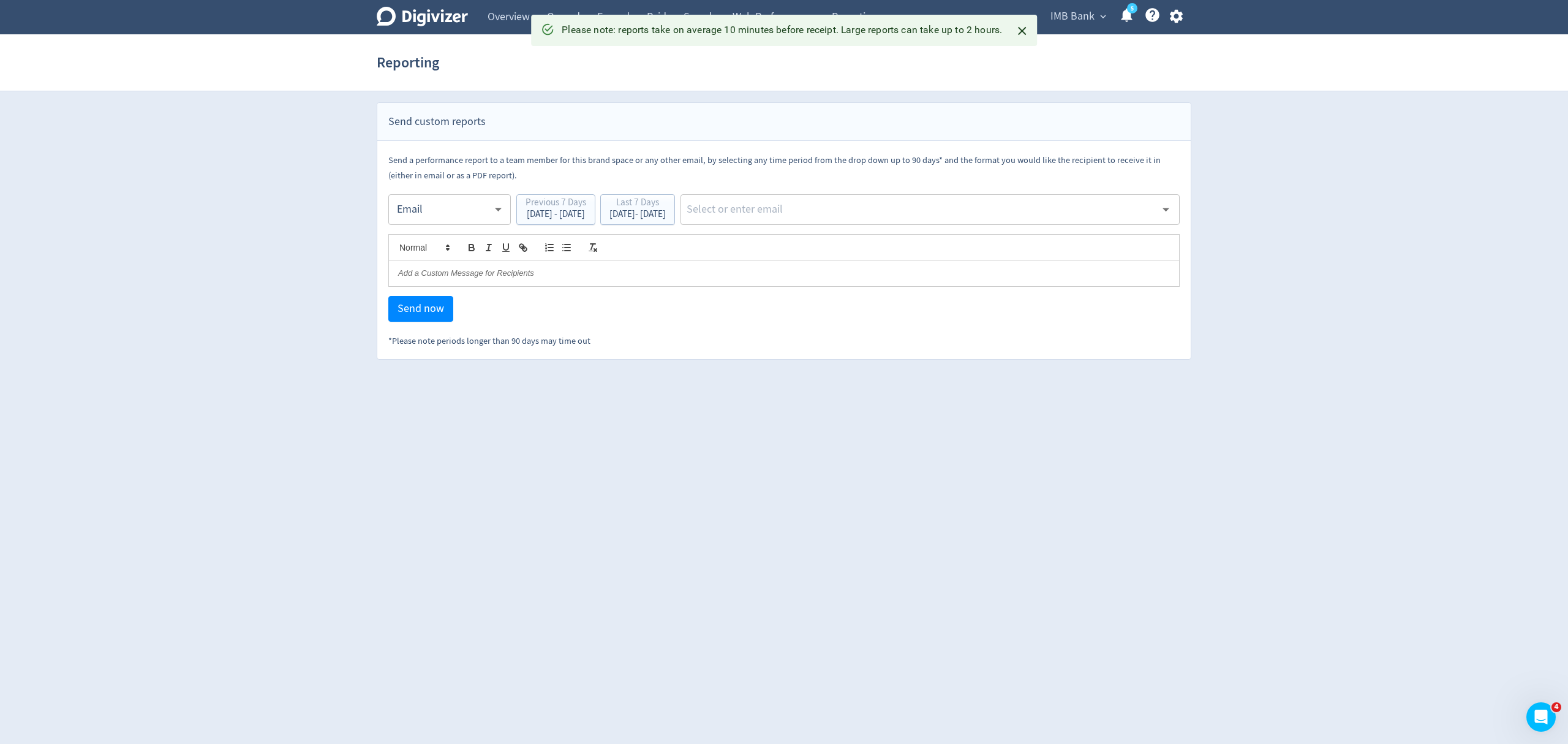
click at [455, 213] on body "Digivizer Logo [PERSON_NAME] Logo Overview Owned Earned Paid Search Web Perform…" at bounding box center [784, 180] width 1568 height 360
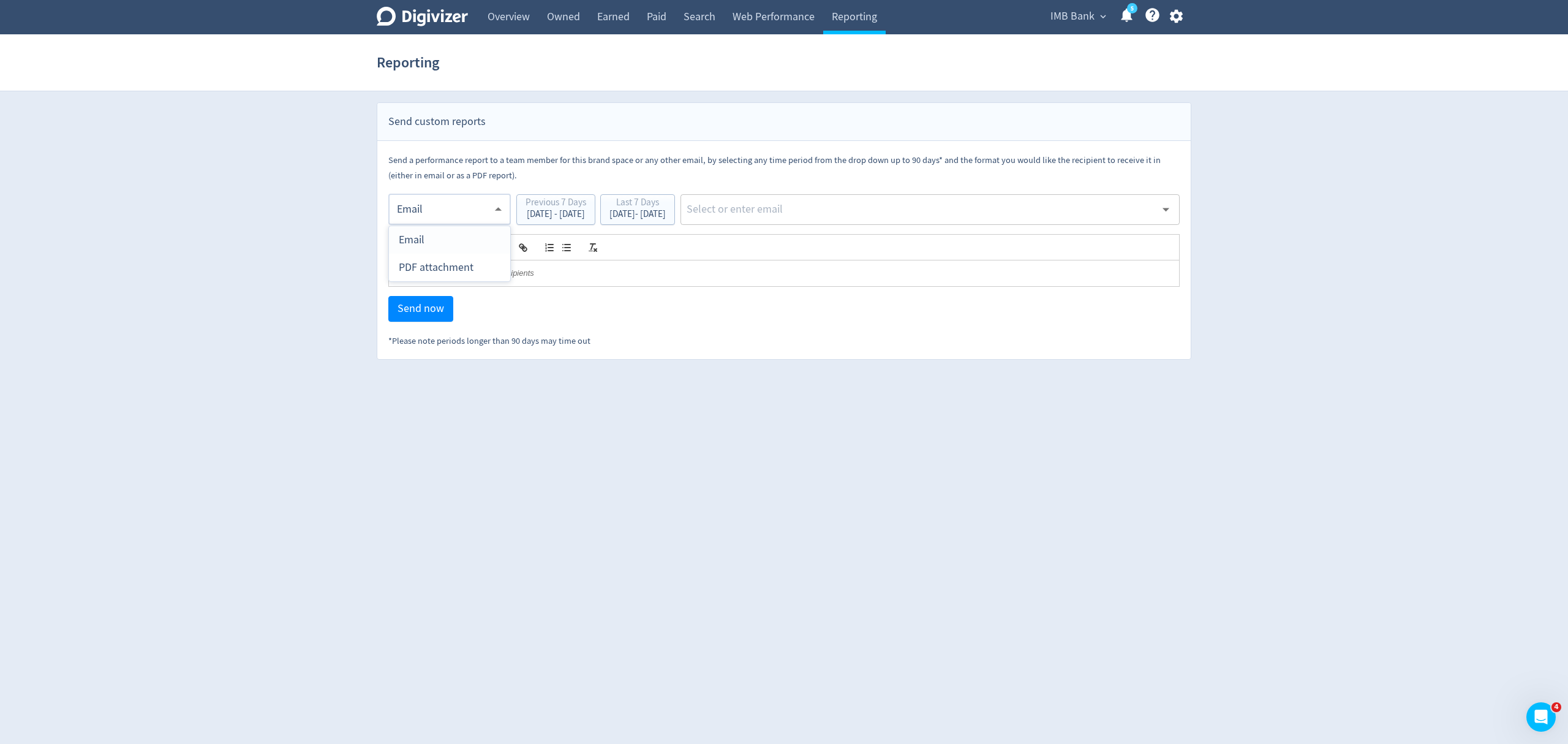
click at [433, 264] on div "PDF attachment" at bounding box center [449, 267] width 101 height 27
type input "pdf"
click at [897, 214] on input "text" at bounding box center [921, 209] width 471 height 18
type input "malyn"
click at [889, 236] on li "[EMAIL_ADDRESS][PERSON_NAME][DOMAIN_NAME]" at bounding box center [975, 242] width 411 height 24
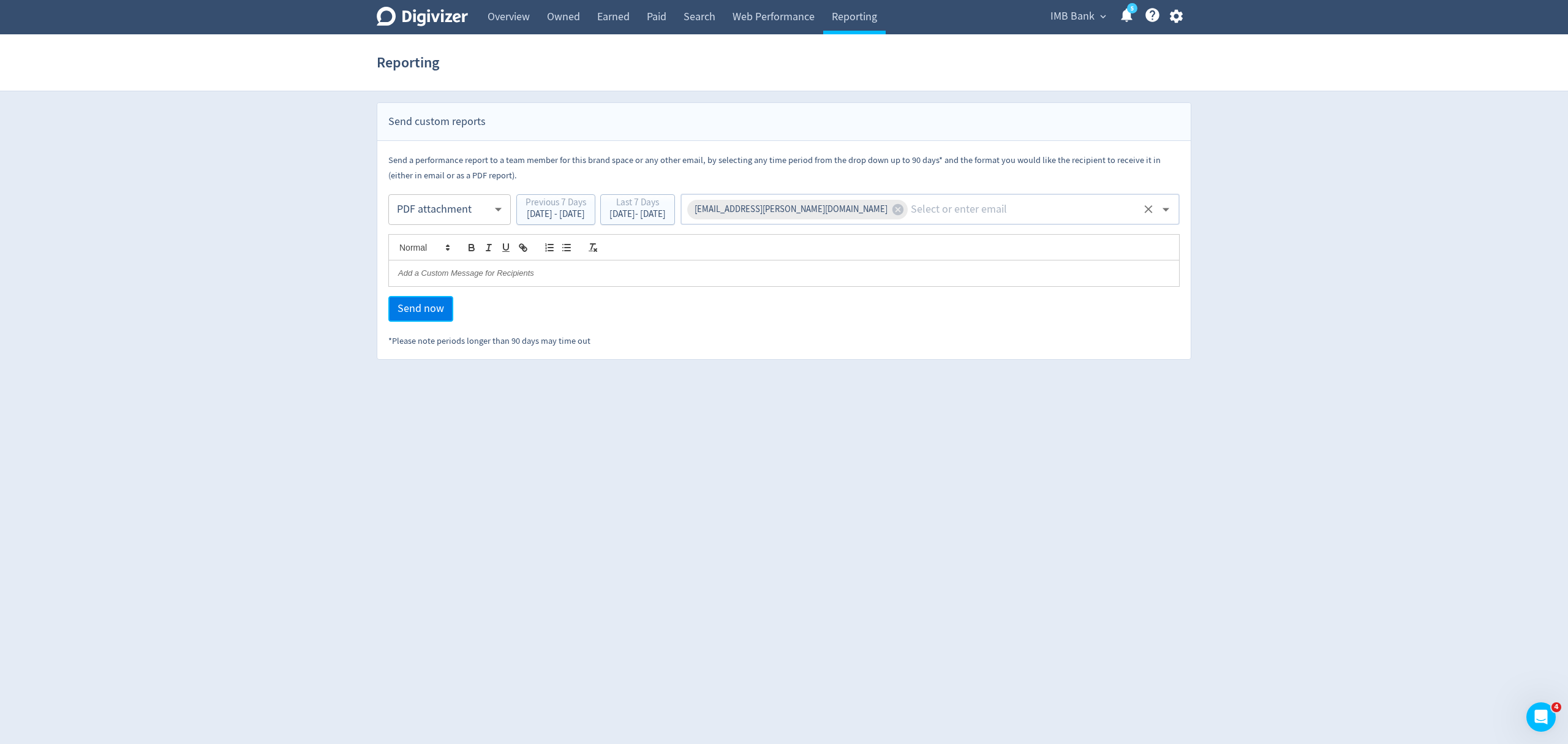
click at [415, 309] on span "Send now" at bounding box center [421, 309] width 46 height 11
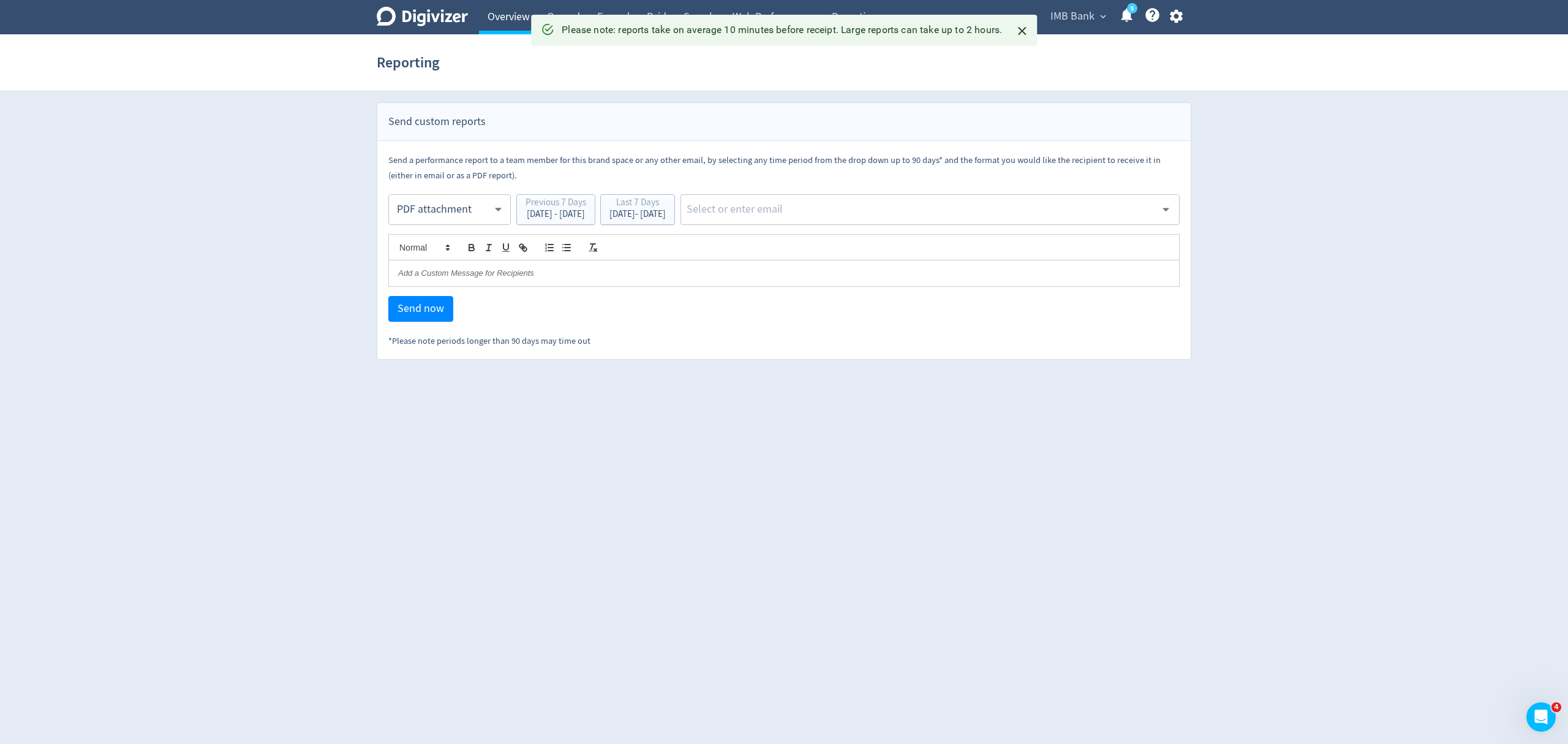
click at [496, 13] on link "Overview" at bounding box center [509, 17] width 60 height 34
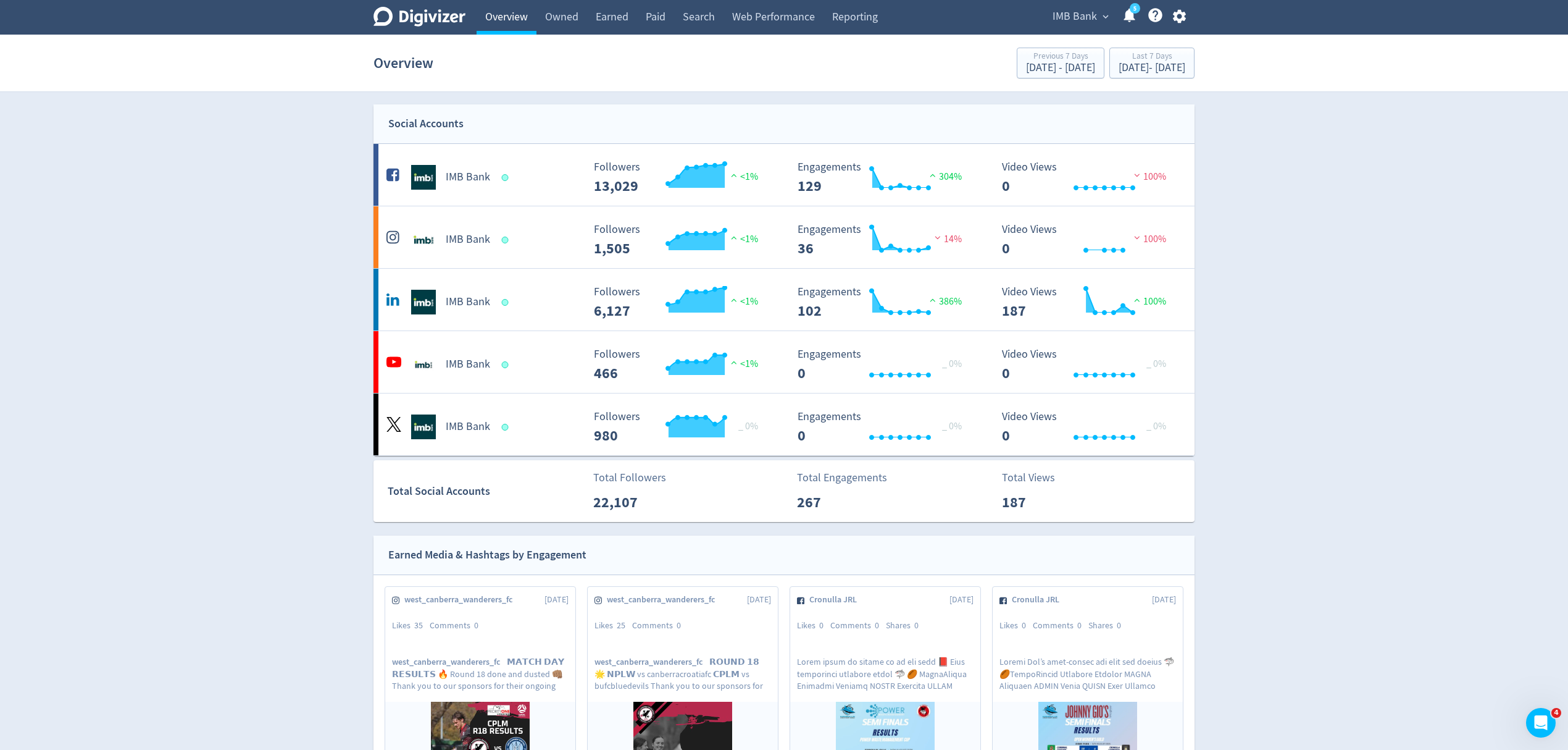
click at [498, 17] on link "Overview" at bounding box center [506, 17] width 60 height 34
click at [1075, 8] on span "IMB Bank" at bounding box center [1075, 16] width 45 height 20
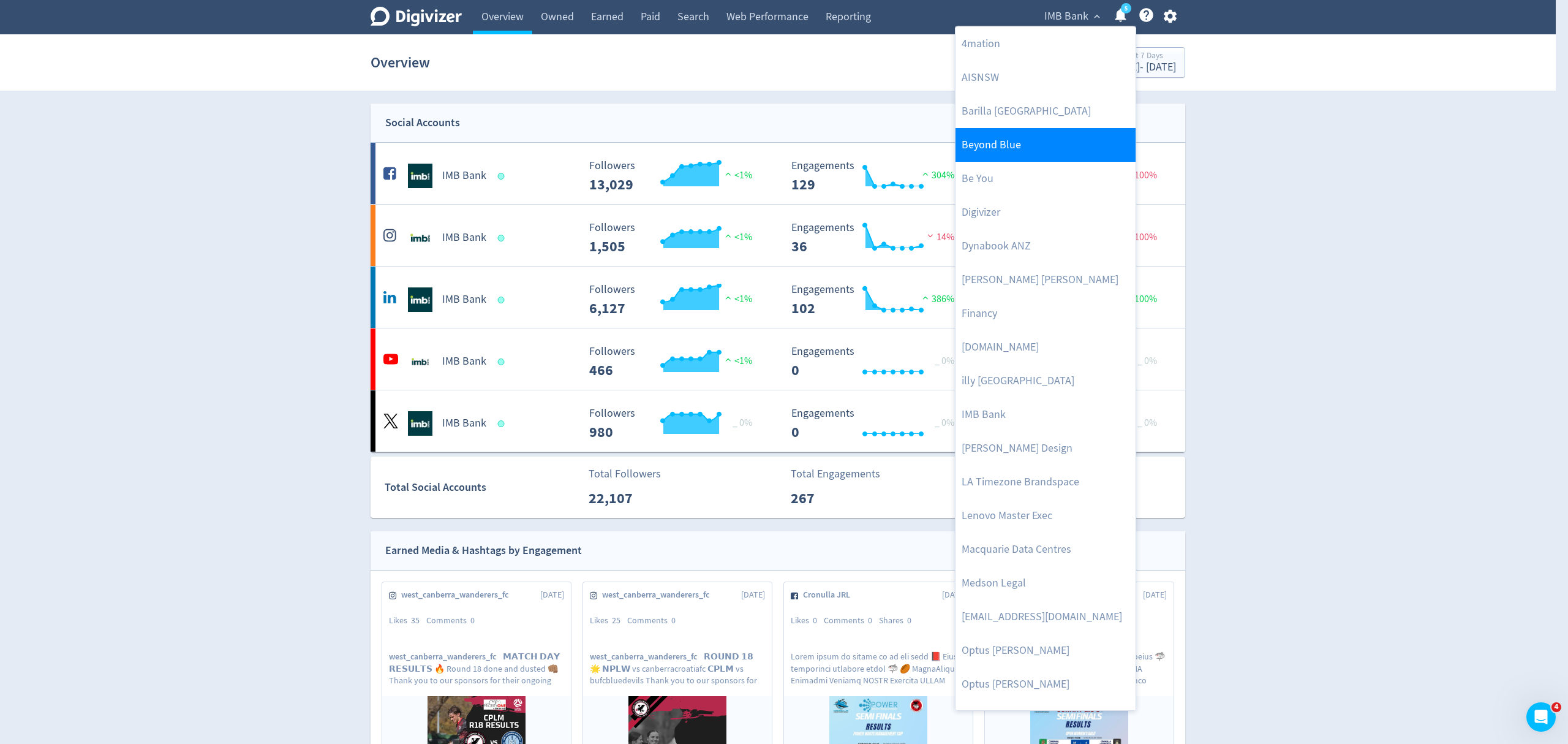
click at [1030, 145] on link "Beyond Blue" at bounding box center [1046, 145] width 180 height 34
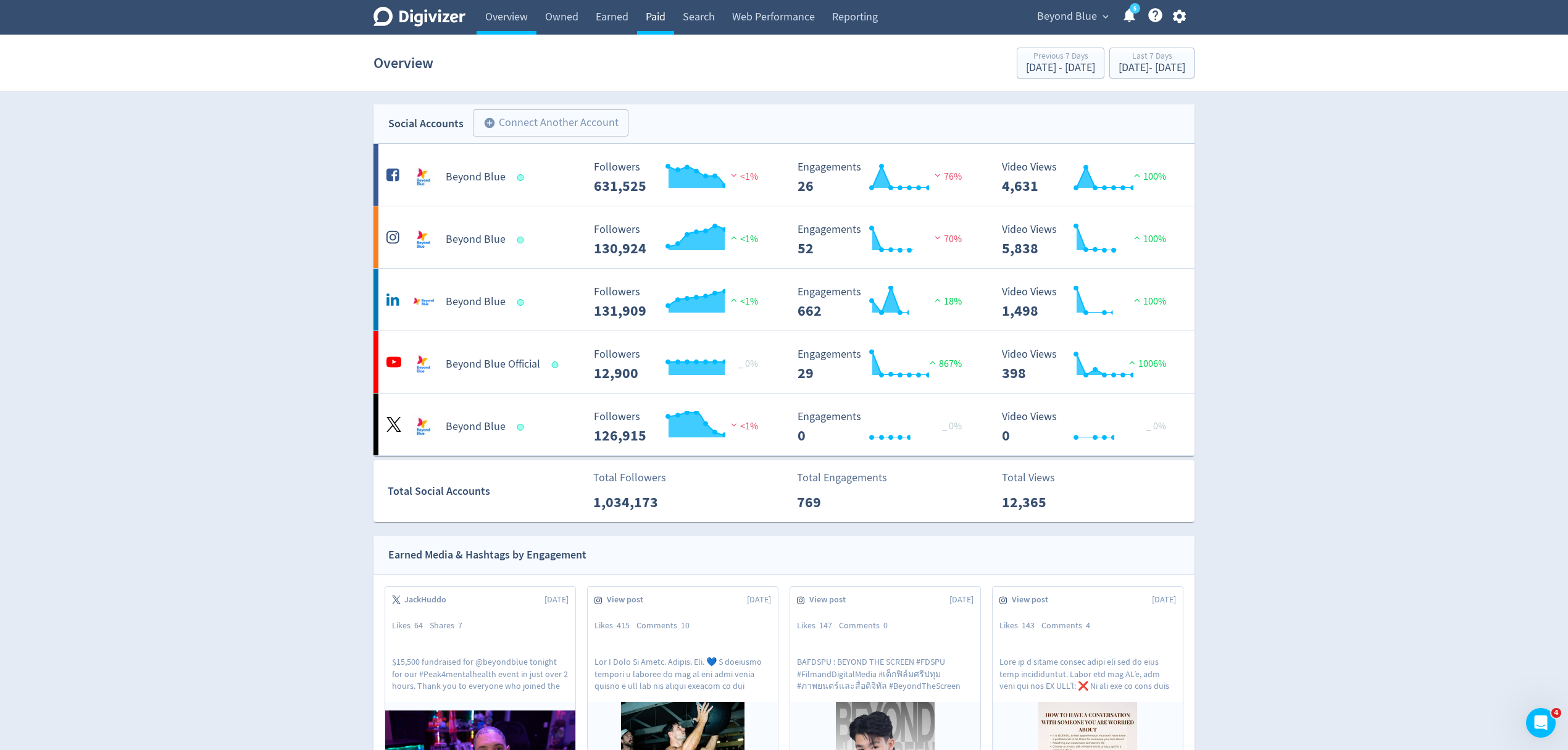
click at [667, 25] on link "Paid" at bounding box center [655, 17] width 37 height 34
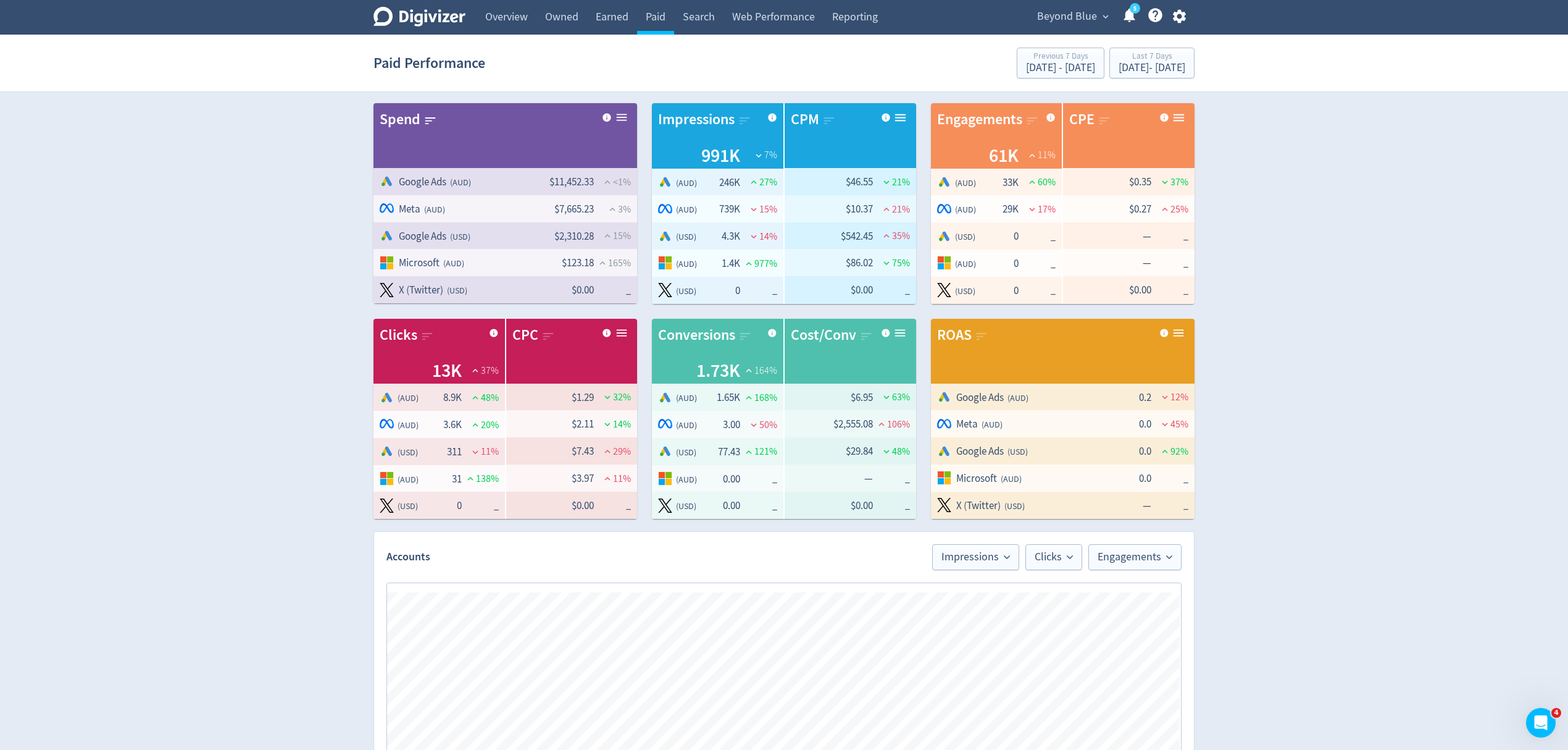
scroll to position [330, 0]
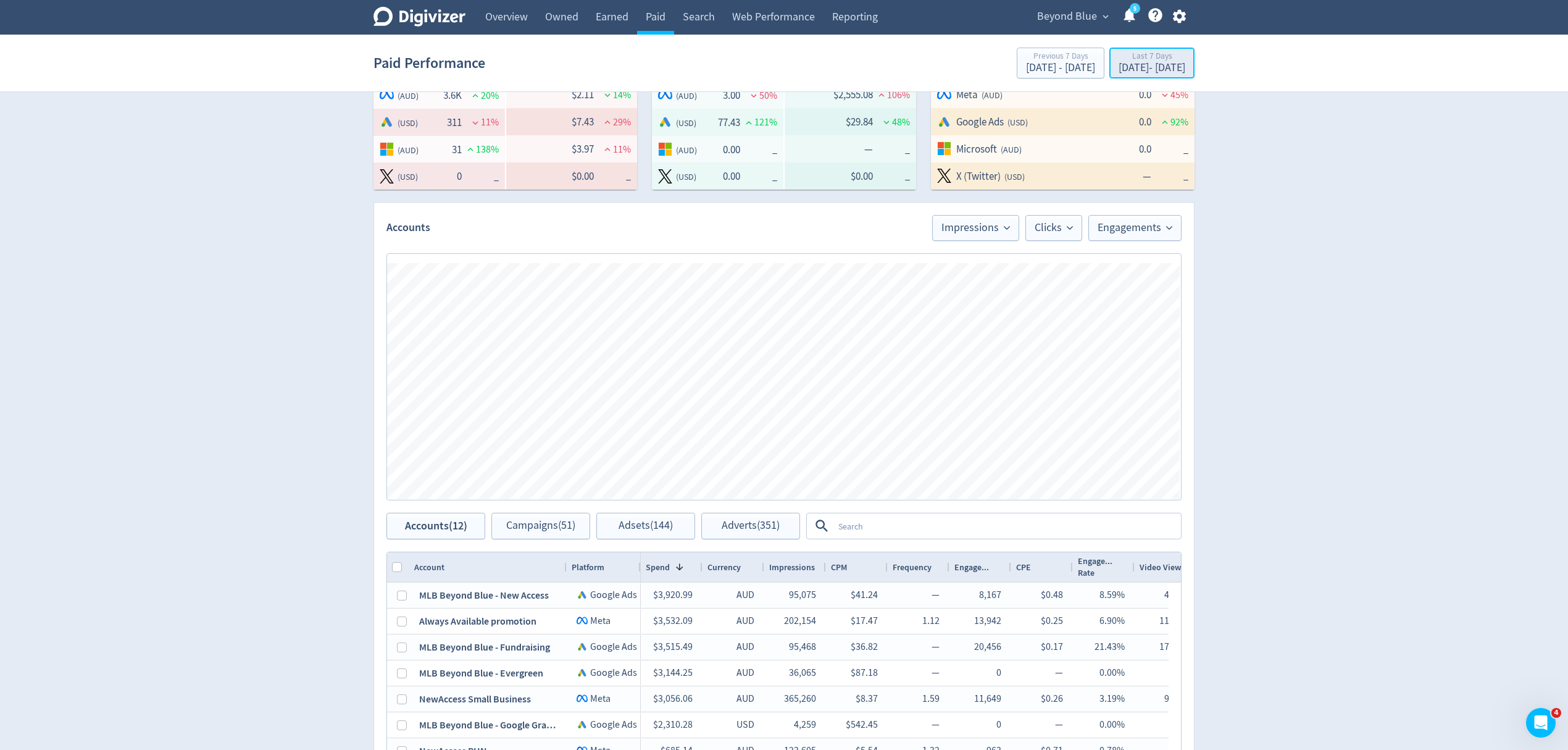
click at [1146, 67] on div "[DATE] - [DATE]" at bounding box center [1153, 68] width 67 height 11
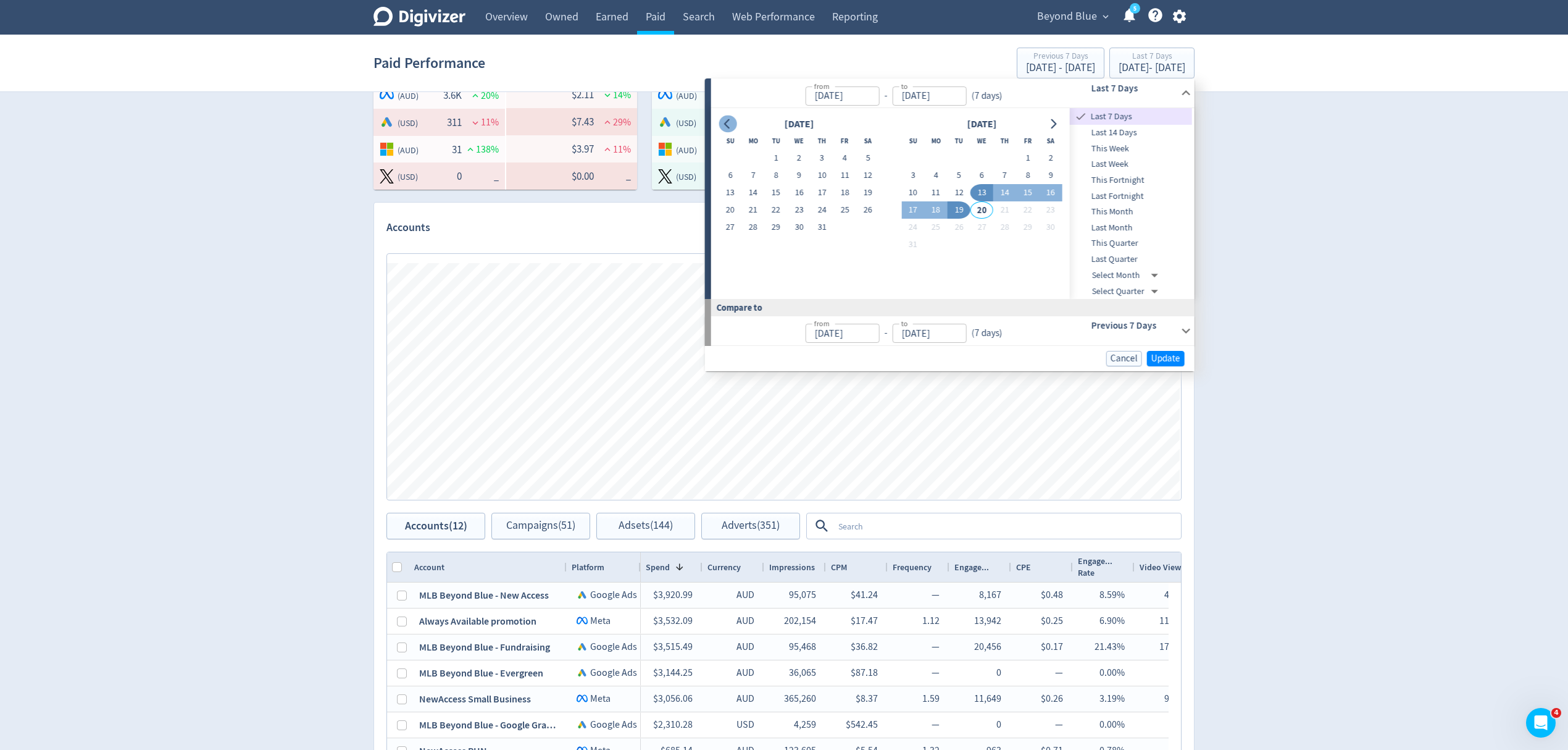
click at [728, 124] on icon "Go to previous month" at bounding box center [728, 124] width 10 height 10
click at [728, 123] on icon "Go to previous month" at bounding box center [728, 124] width 10 height 10
drag, startPoint x: 728, startPoint y: 131, endPoint x: 736, endPoint y: 127, distance: 8.9
click at [728, 130] on button "Go to previous month" at bounding box center [728, 124] width 18 height 17
click at [778, 159] on button "1" at bounding box center [776, 158] width 23 height 17
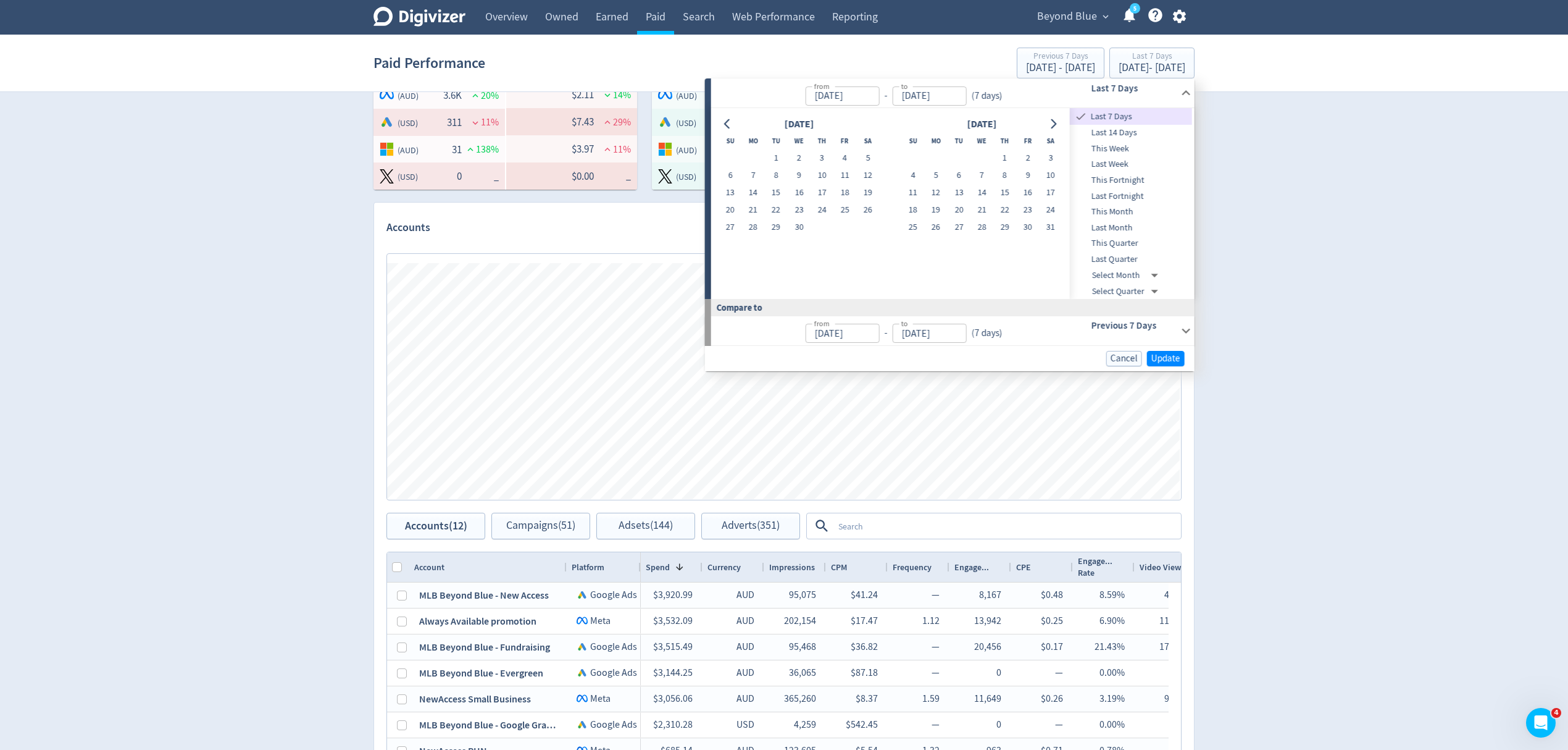
type input "[DATE]"
click at [1048, 121] on button "Go to next month" at bounding box center [1052, 124] width 18 height 17
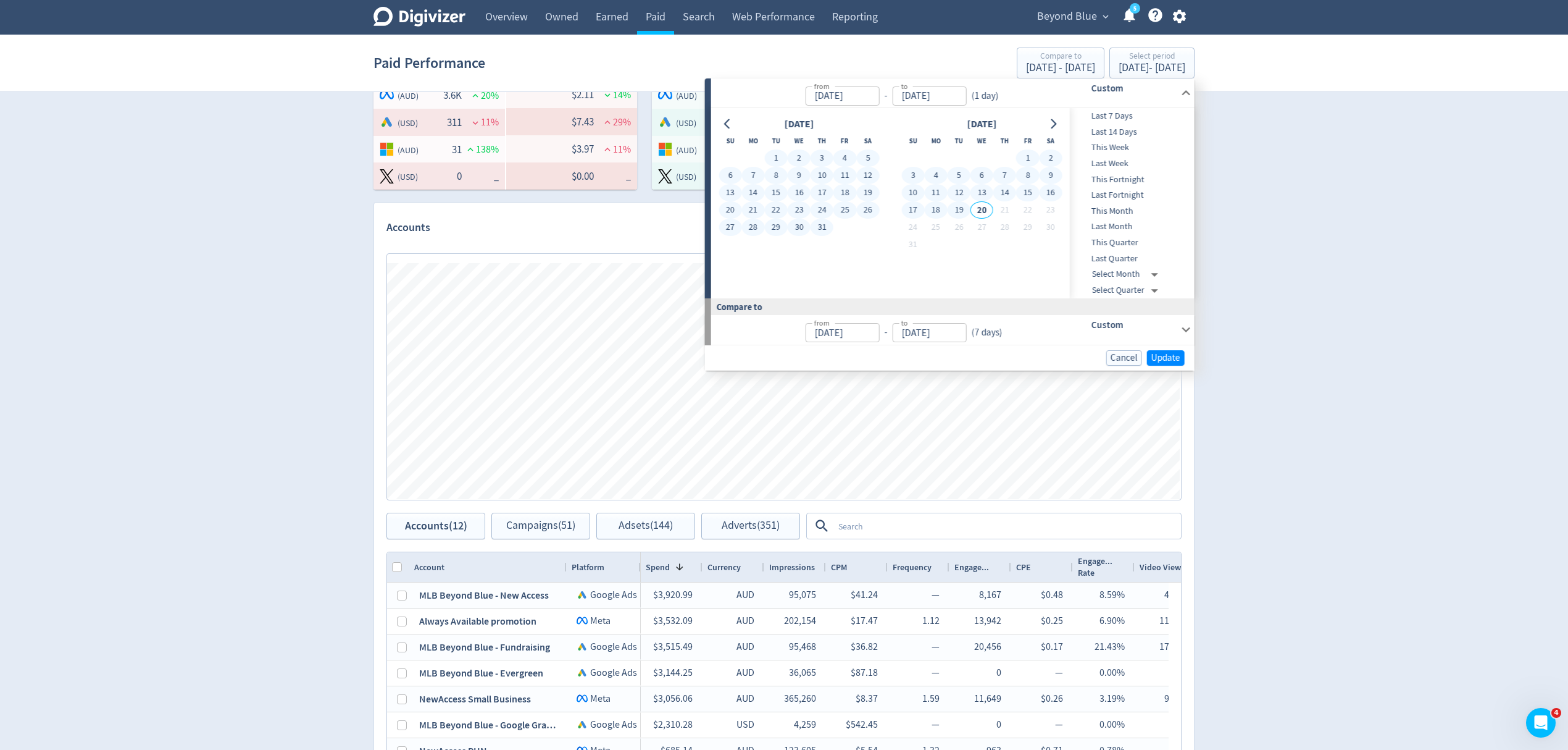
click at [962, 210] on button "19" at bounding box center [960, 210] width 23 height 17
type input "[DATE]"
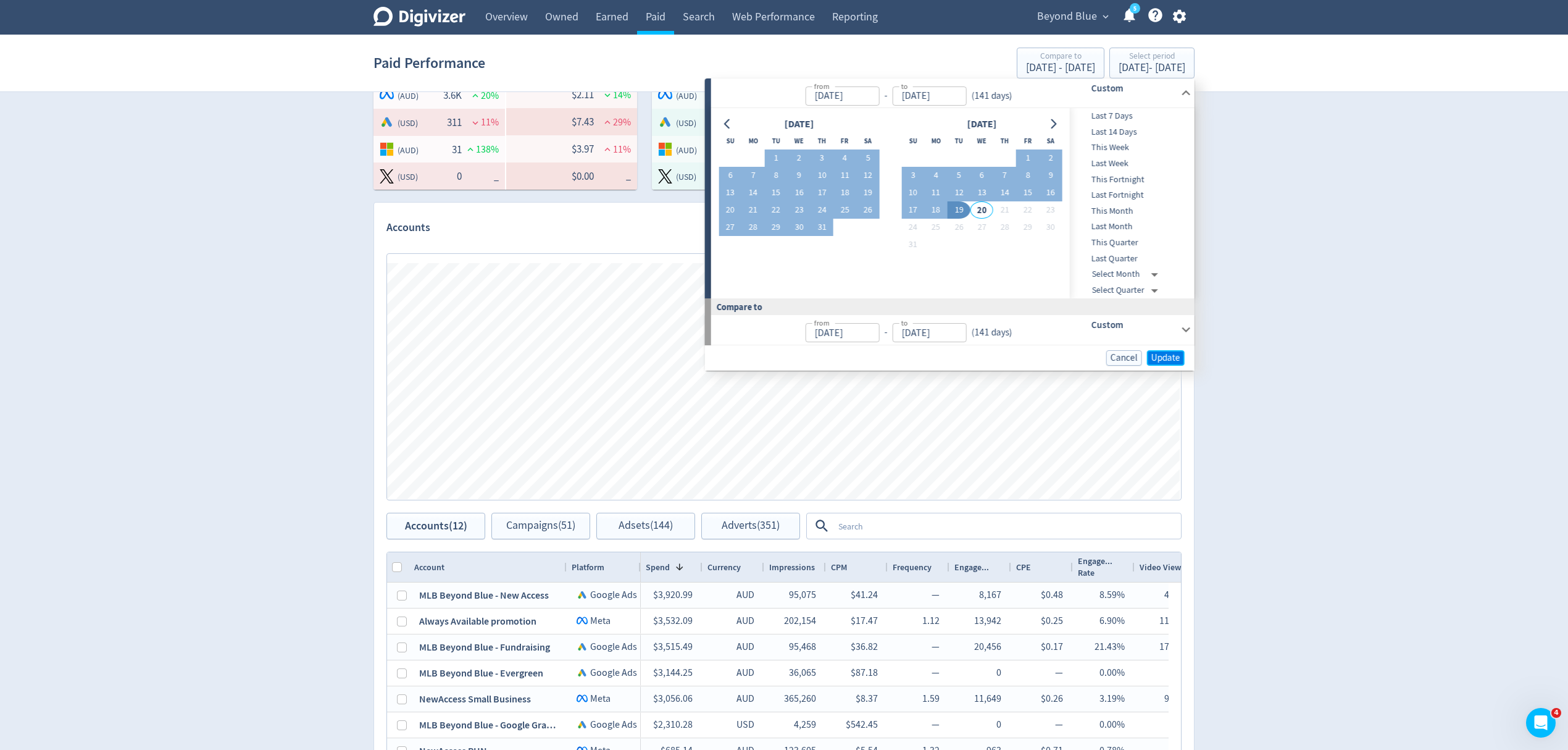
click at [1171, 358] on span "Update" at bounding box center [1166, 358] width 29 height 10
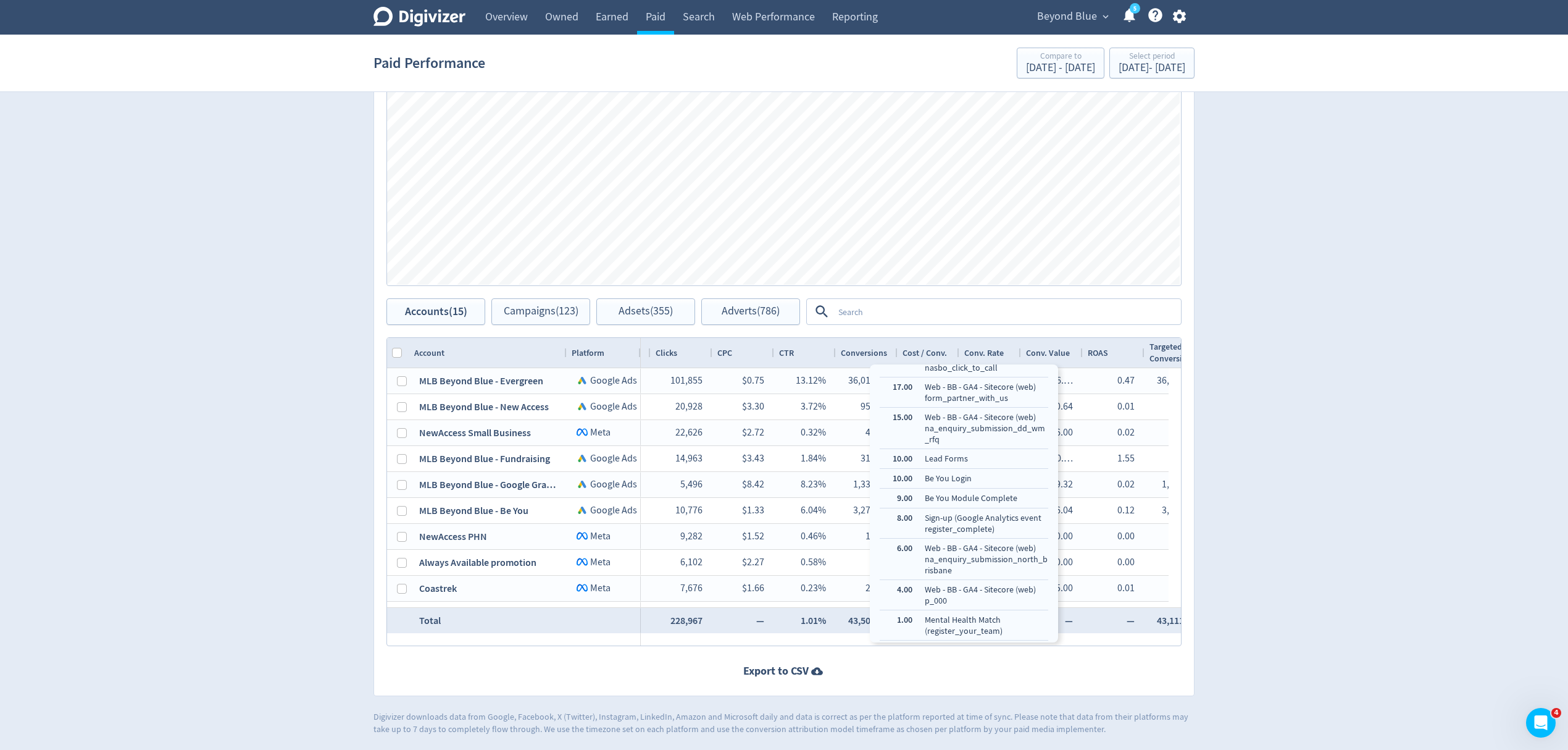
scroll to position [601, 0]
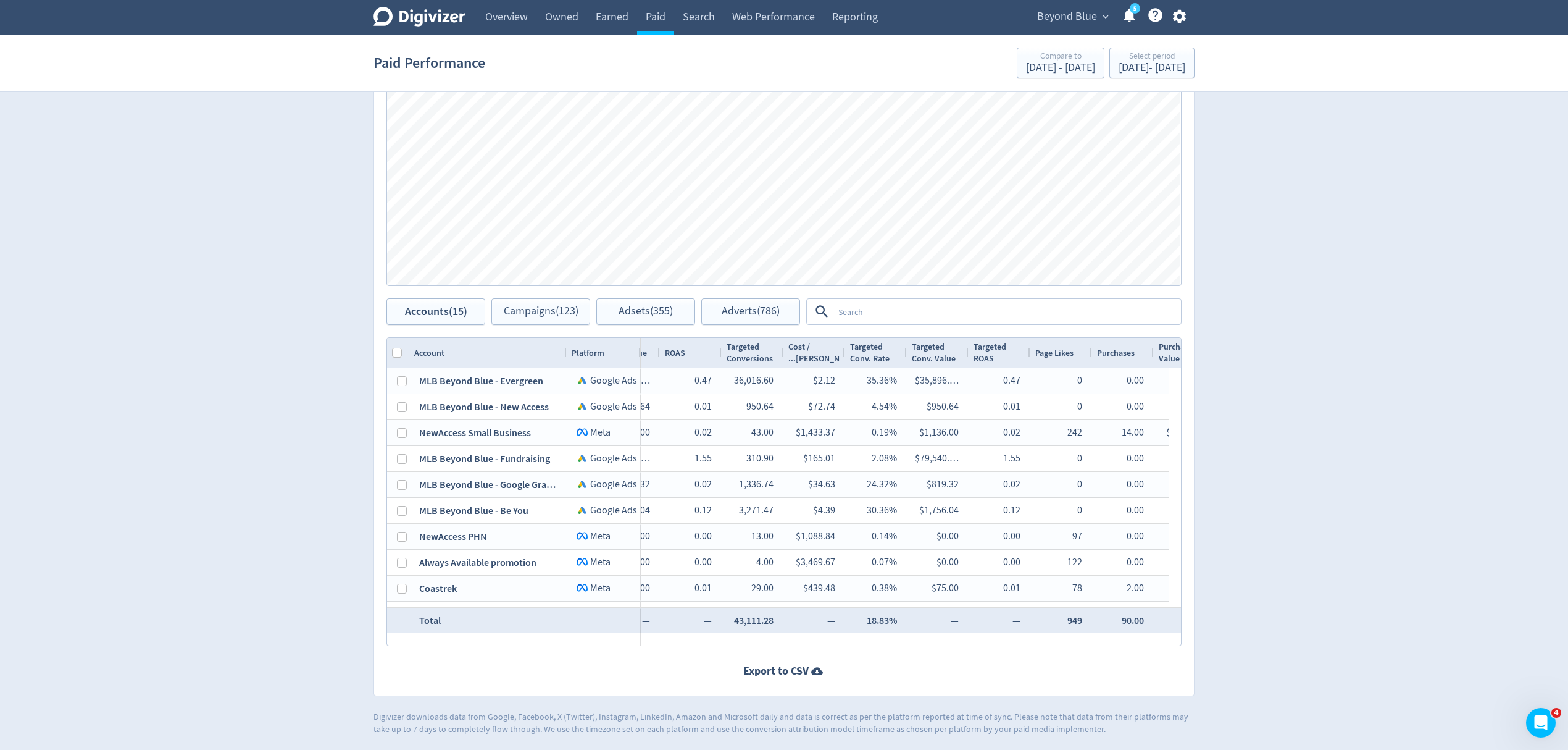
click at [910, 677] on div "Export to CSV" at bounding box center [784, 671] width 820 height 15
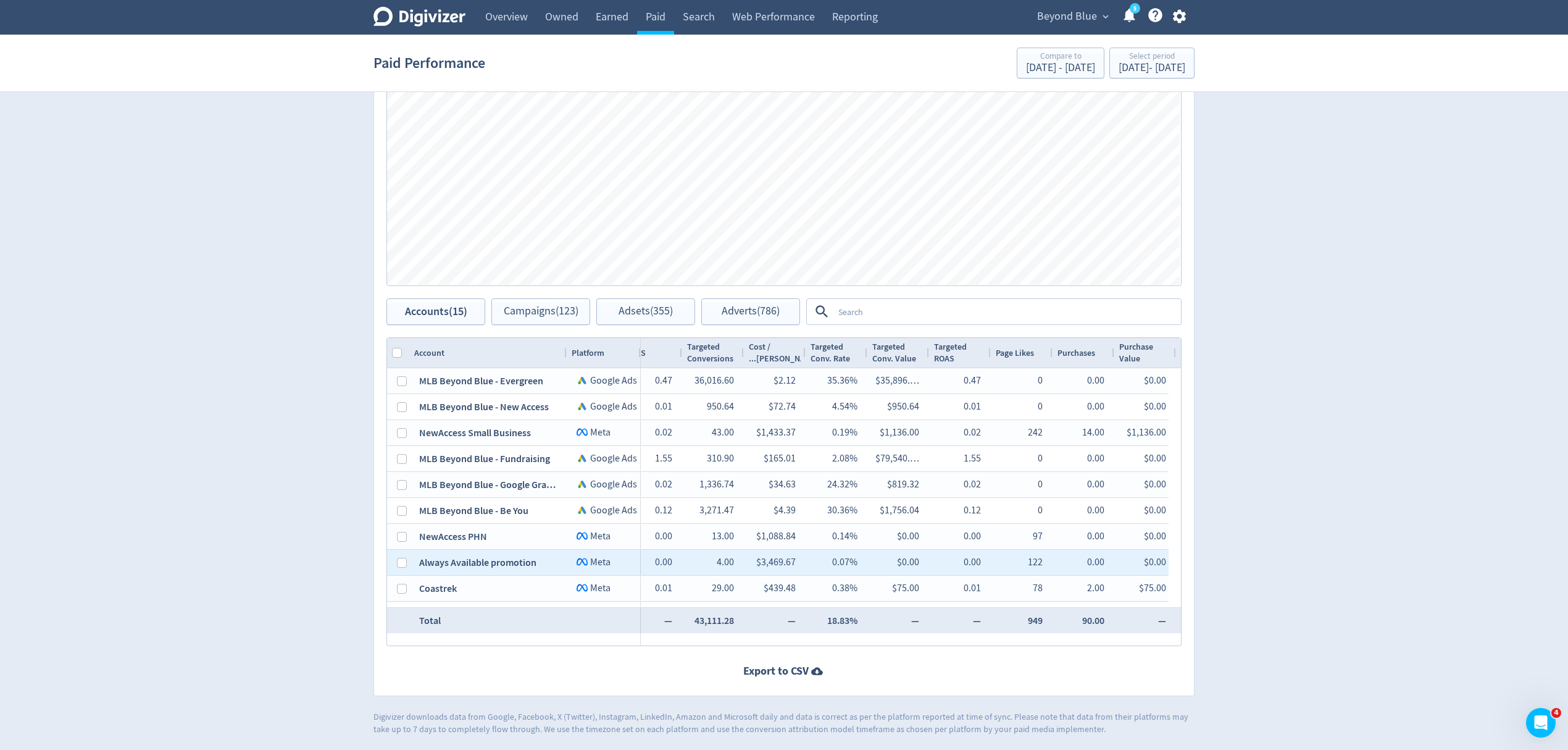
scroll to position [149, 0]
